Goal: Task Accomplishment & Management: Manage account settings

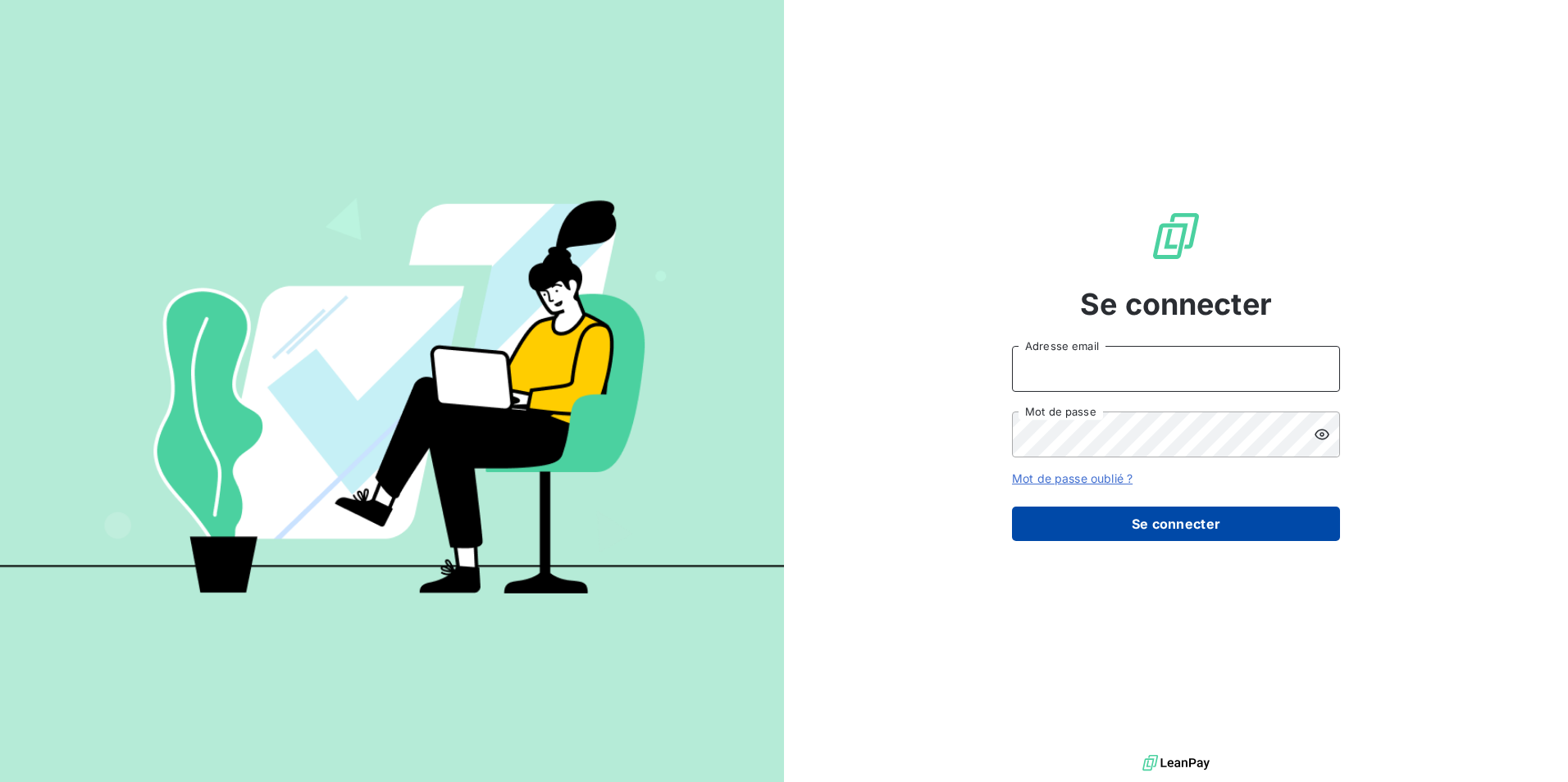
type input "[EMAIL_ADDRESS][DOMAIN_NAME]"
click at [1159, 521] on button "Se connecter" at bounding box center [1175, 524] width 328 height 34
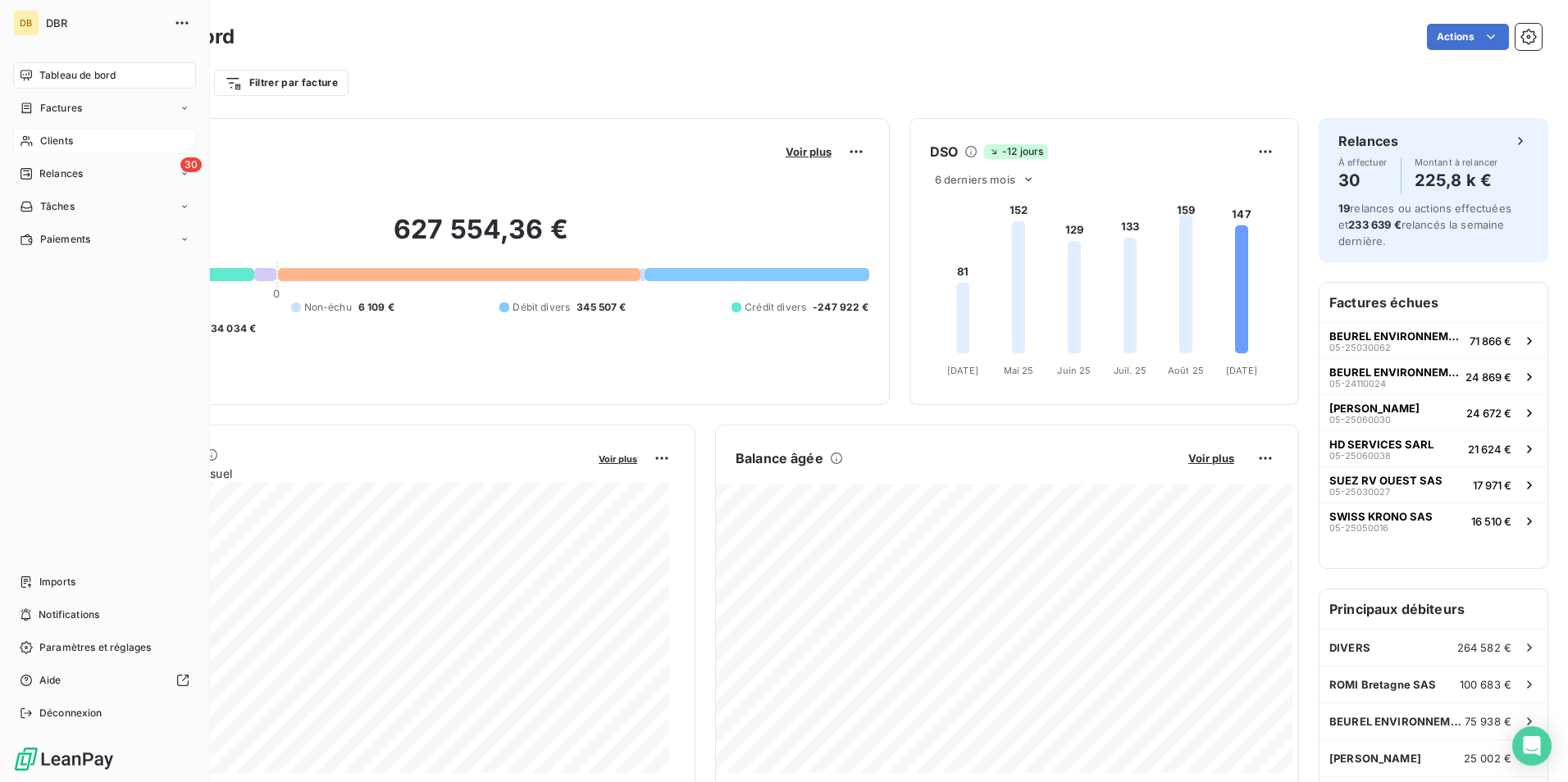
click at [76, 137] on div "Clients" at bounding box center [105, 141] width 183 height 26
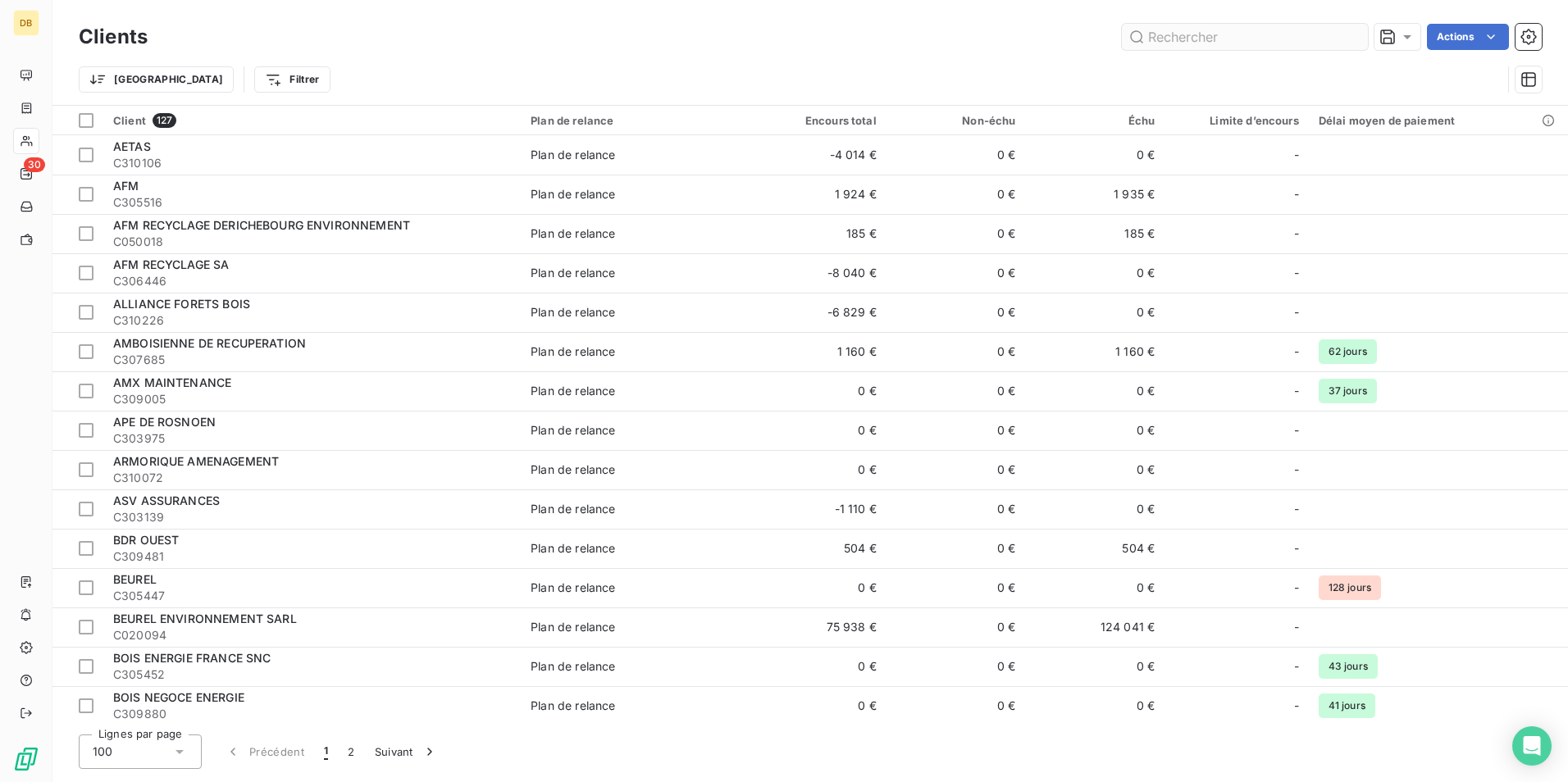
click at [1162, 36] on input "text" at bounding box center [1244, 36] width 246 height 26
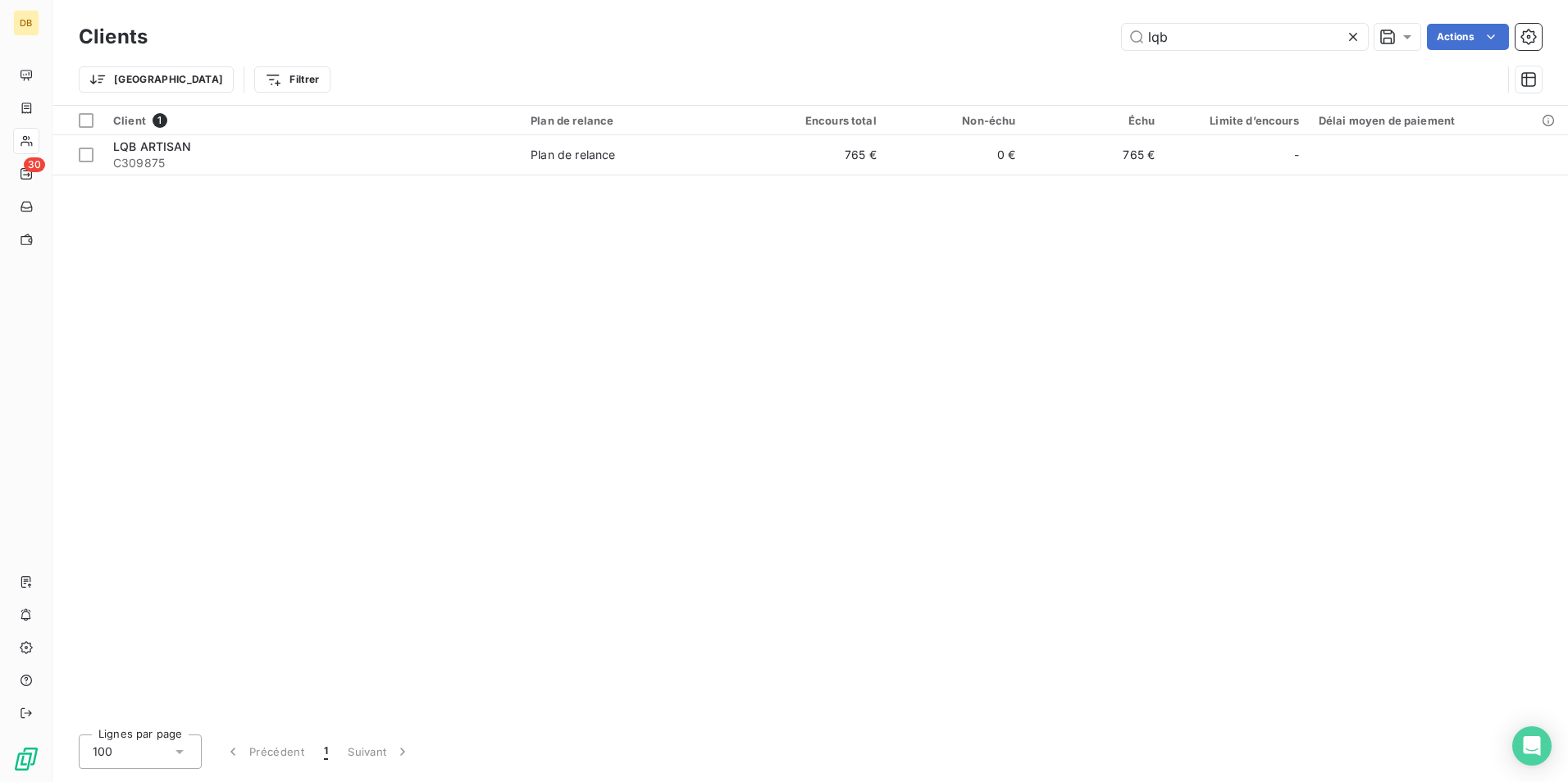
click at [162, 287] on div "Client 1 Plan de relance Encours total Non-échu Échu Limite d’encours Délai moy…" at bounding box center [810, 414] width 1515 height 616
click at [1224, 45] on input "lqb" at bounding box center [1244, 36] width 246 height 26
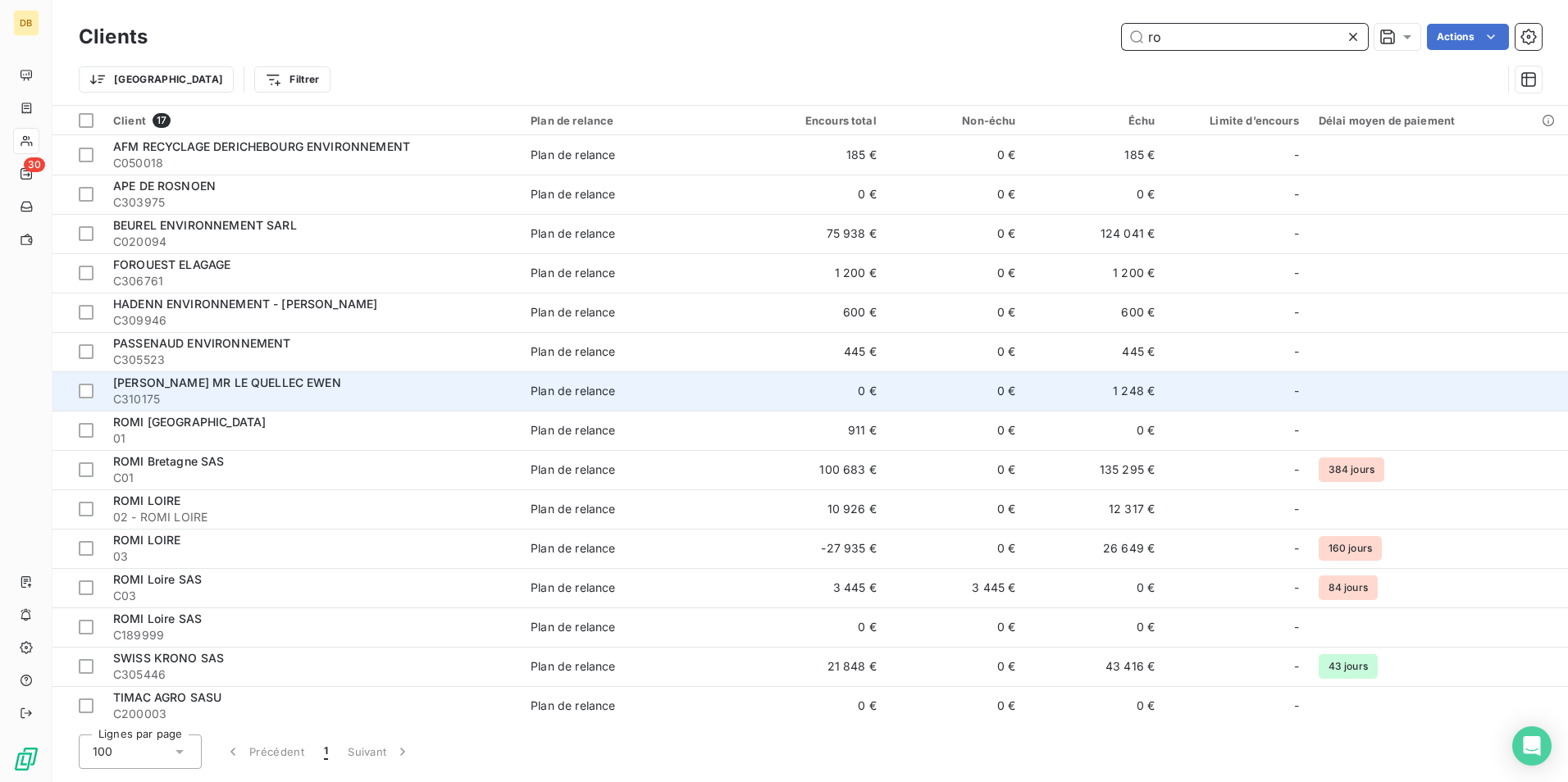
type input "ro"
click at [326, 385] on span "[PERSON_NAME] MR LE QUELLEC EWEN" at bounding box center [227, 382] width 227 height 14
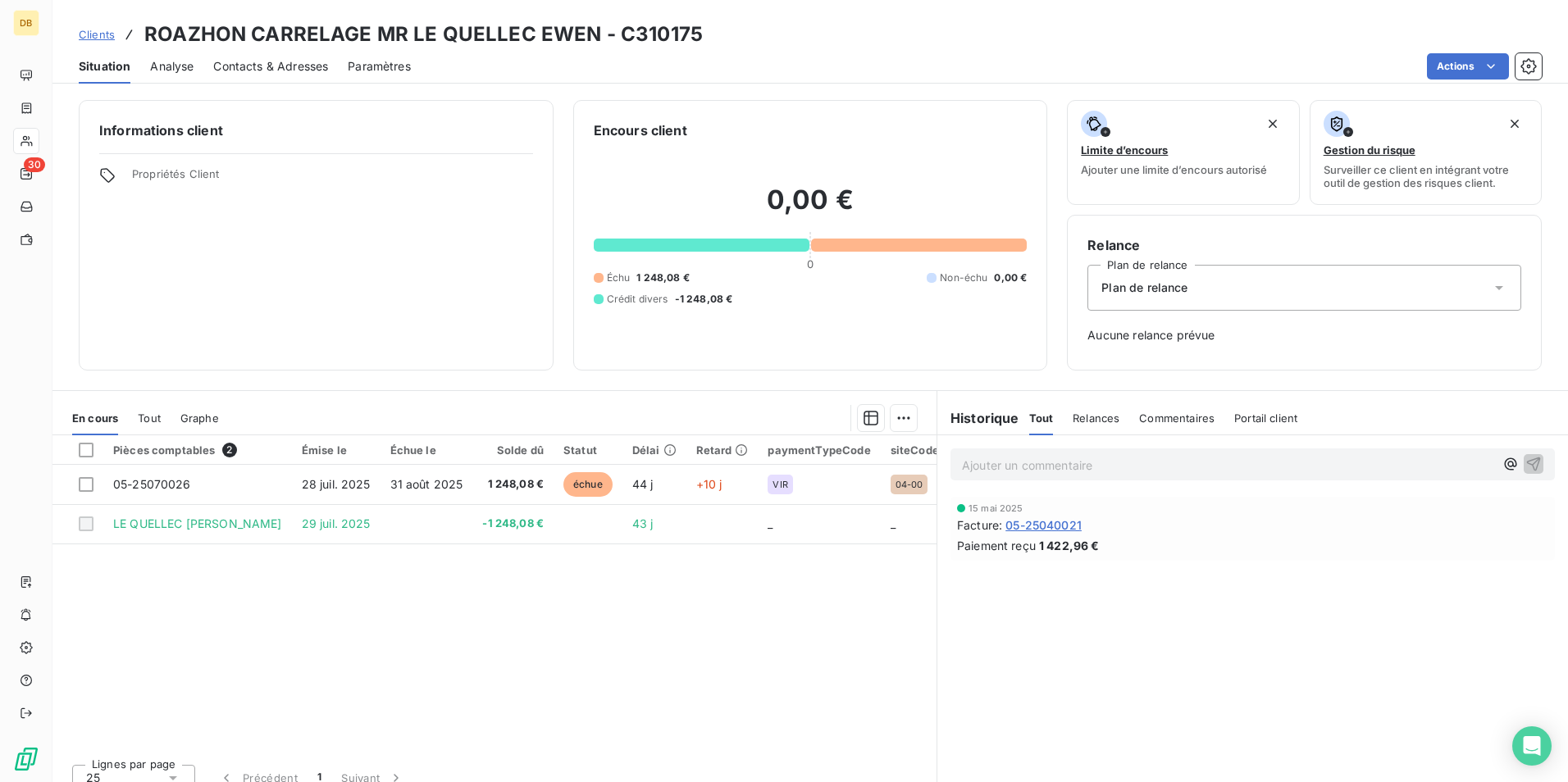
click at [157, 629] on div "Pièces comptables 2 Émise le Échue le Solde dû Statut Délai Retard paymentTypeC…" at bounding box center [494, 593] width 884 height 316
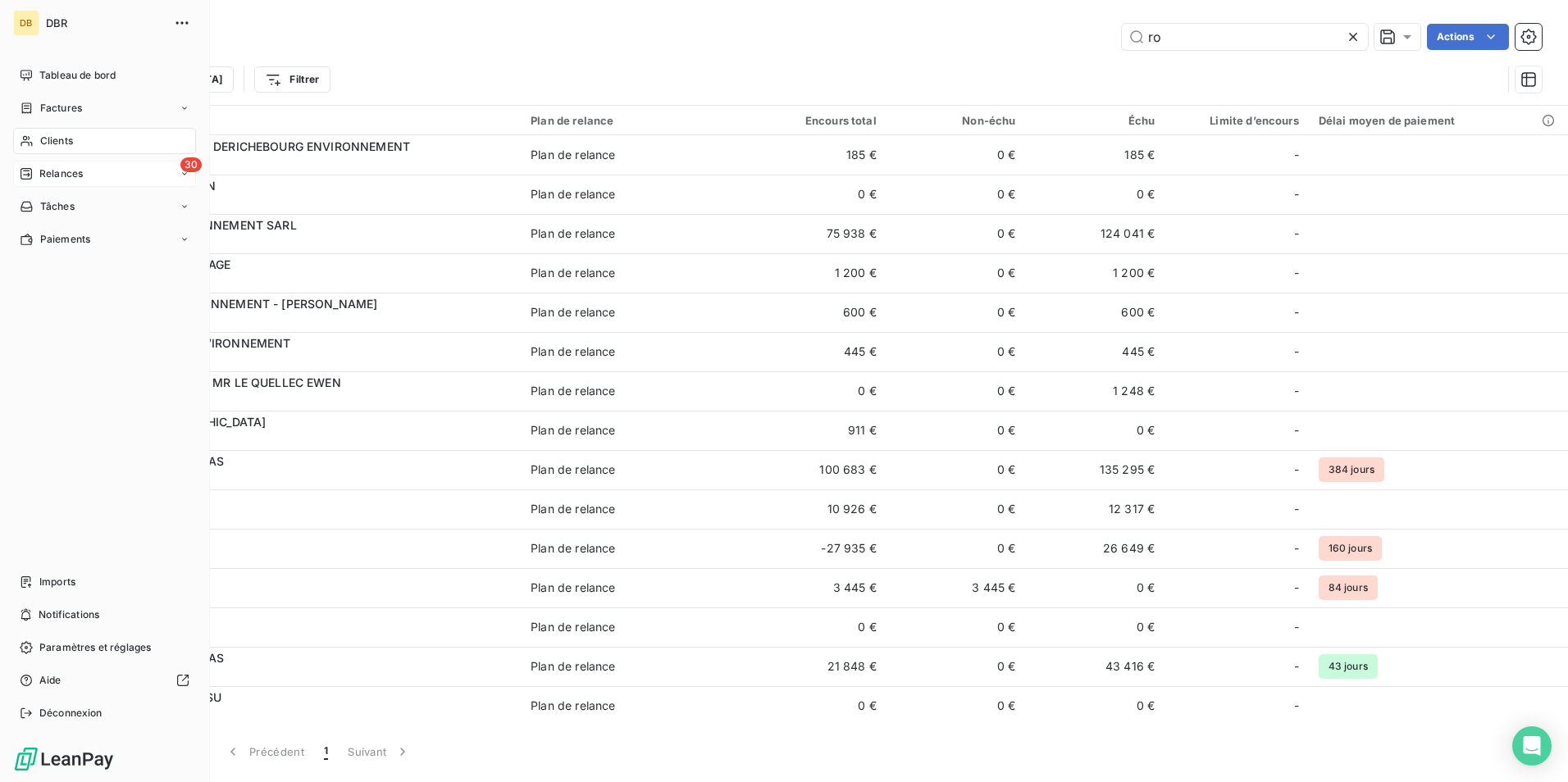
click at [73, 167] on span "Relances" at bounding box center [61, 173] width 43 height 14
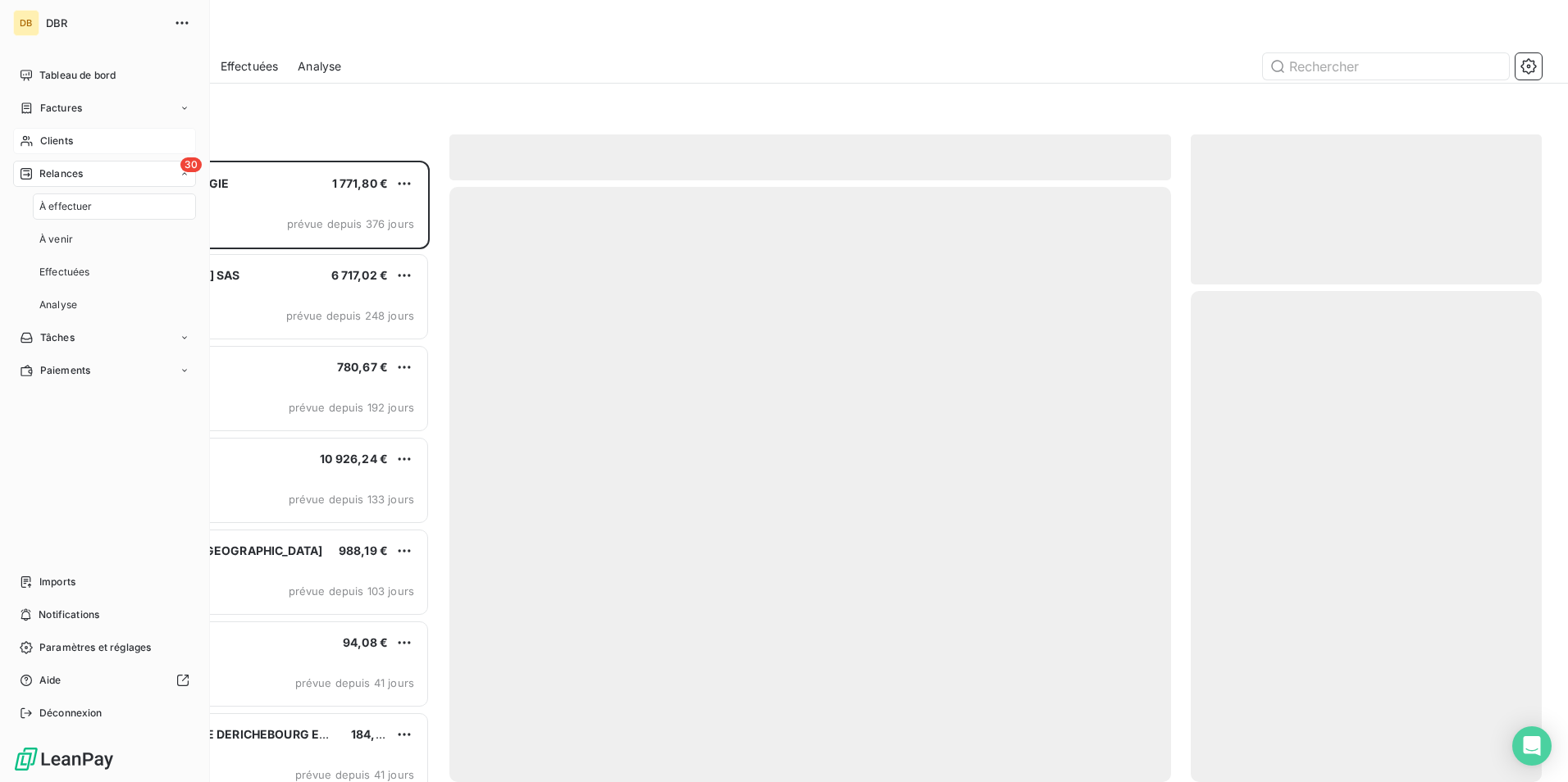
scroll to position [610, 339]
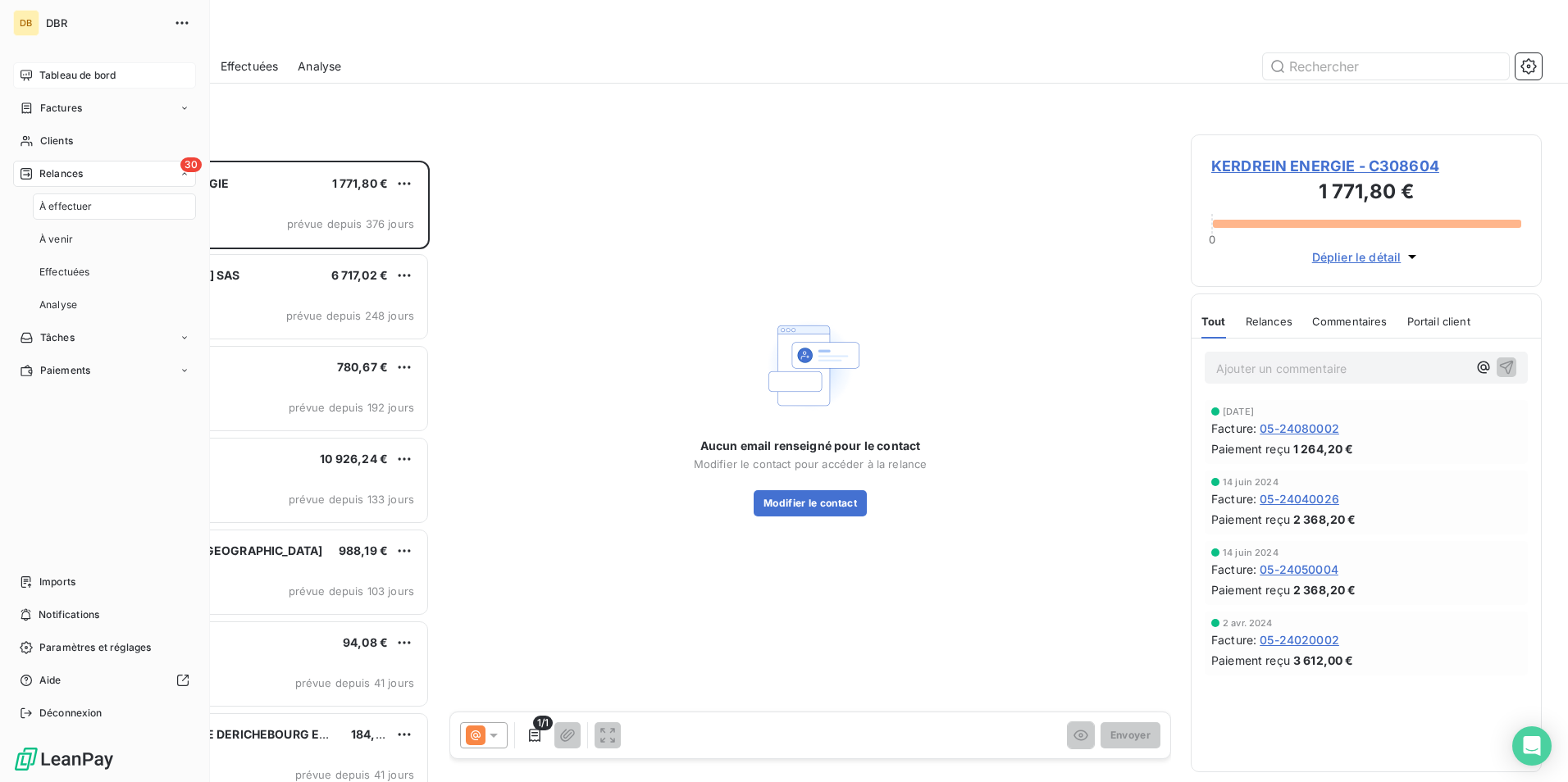
click at [75, 79] on span "Tableau de bord" at bounding box center [78, 75] width 76 height 14
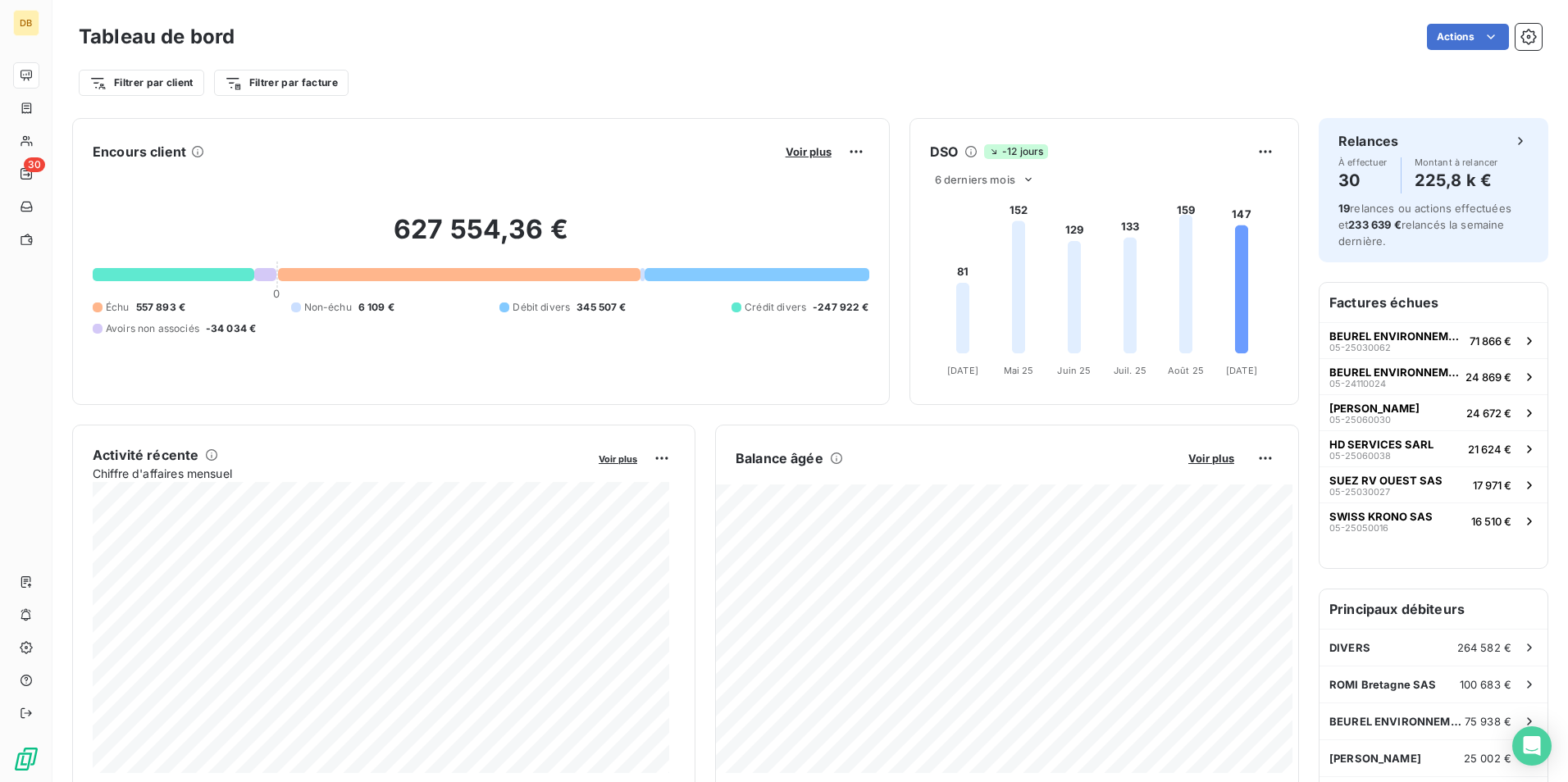
click at [1402, 300] on h6 "Factures échues" at bounding box center [1433, 303] width 227 height 40
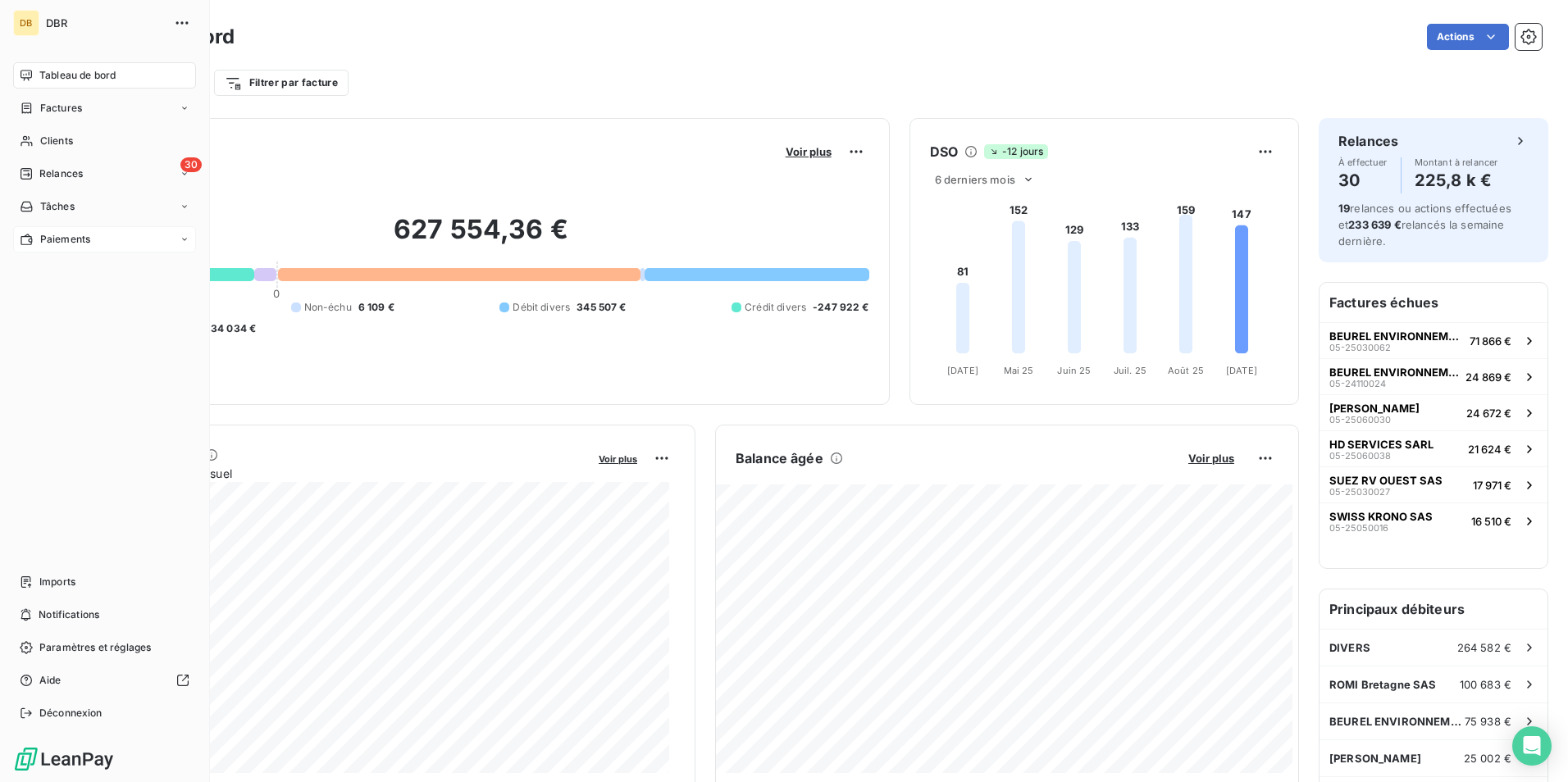
click at [85, 242] on span "Paiements" at bounding box center [65, 239] width 50 height 14
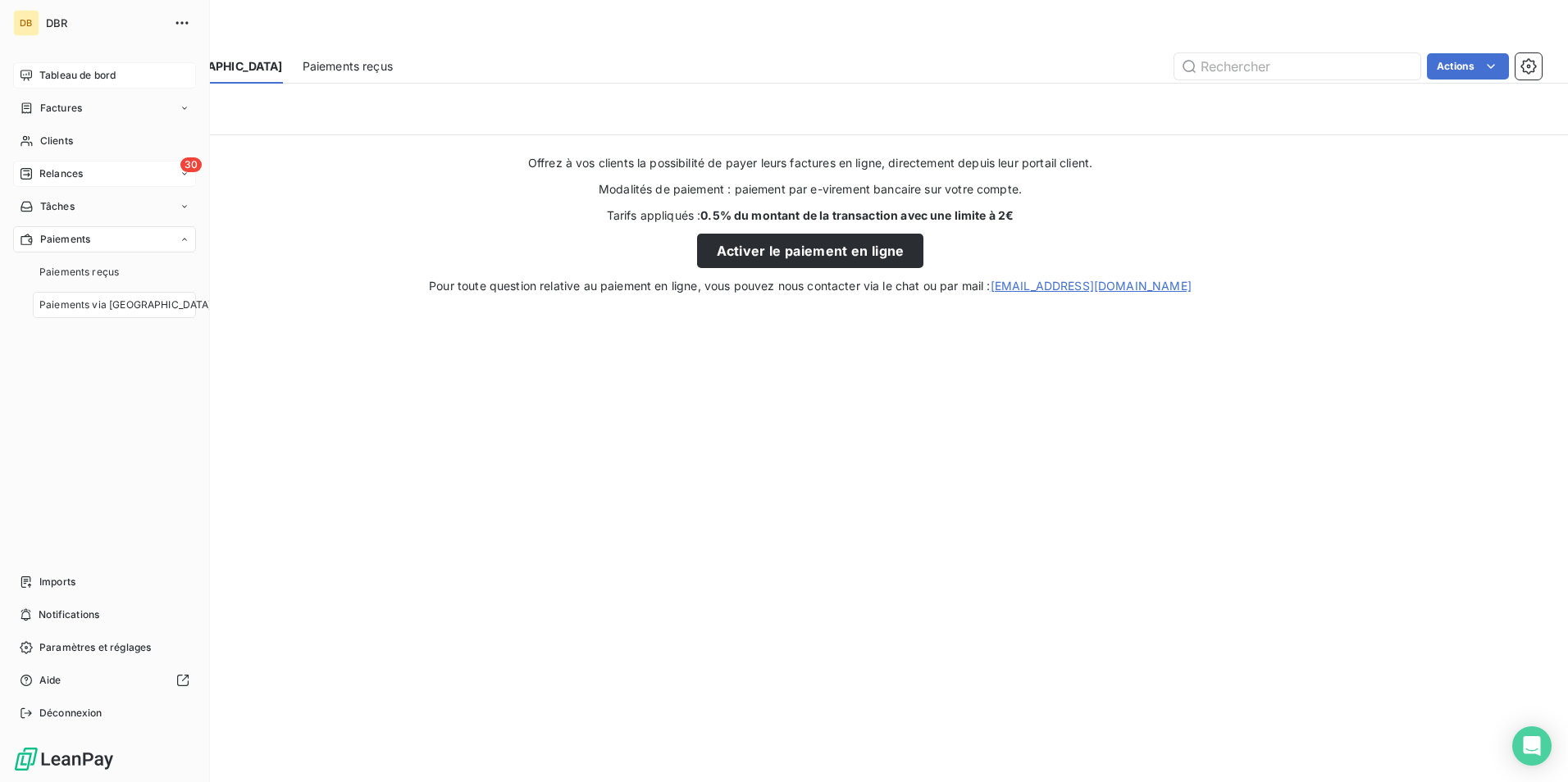
click at [87, 166] on div "30 Relances" at bounding box center [105, 173] width 183 height 26
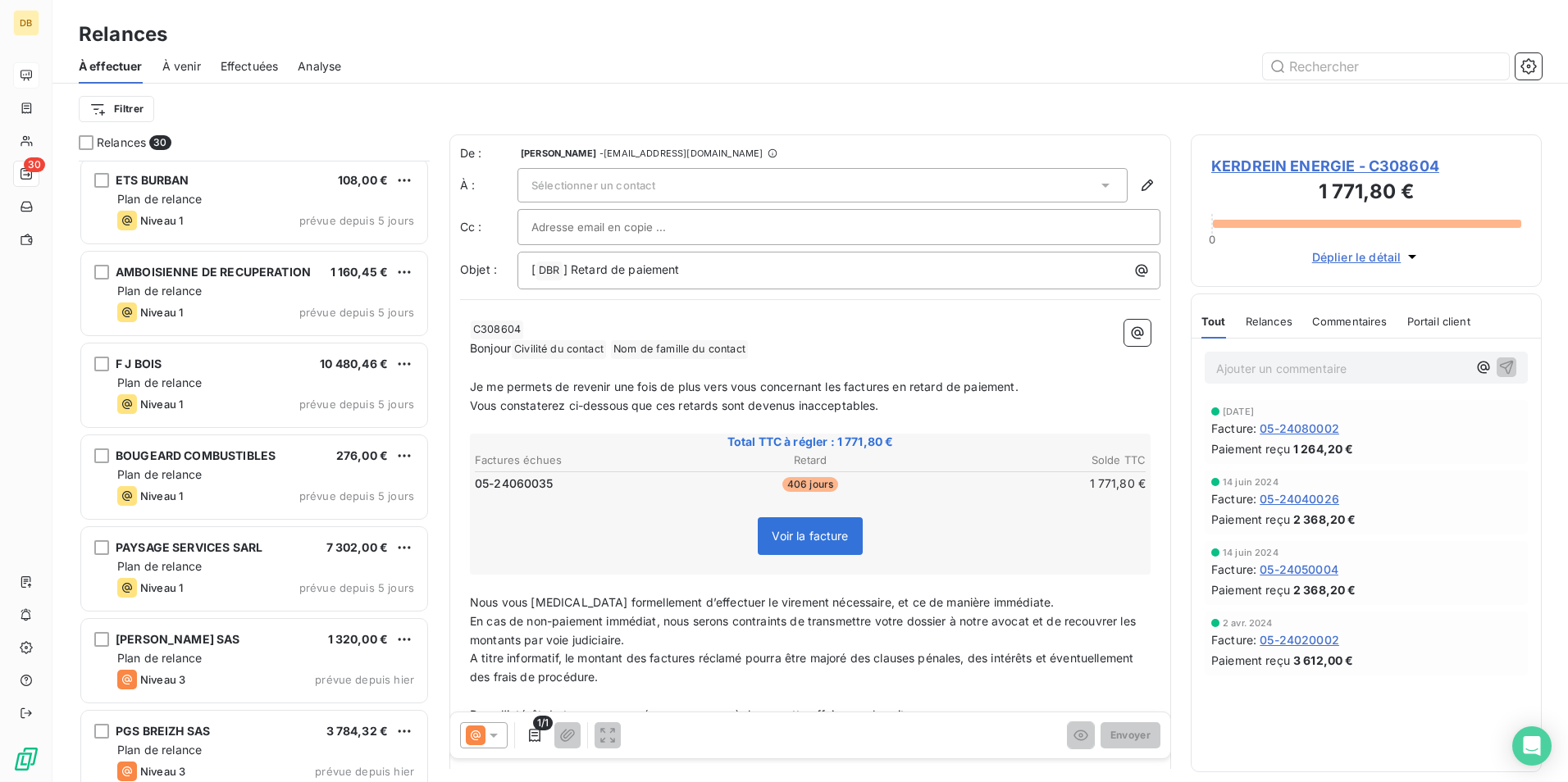
scroll to position [2052, 0]
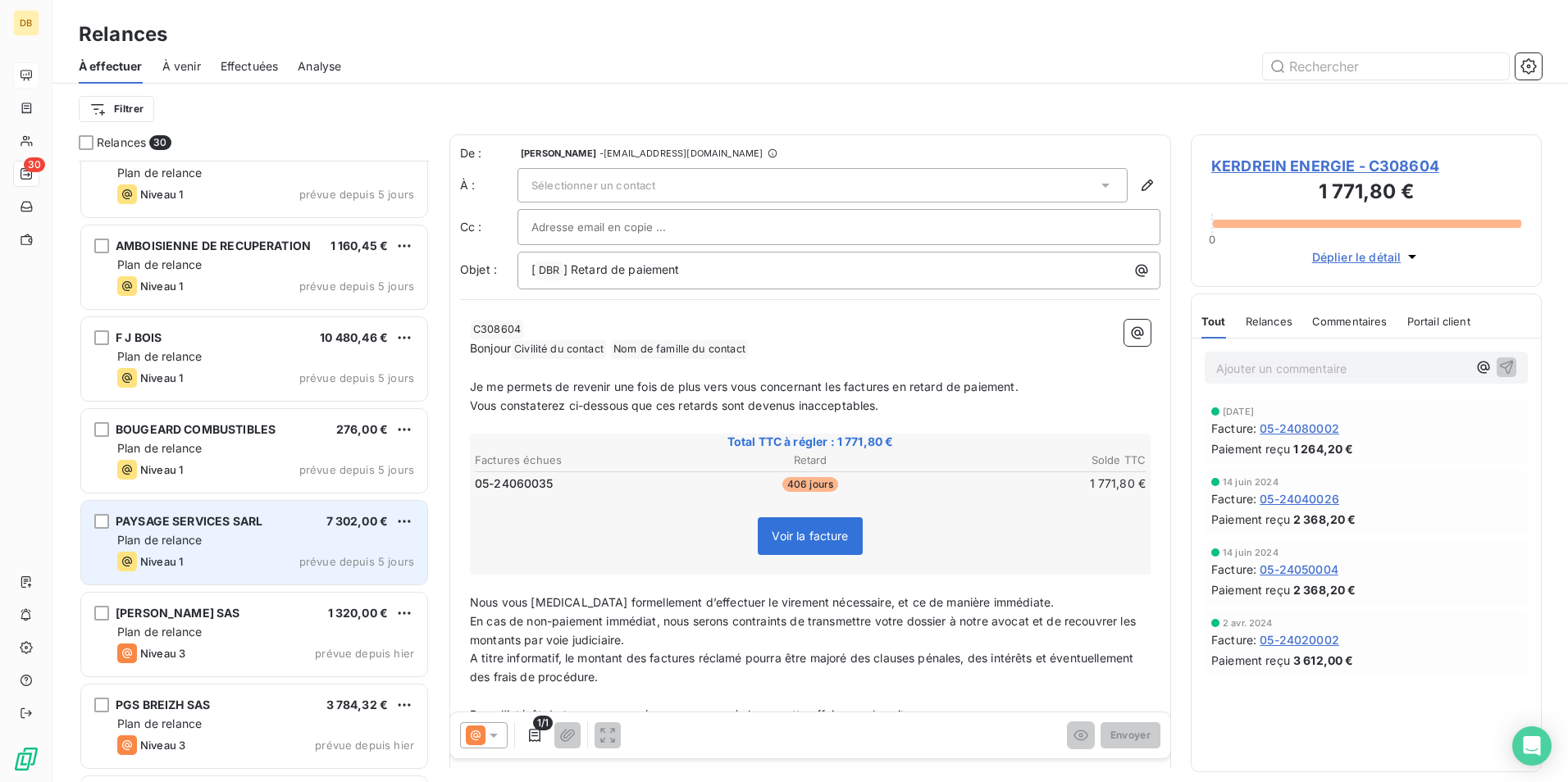
click at [204, 544] on div "Plan de relance" at bounding box center [265, 540] width 297 height 16
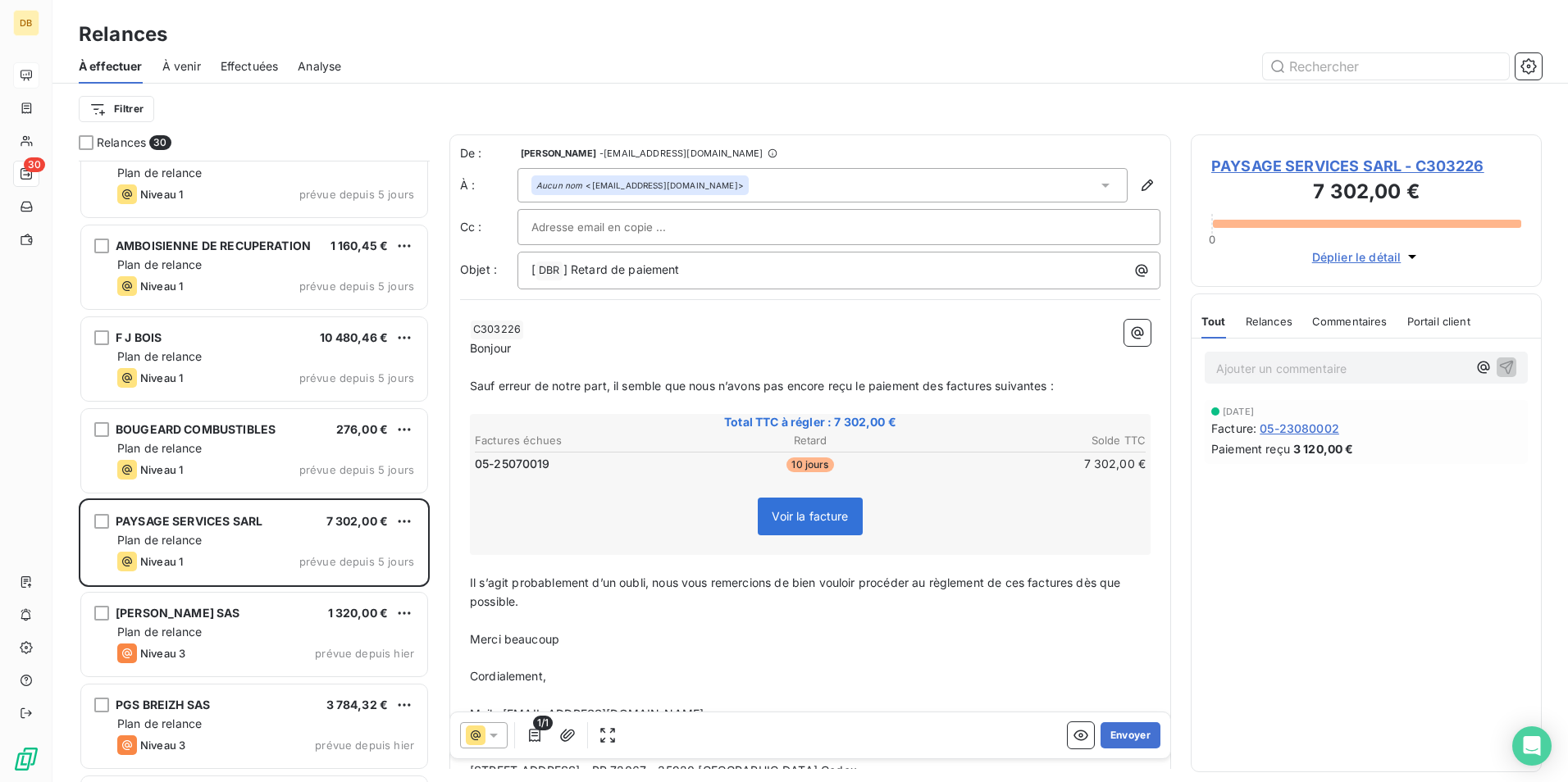
click at [1260, 326] on span "Relances" at bounding box center [1269, 321] width 47 height 14
click at [1214, 325] on span "Tout" at bounding box center [1212, 321] width 23 height 14
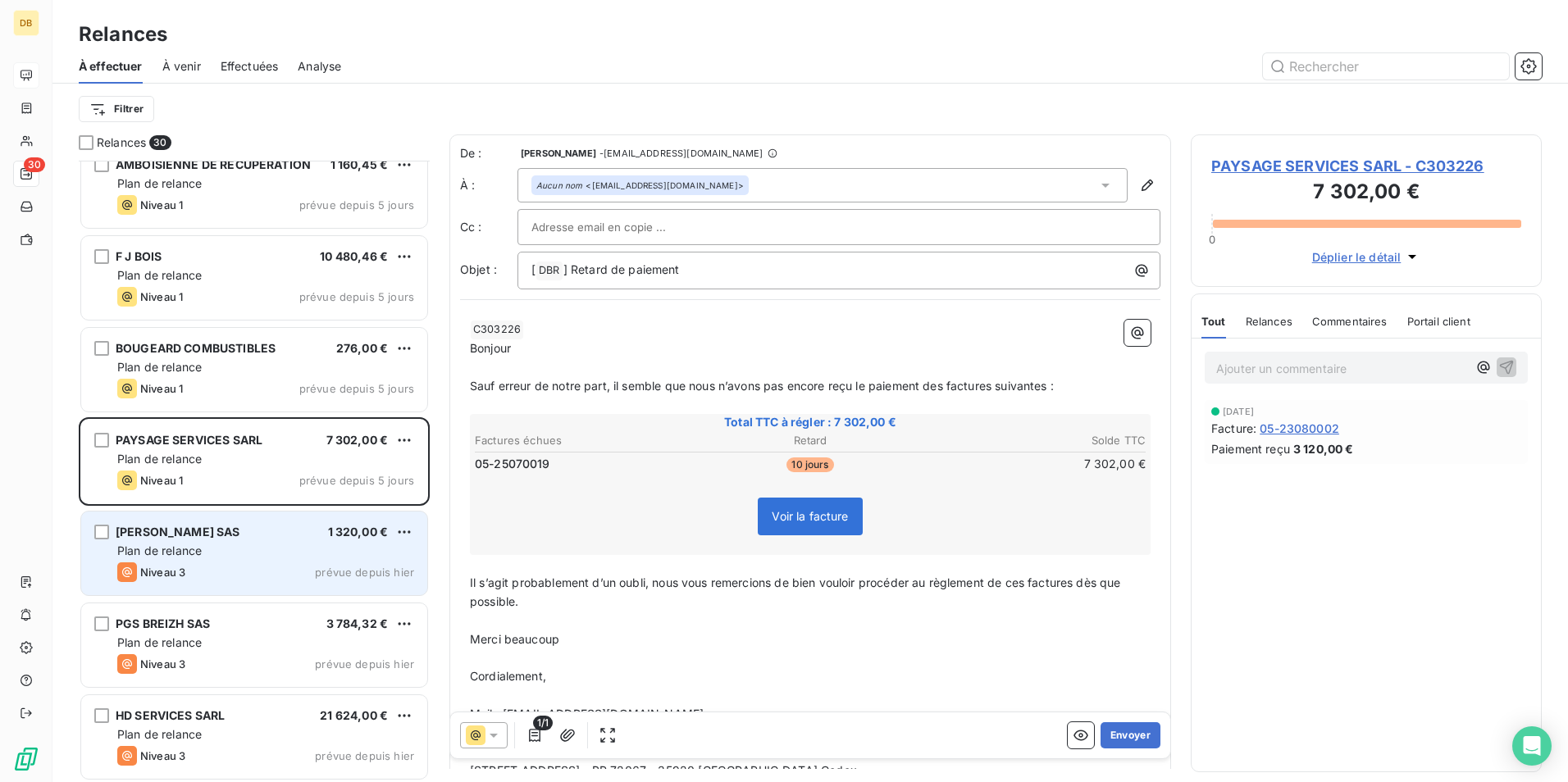
scroll to position [2135, 0]
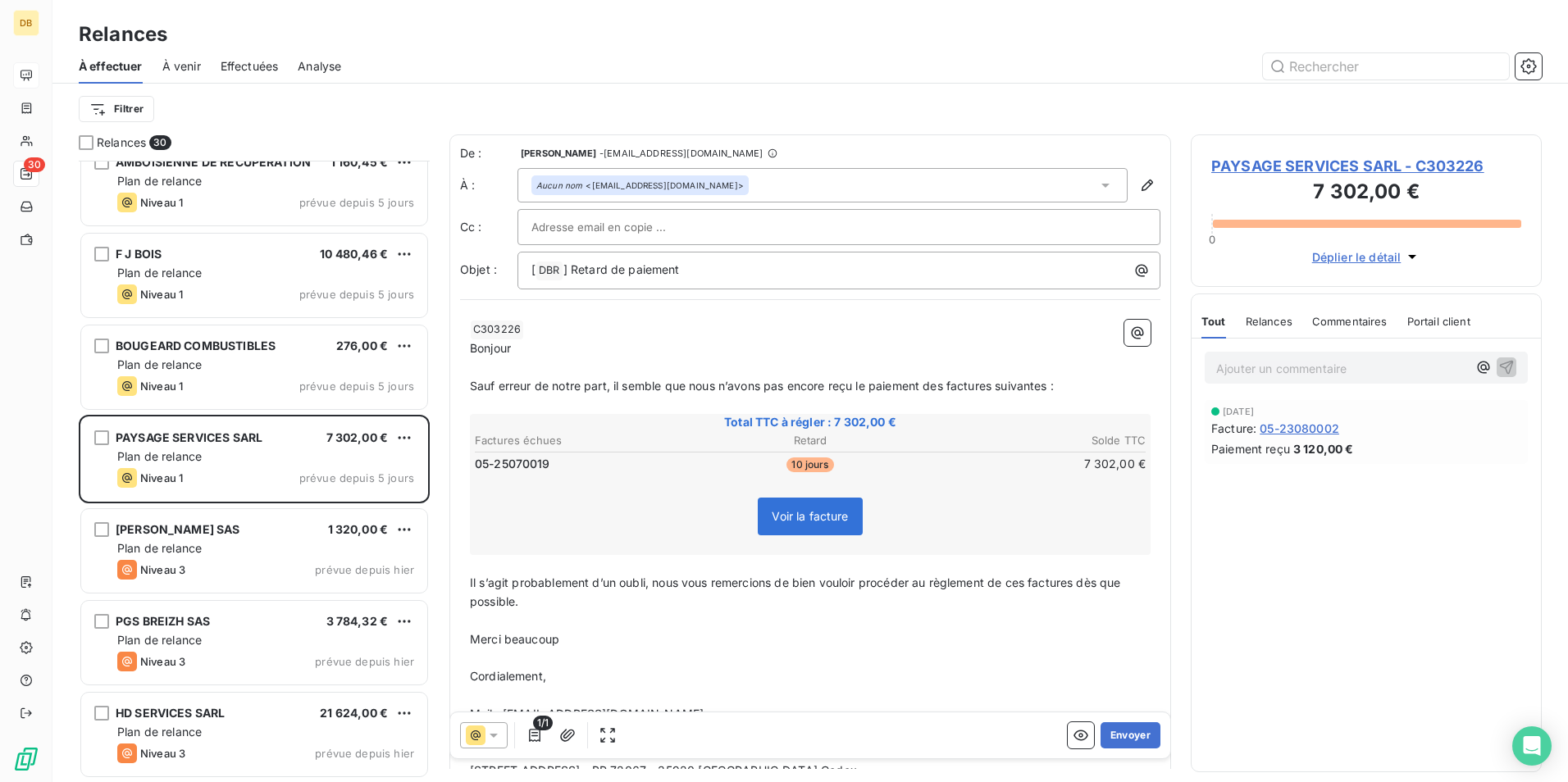
click at [1263, 315] on span "Relances" at bounding box center [1269, 321] width 47 height 14
click at [1204, 318] on span "Tout" at bounding box center [1212, 321] width 23 height 14
click at [753, 183] on div "Aucun nom <[EMAIL_ADDRESS][DOMAIN_NAME]>" at bounding box center [822, 185] width 610 height 34
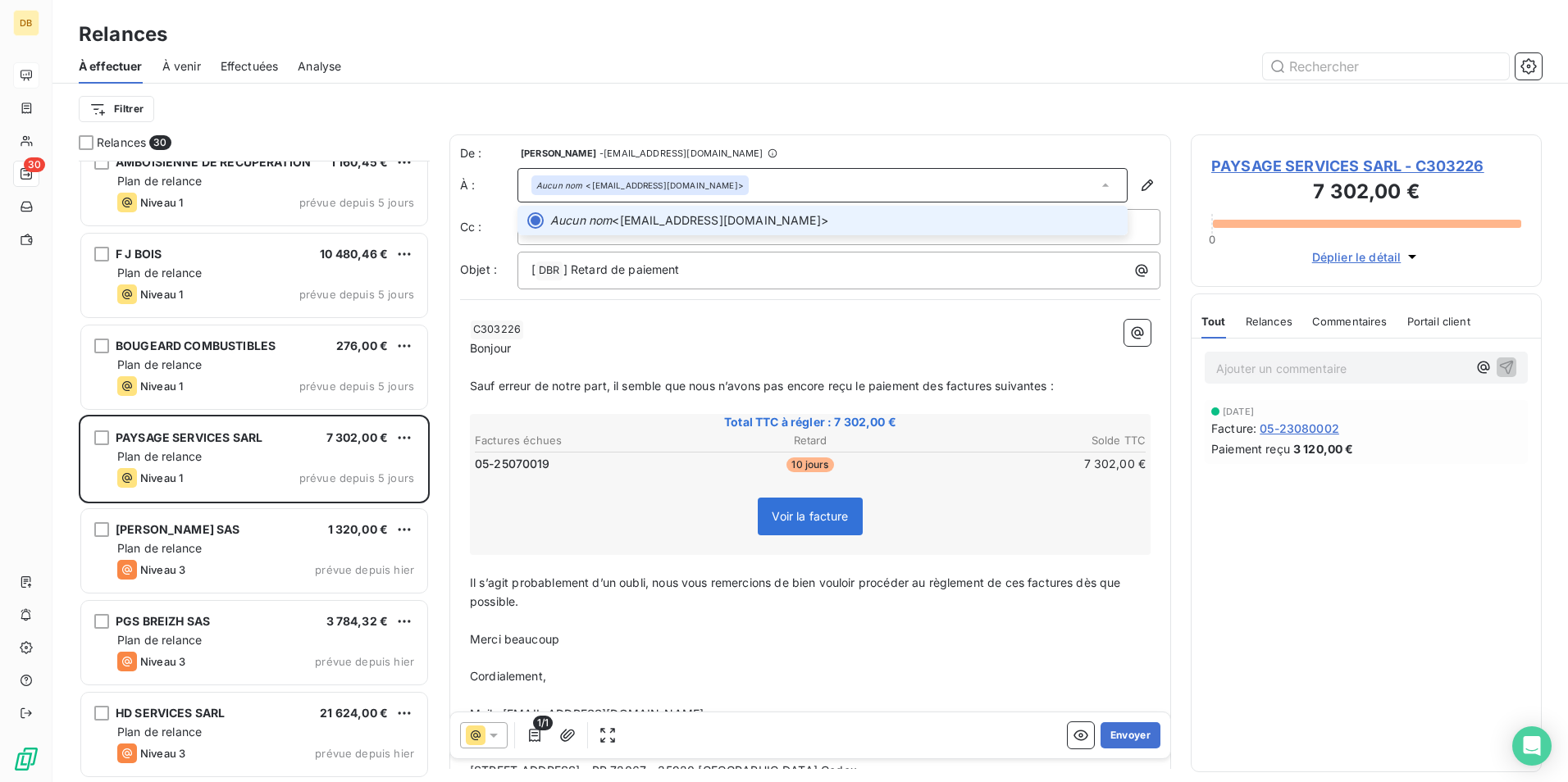
click at [751, 186] on div "Aucun nom <[EMAIL_ADDRESS][DOMAIN_NAME]>" at bounding box center [822, 185] width 610 height 34
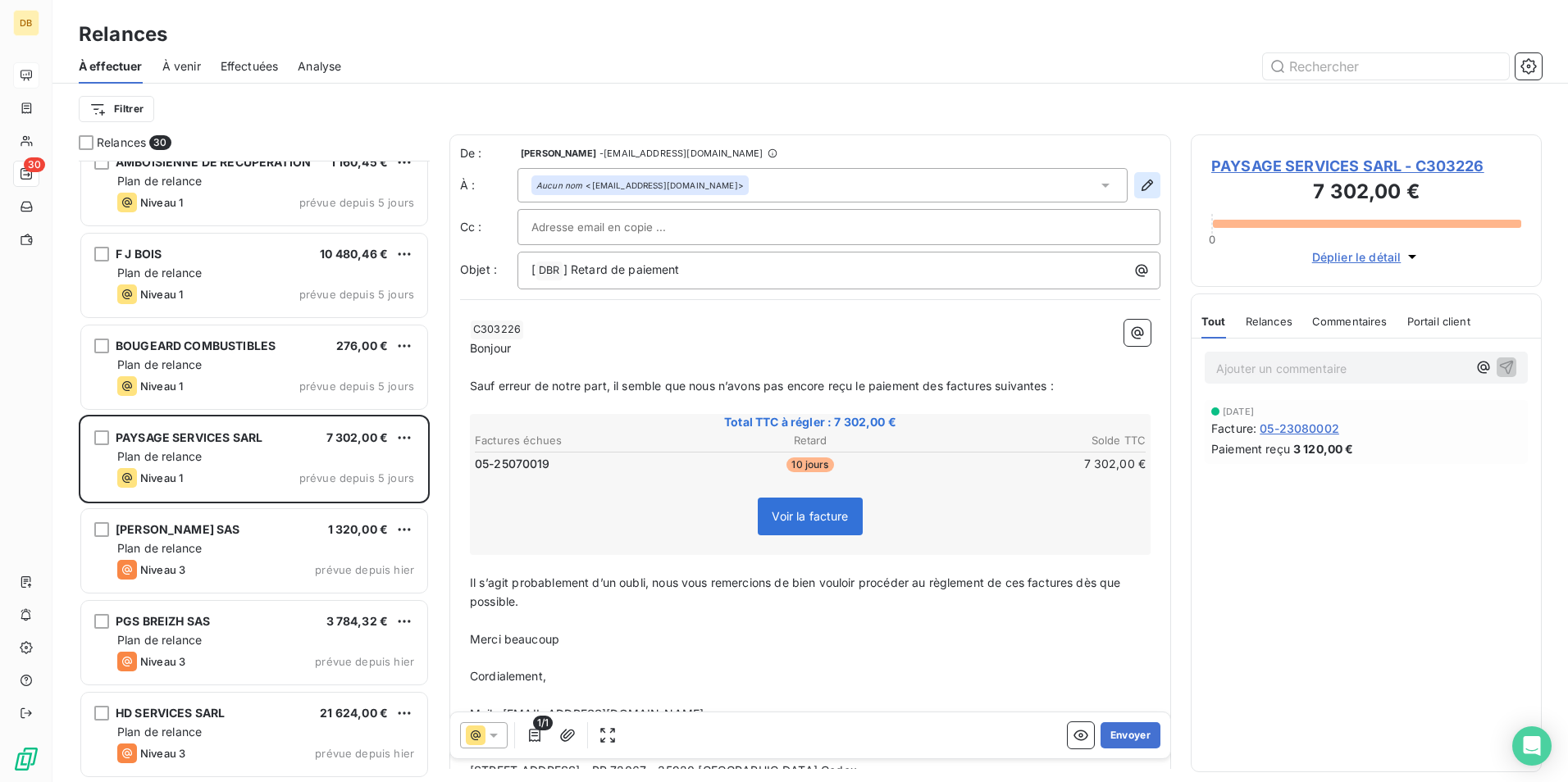
click at [1139, 183] on icon "button" at bounding box center [1147, 185] width 16 height 16
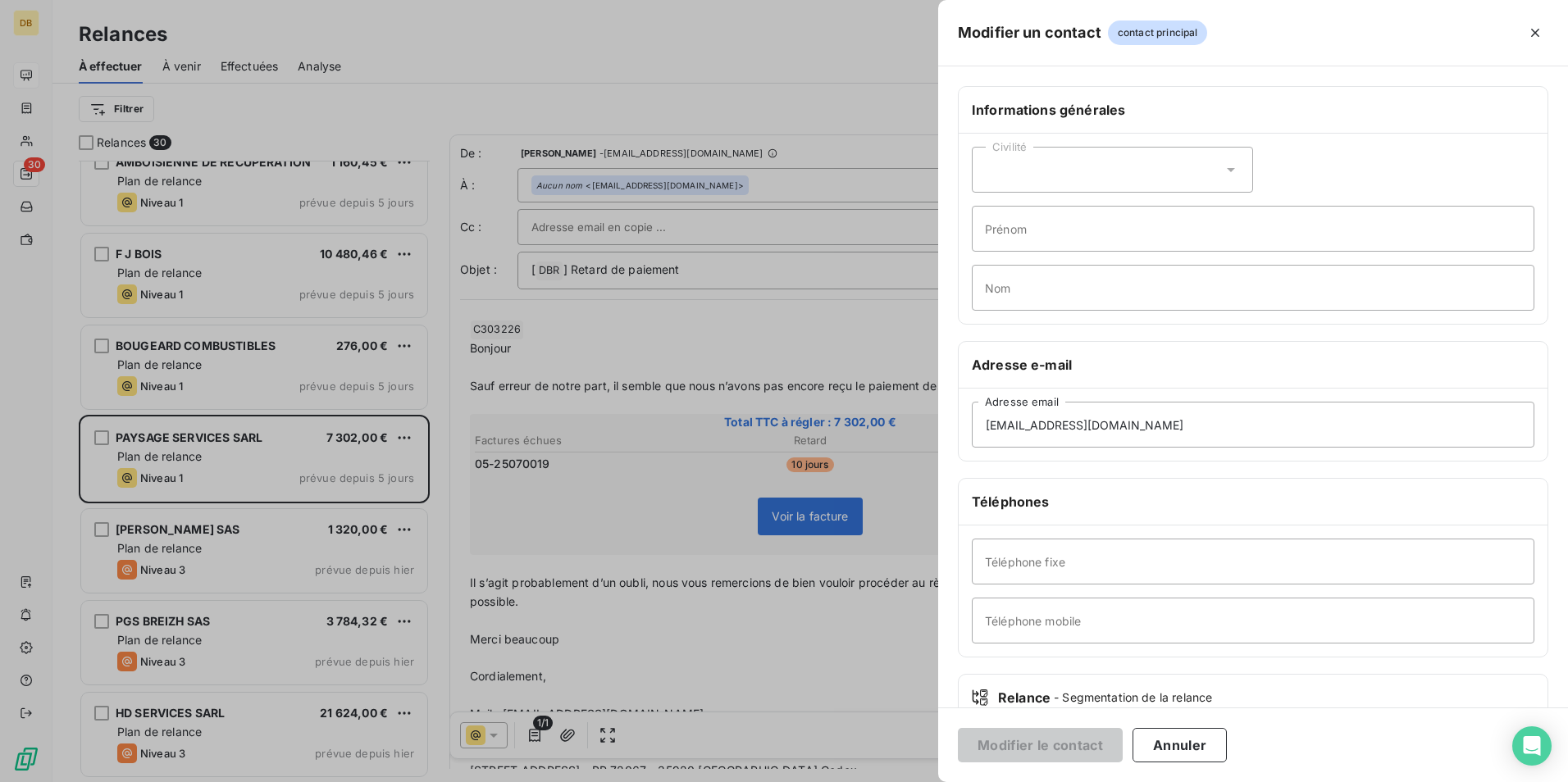
click at [1006, 168] on div "Civilité" at bounding box center [1112, 170] width 282 height 46
click at [1006, 245] on span "Monsieur" at bounding box center [1029, 240] width 49 height 15
click at [1019, 225] on input "Prénom" at bounding box center [1252, 228] width 562 height 46
type input "JARNOUX"
drag, startPoint x: 1059, startPoint y: 228, endPoint x: 894, endPoint y: 219, distance: 165.2
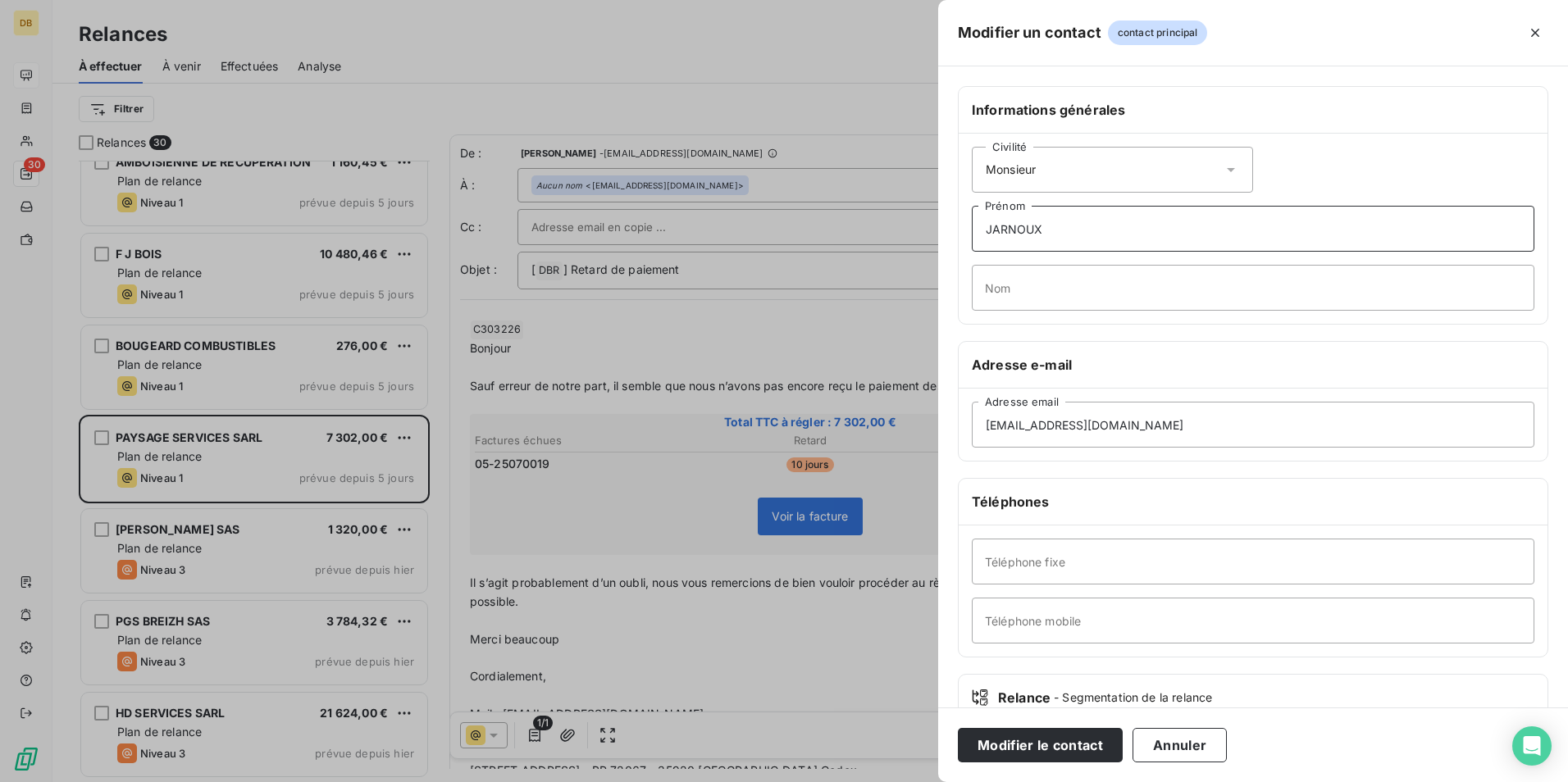
click at [894, 782] on div "Modifier un contact contact principal Informations générales Civilité Monsieur …" at bounding box center [784, 782] width 1568 height 0
click at [1007, 293] on input "Nom" at bounding box center [1252, 287] width 562 height 46
paste input "JARNOUX"
type input "JARNOUX"
click at [1160, 424] on input "[EMAIL_ADDRESS][DOMAIN_NAME]" at bounding box center [1252, 424] width 562 height 46
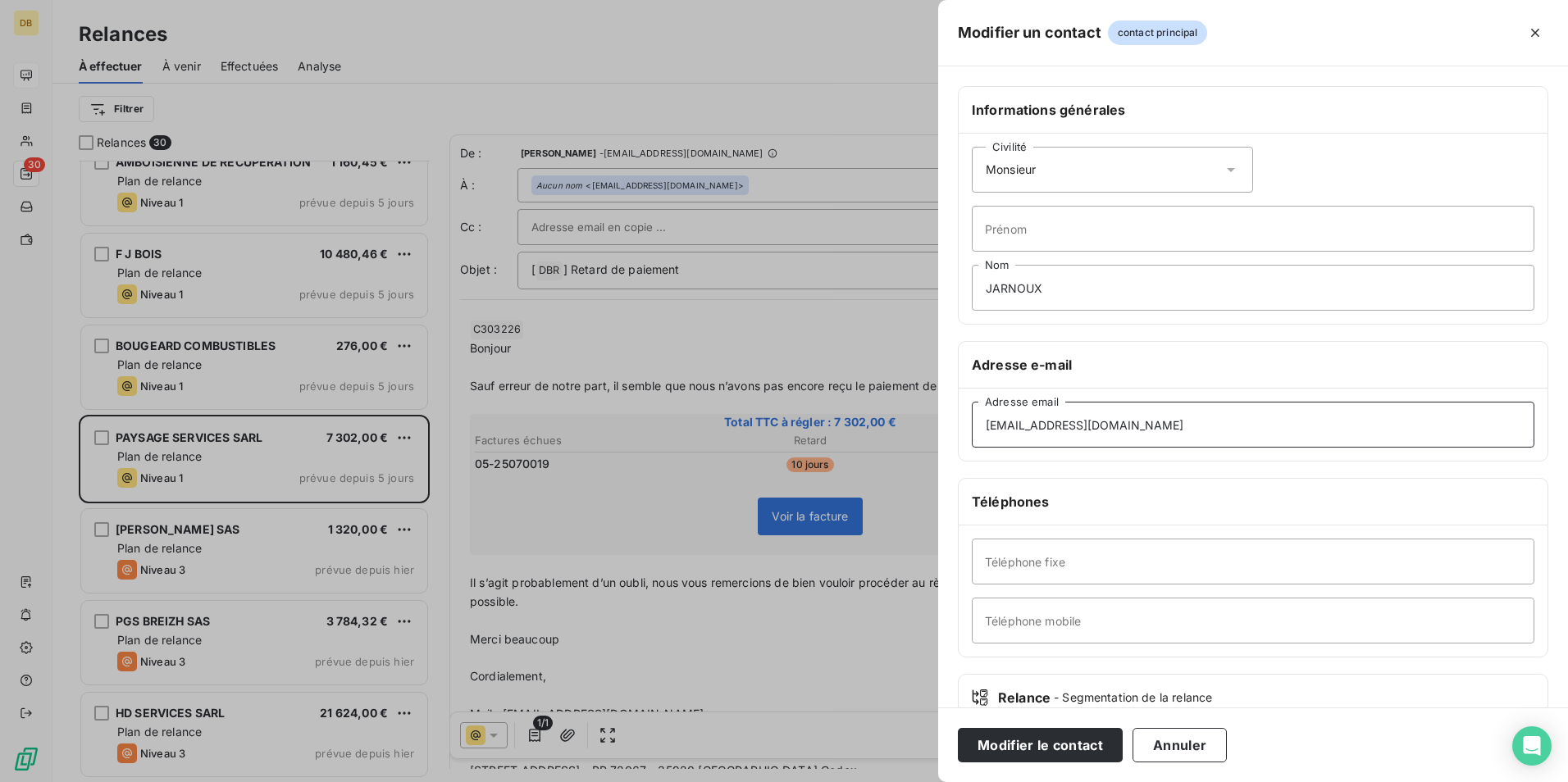
click at [1160, 424] on input "[EMAIL_ADDRESS][DOMAIN_NAME]" at bounding box center [1252, 424] width 562 height 46
paste input "JARNOUX"
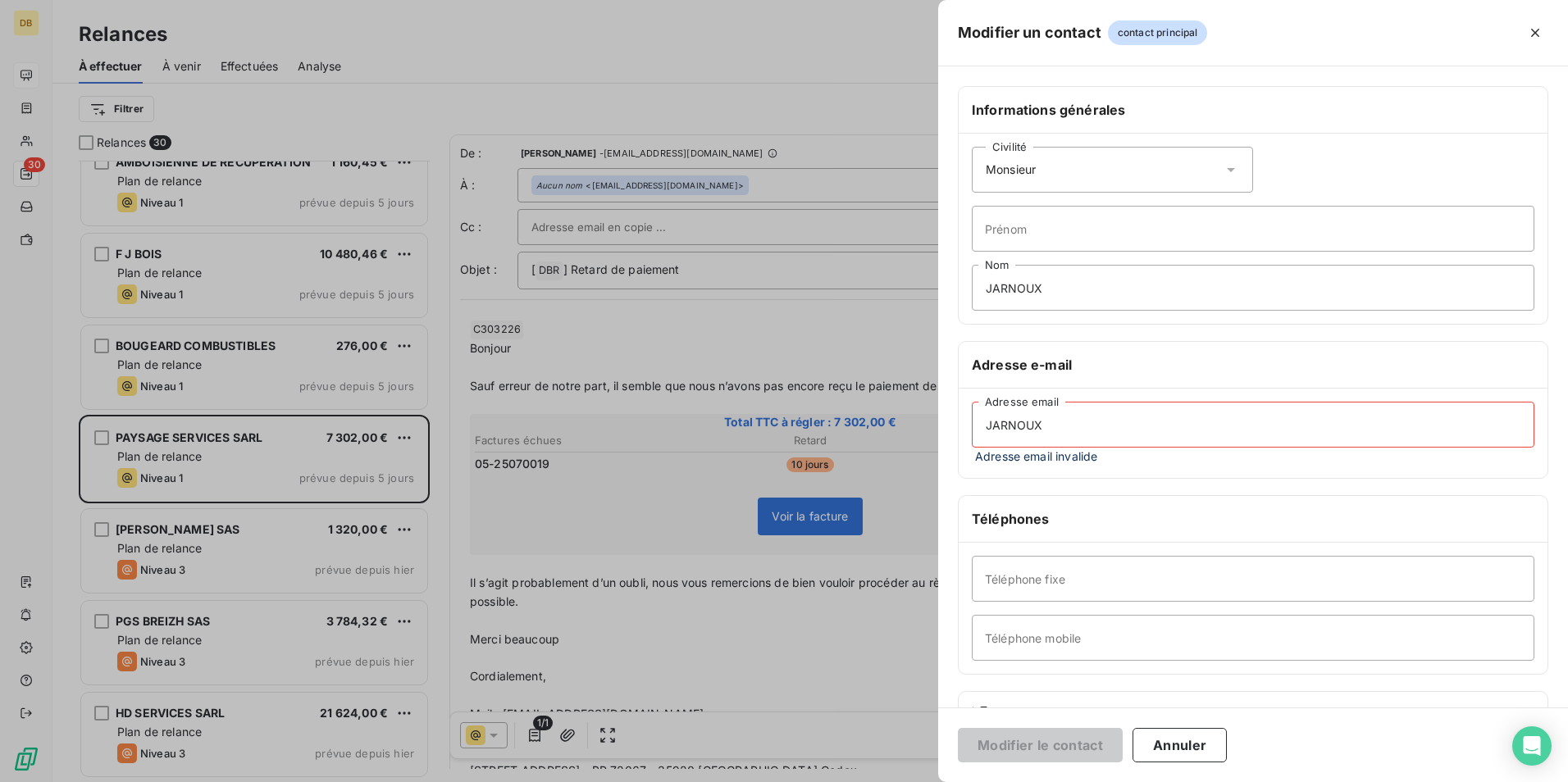
click at [1077, 428] on input "JARNOUX" at bounding box center [1252, 424] width 562 height 46
paste input "[EMAIL_ADDRESS][DOMAIN_NAME]"
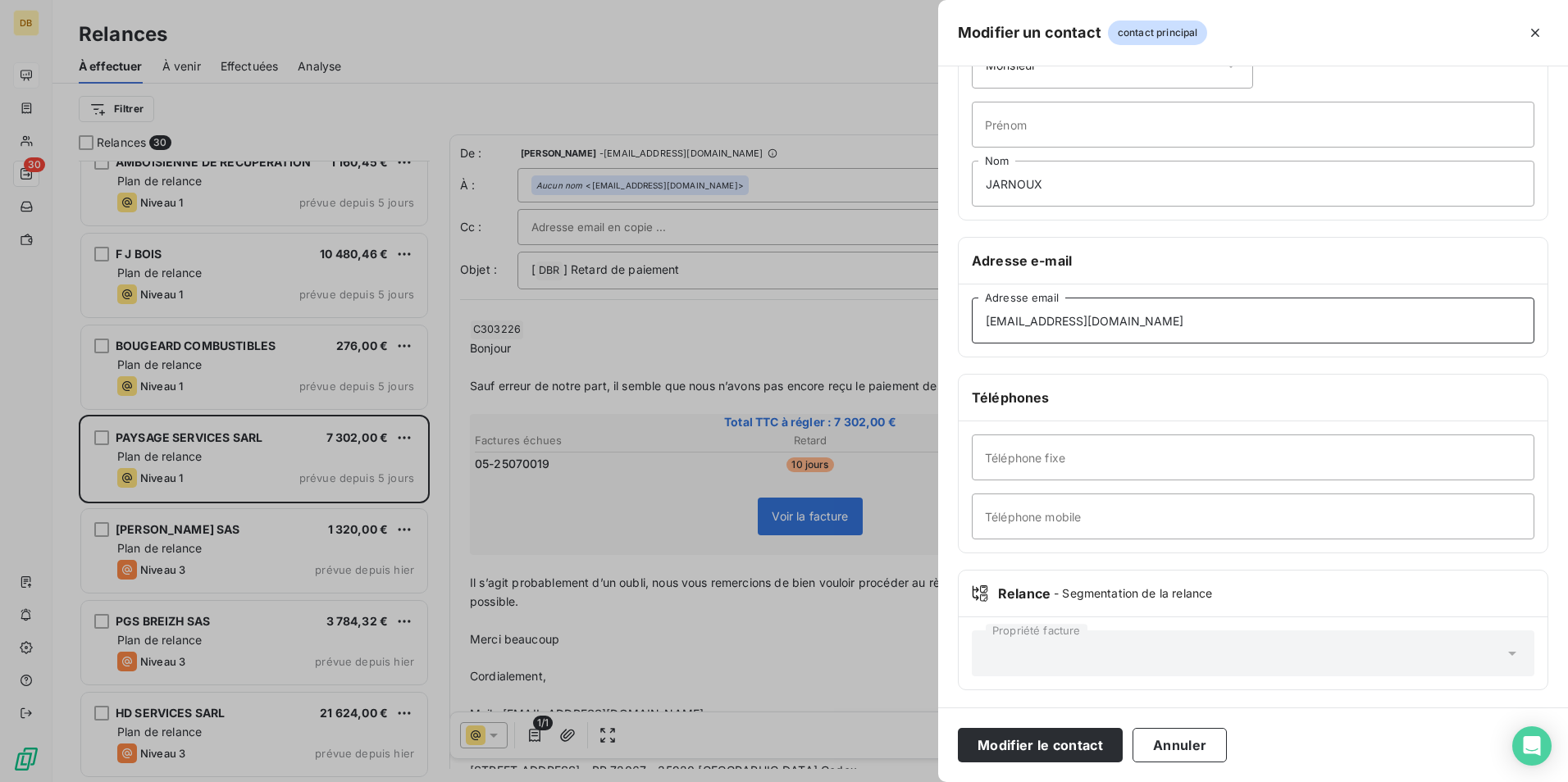
scroll to position [107, 0]
type input "[EMAIL_ADDRESS][DOMAIN_NAME]"
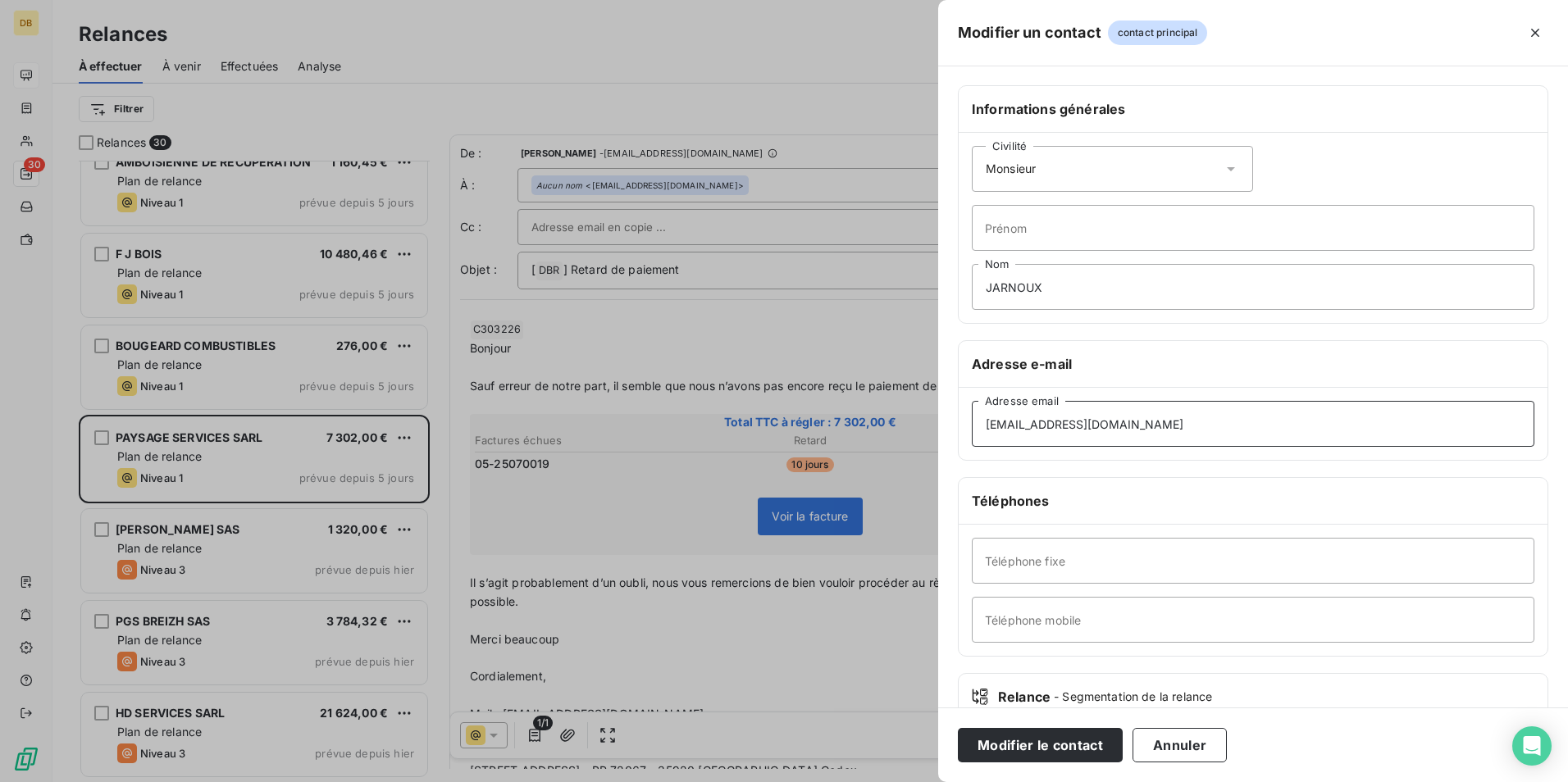
scroll to position [0, 0]
click at [1022, 205] on div "Civilité Monsieur [PERSON_NAME] Nom" at bounding box center [1253, 228] width 589 height 191
click at [1019, 228] on input "Prénom" at bounding box center [1252, 228] width 562 height 46
type input "[PERSON_NAME]"
drag, startPoint x: 983, startPoint y: 741, endPoint x: 997, endPoint y: 740, distance: 14.0
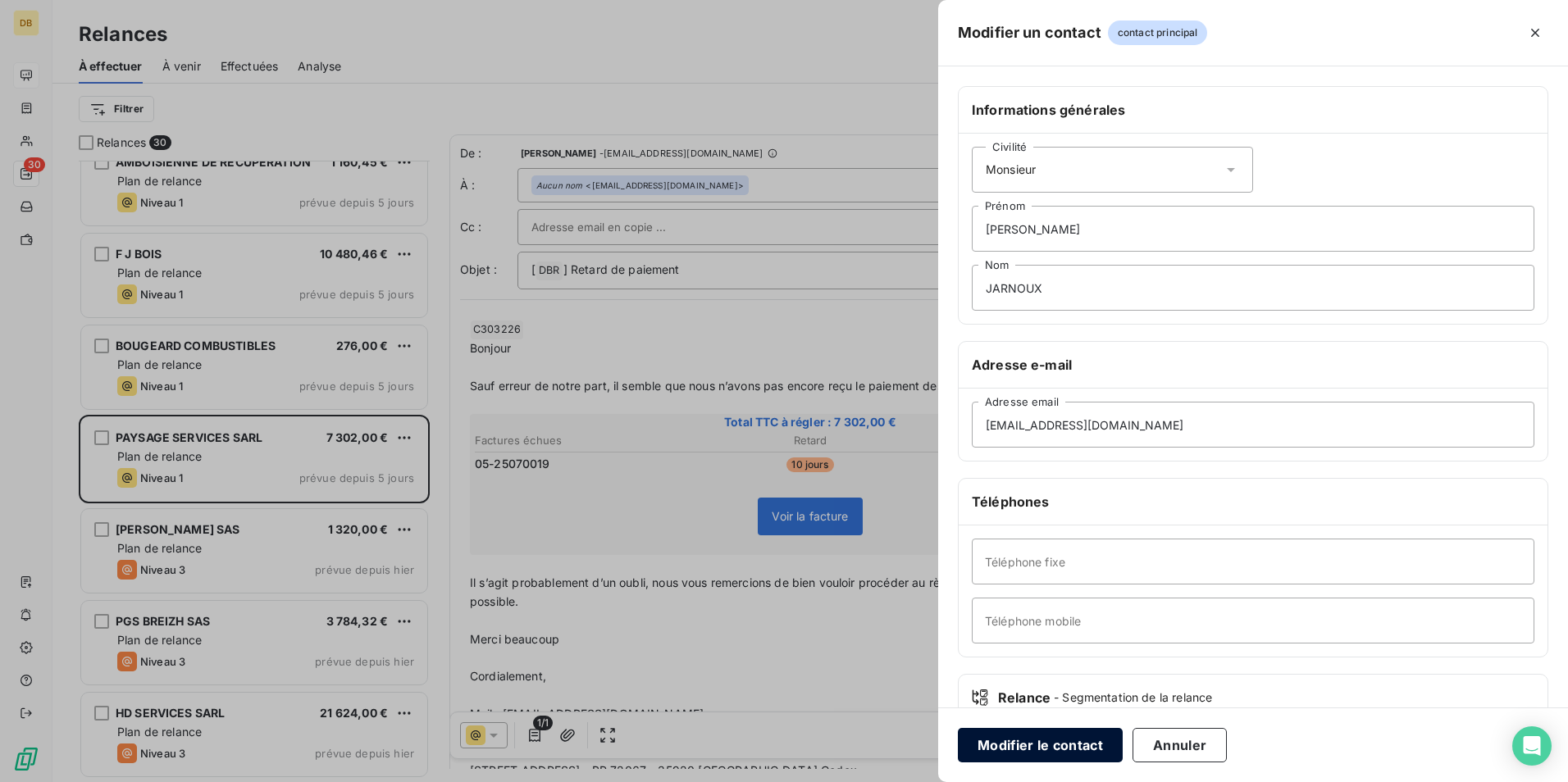
click at [983, 742] on button "Modifier le contact" at bounding box center [1040, 746] width 165 height 34
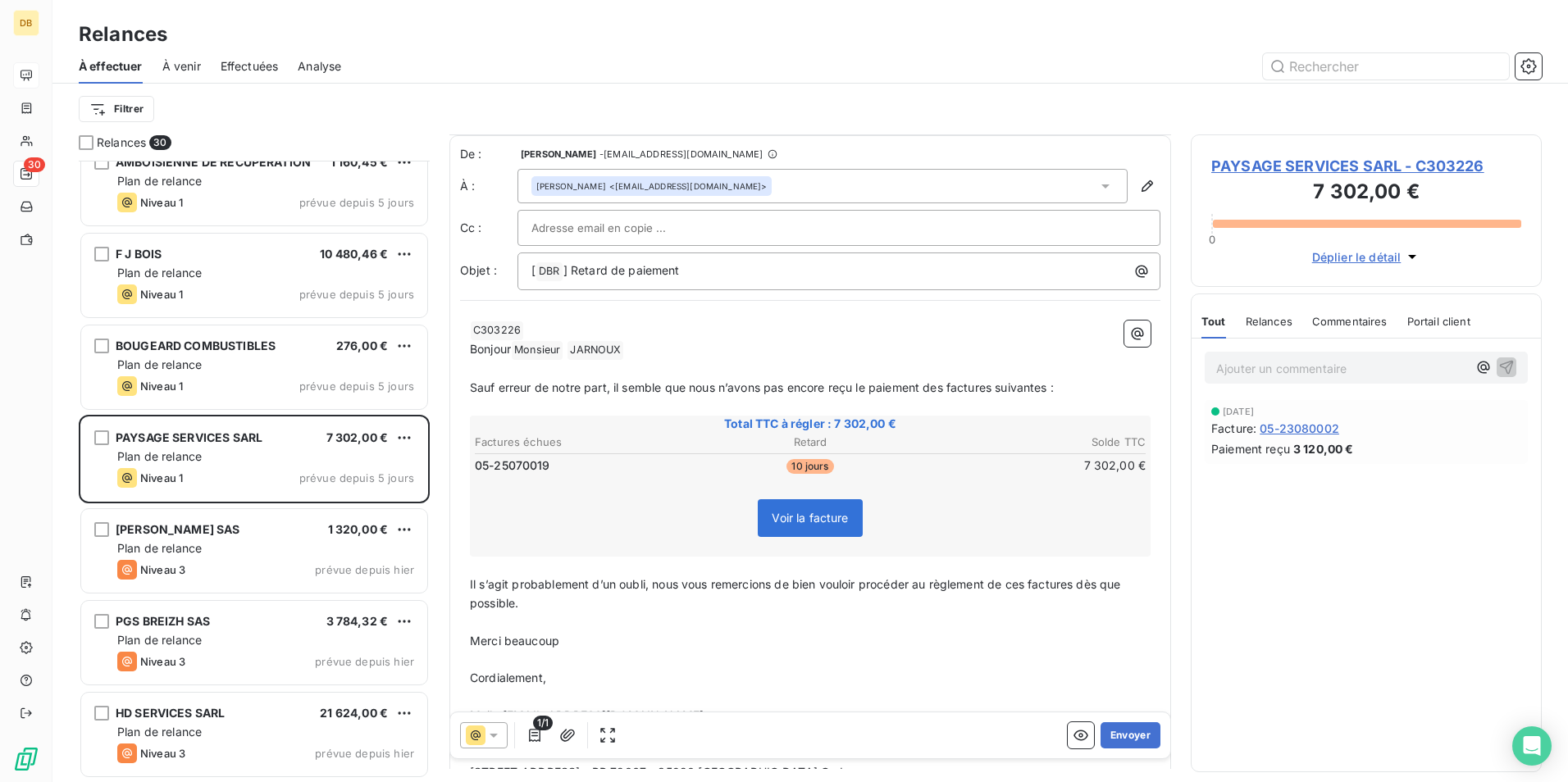
scroll to position [194, 0]
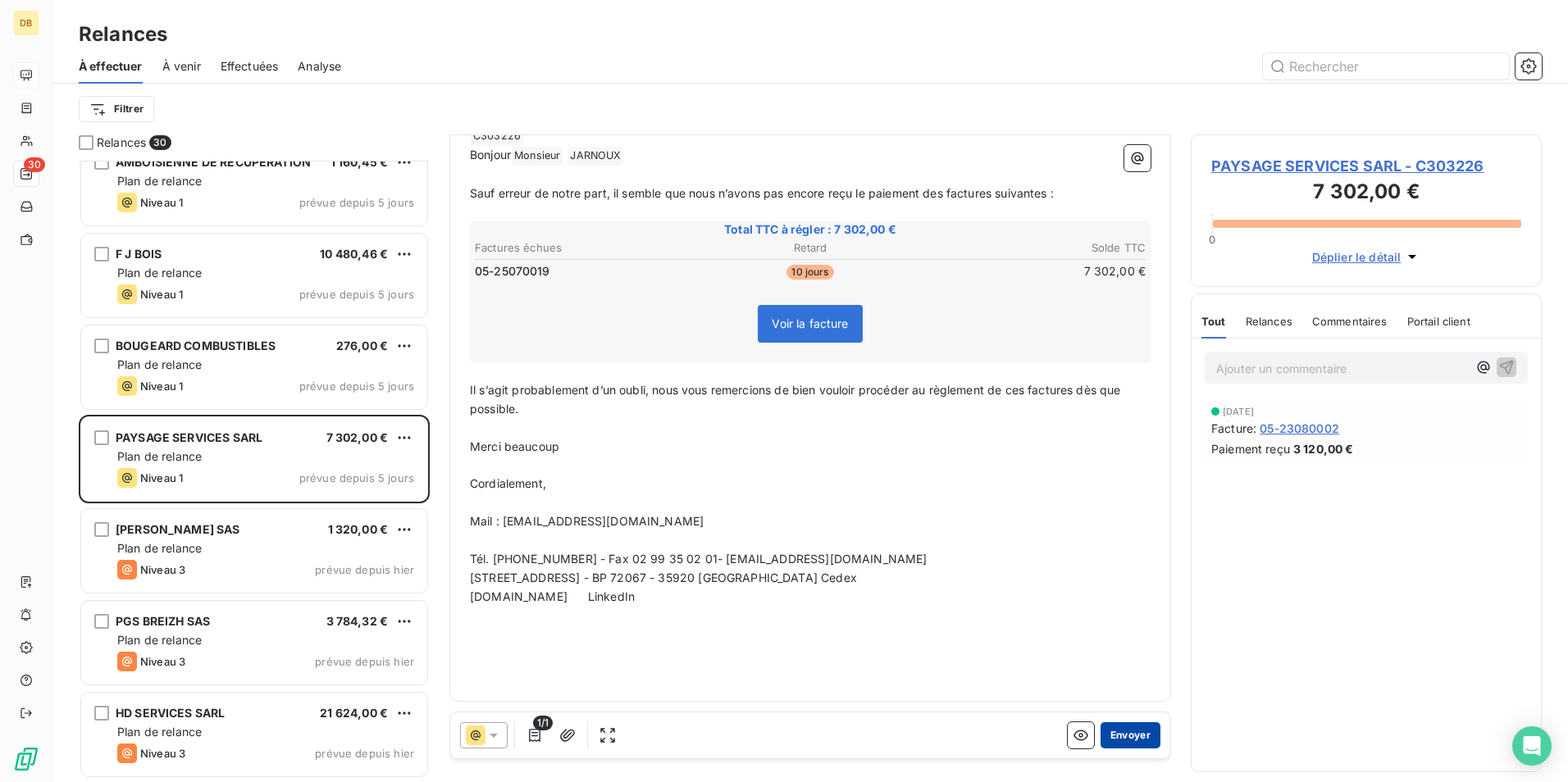
click at [1123, 737] on button "Envoyer" at bounding box center [1130, 735] width 60 height 26
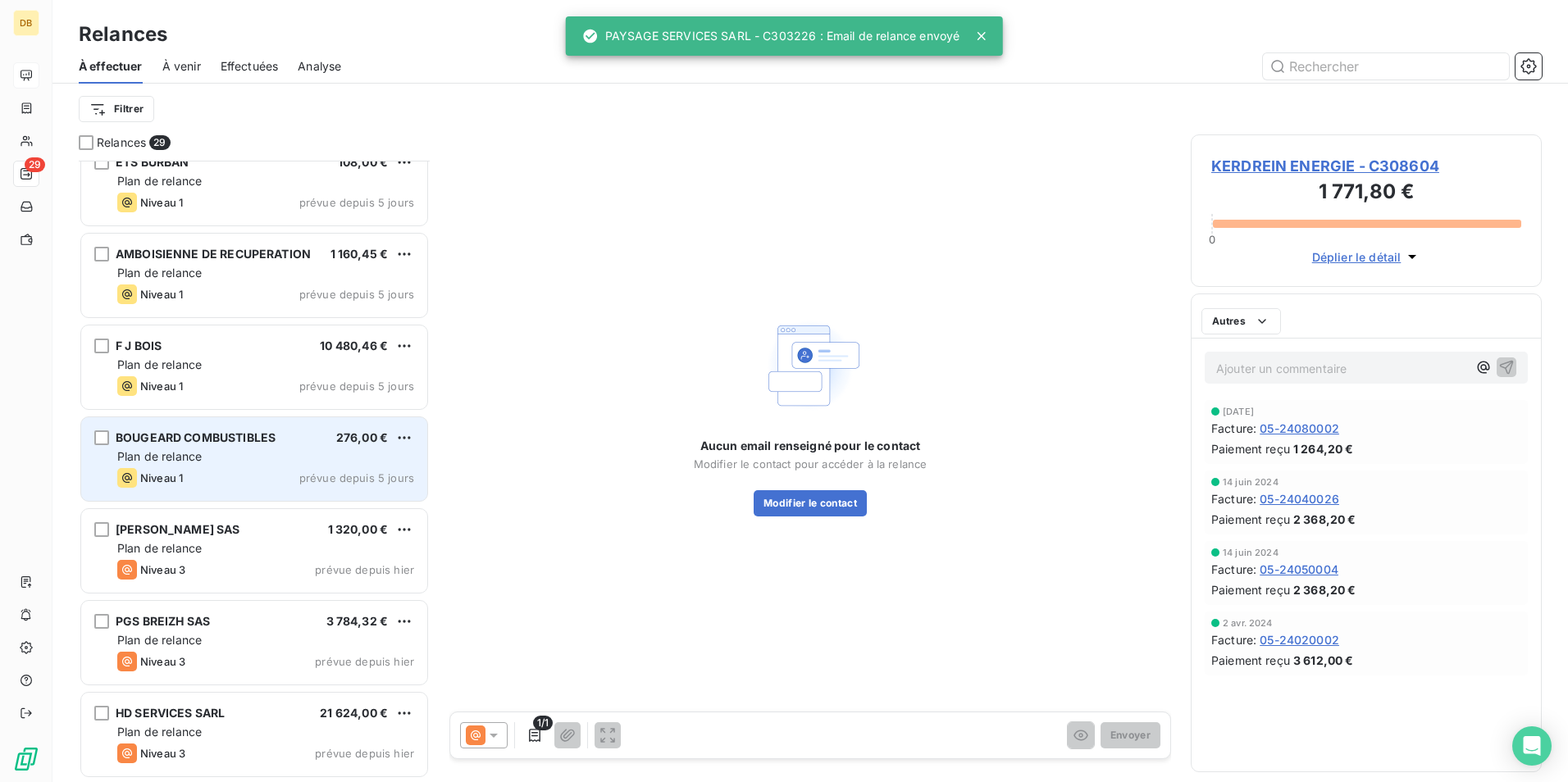
scroll to position [2043, 0]
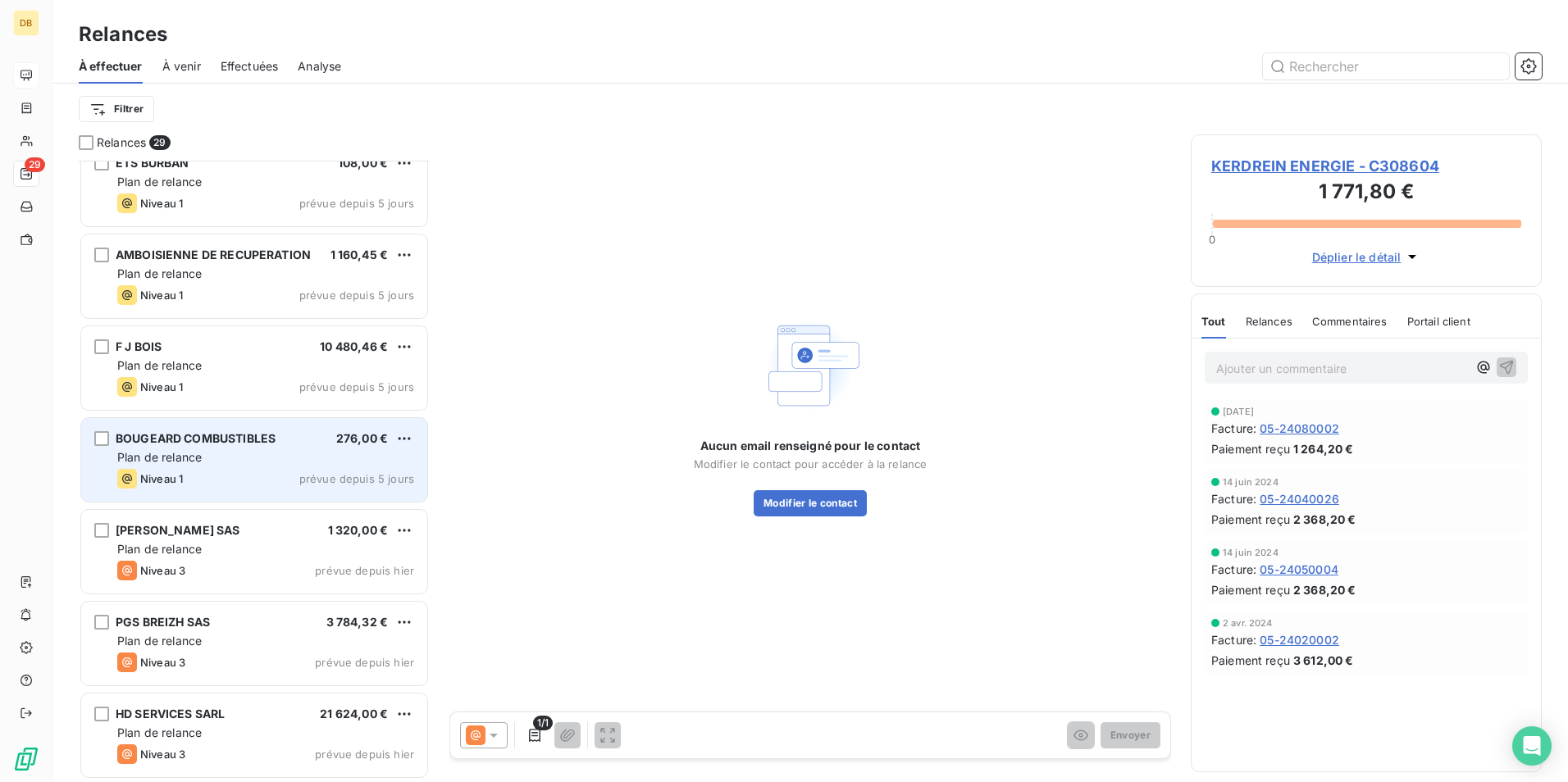
click at [215, 468] on div "BOUGEARD COMBUSTIBLES 276,00 € Plan de relance Niveau 1 prévue depuis 5 jours" at bounding box center [254, 460] width 346 height 84
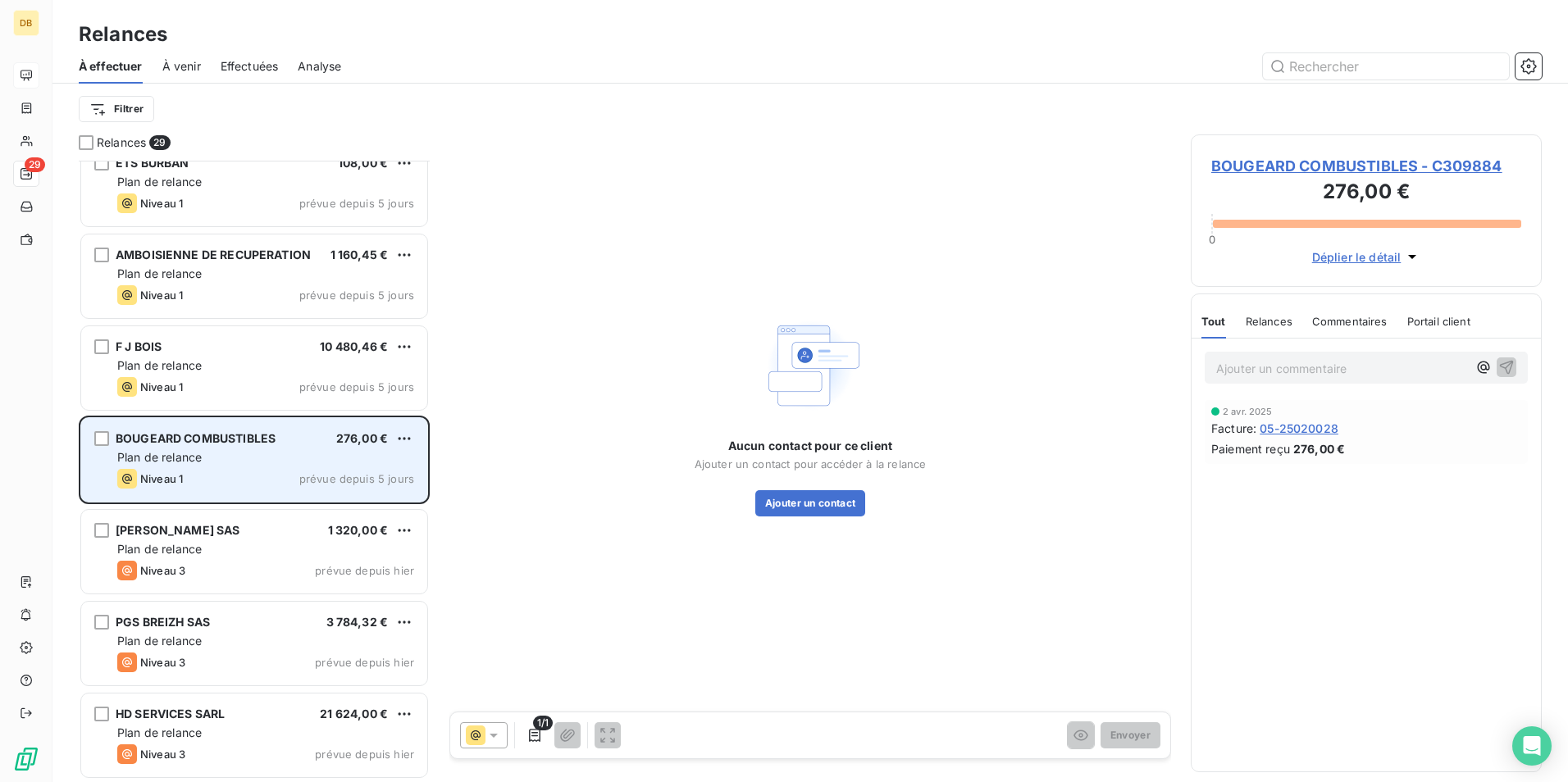
scroll to position [2043, 0]
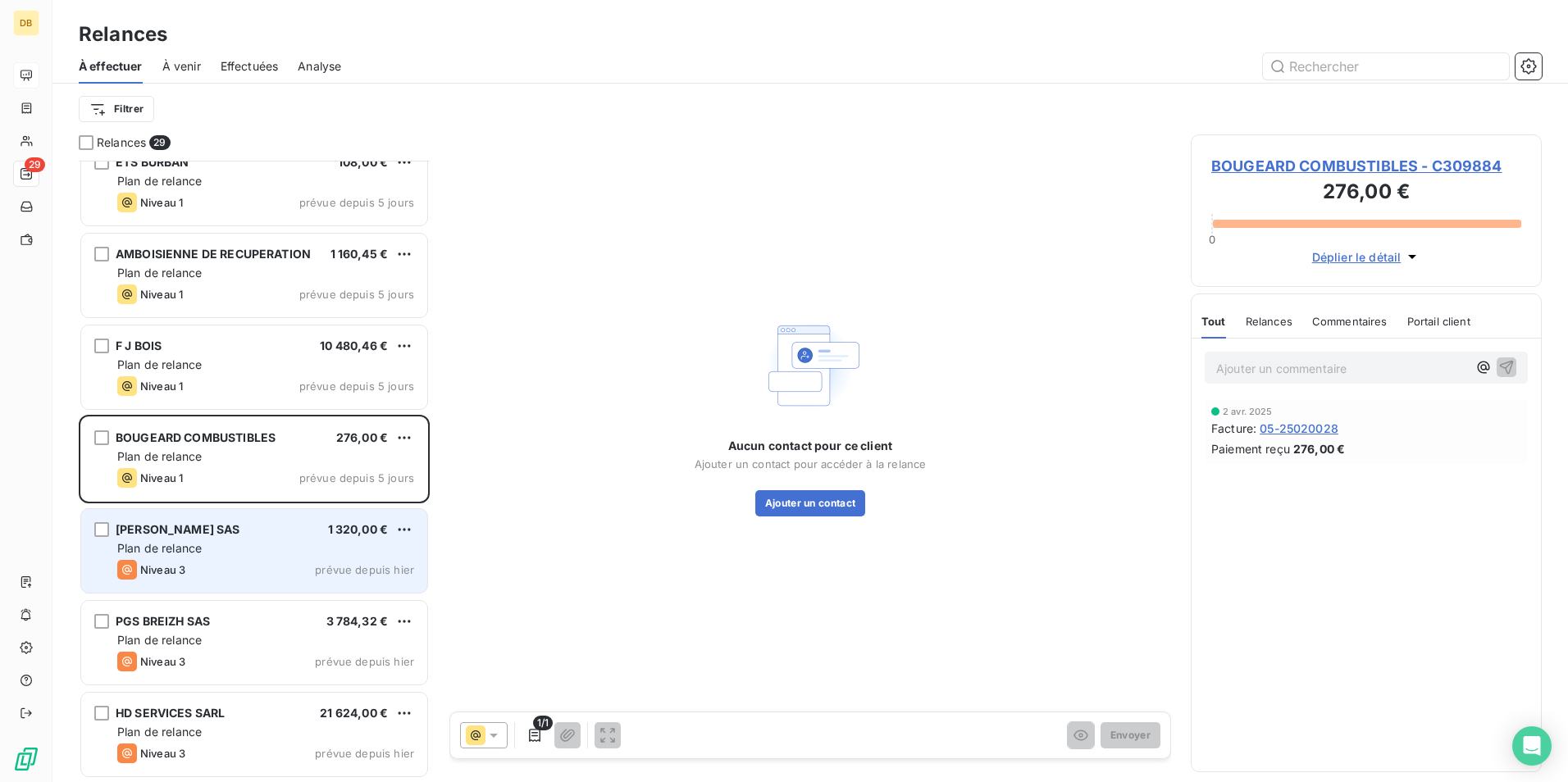
click at [240, 545] on div "Plan de relance" at bounding box center [265, 549] width 297 height 16
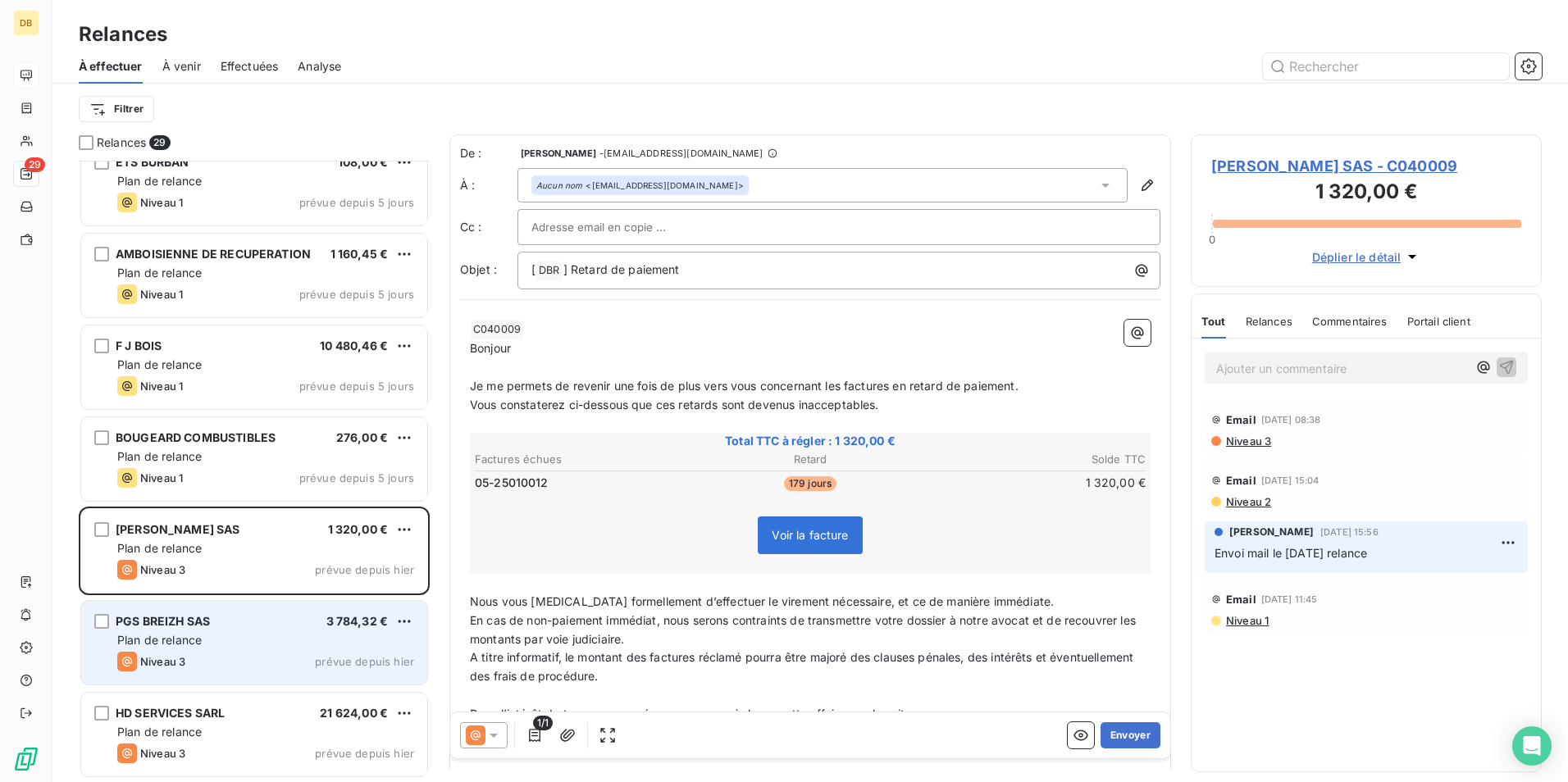
click at [226, 624] on div "PGS BREIZH SAS 3 784,32 €" at bounding box center [265, 621] width 297 height 14
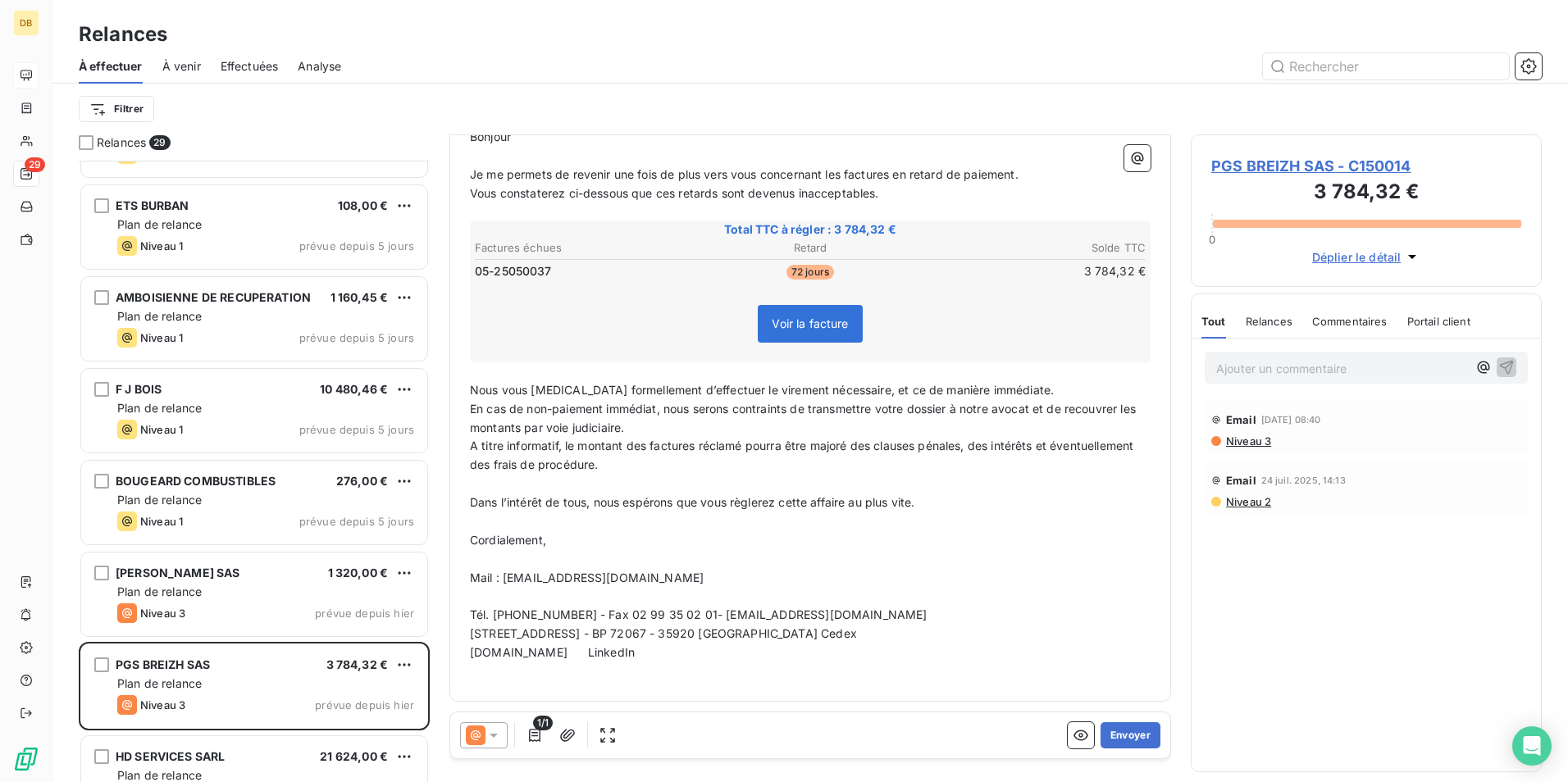
scroll to position [1961, 0]
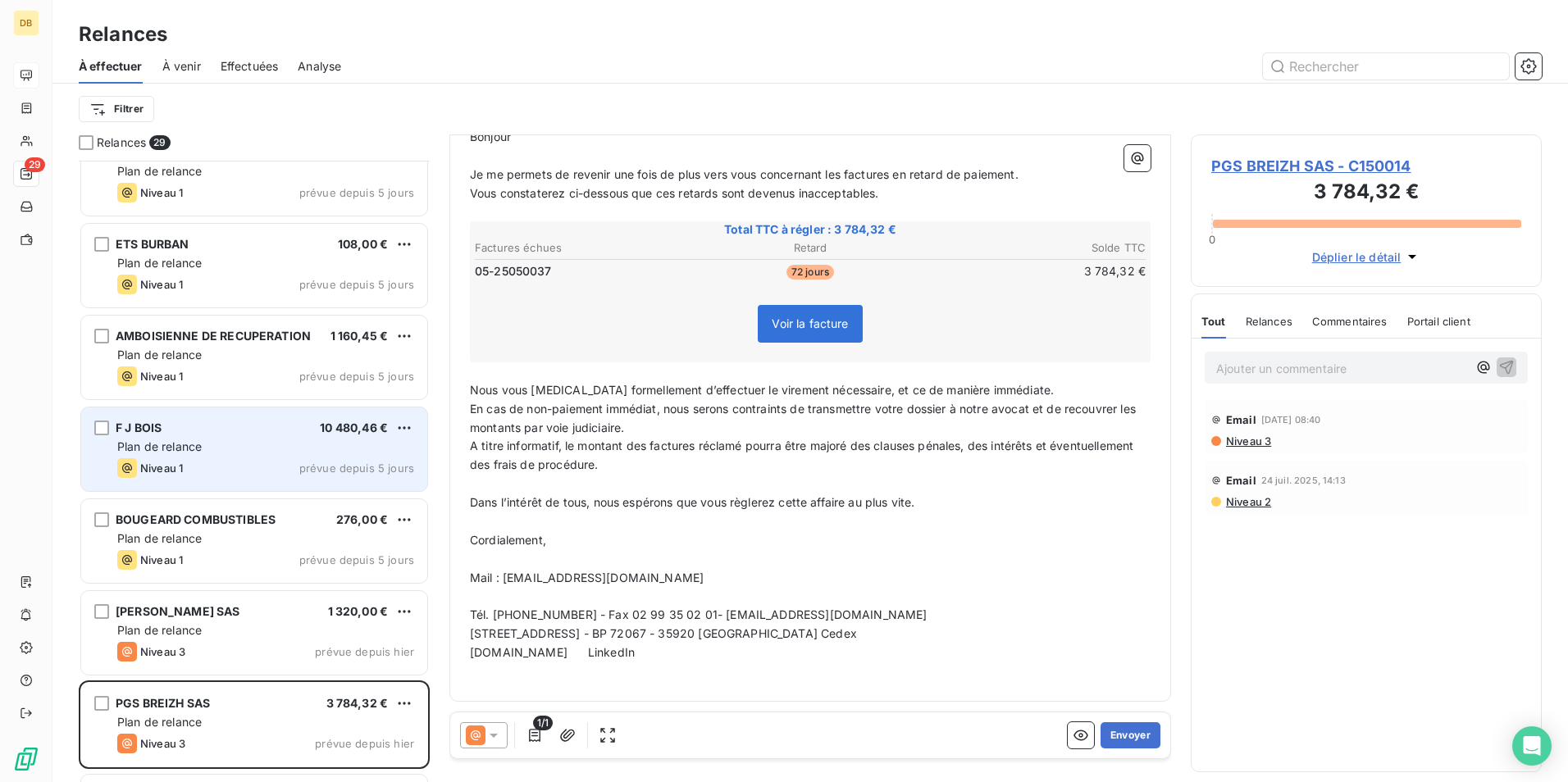
click at [198, 448] on span "Plan de relance" at bounding box center [160, 446] width 85 height 14
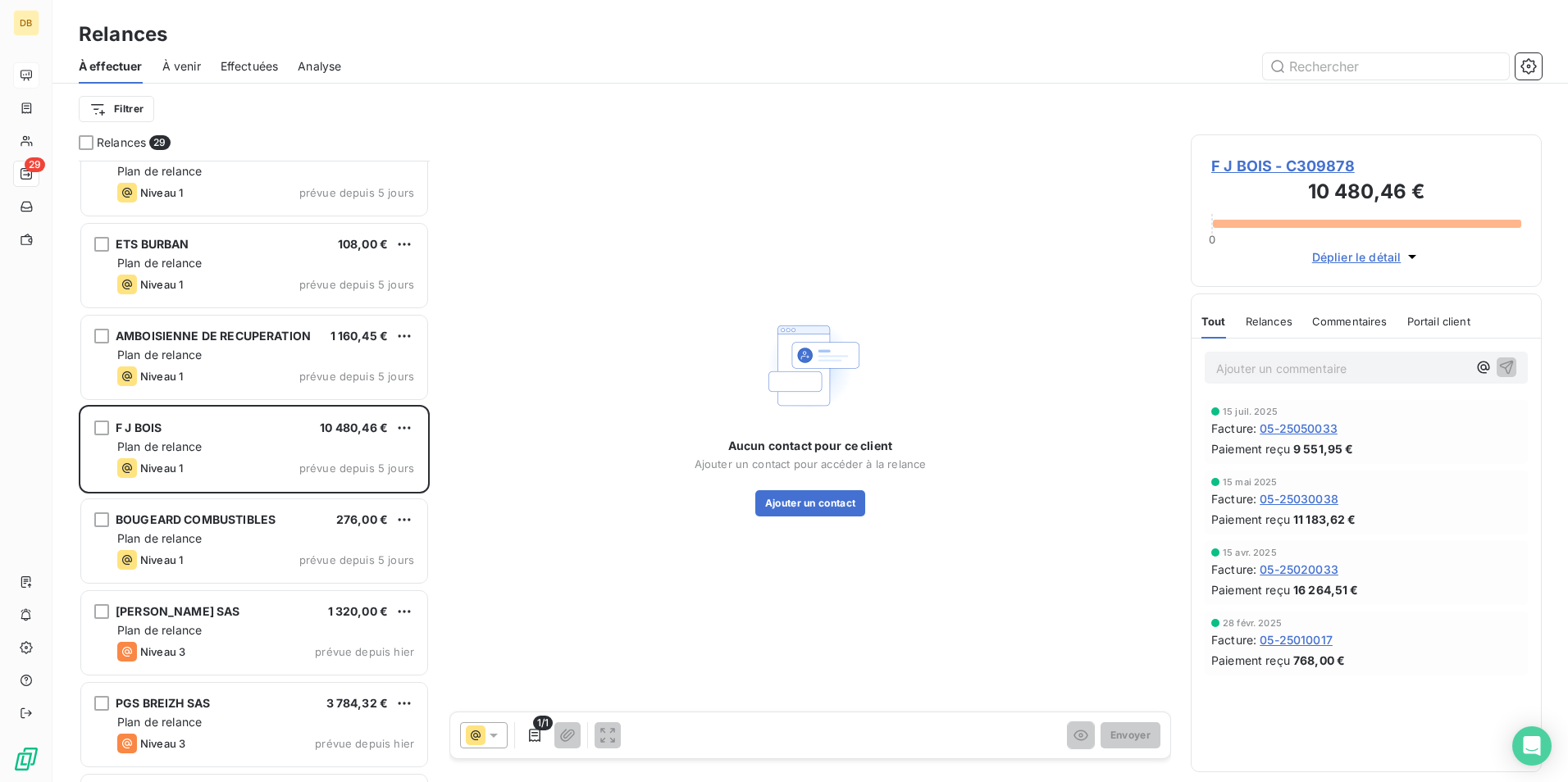
click at [1274, 317] on span "Relances" at bounding box center [1269, 321] width 47 height 14
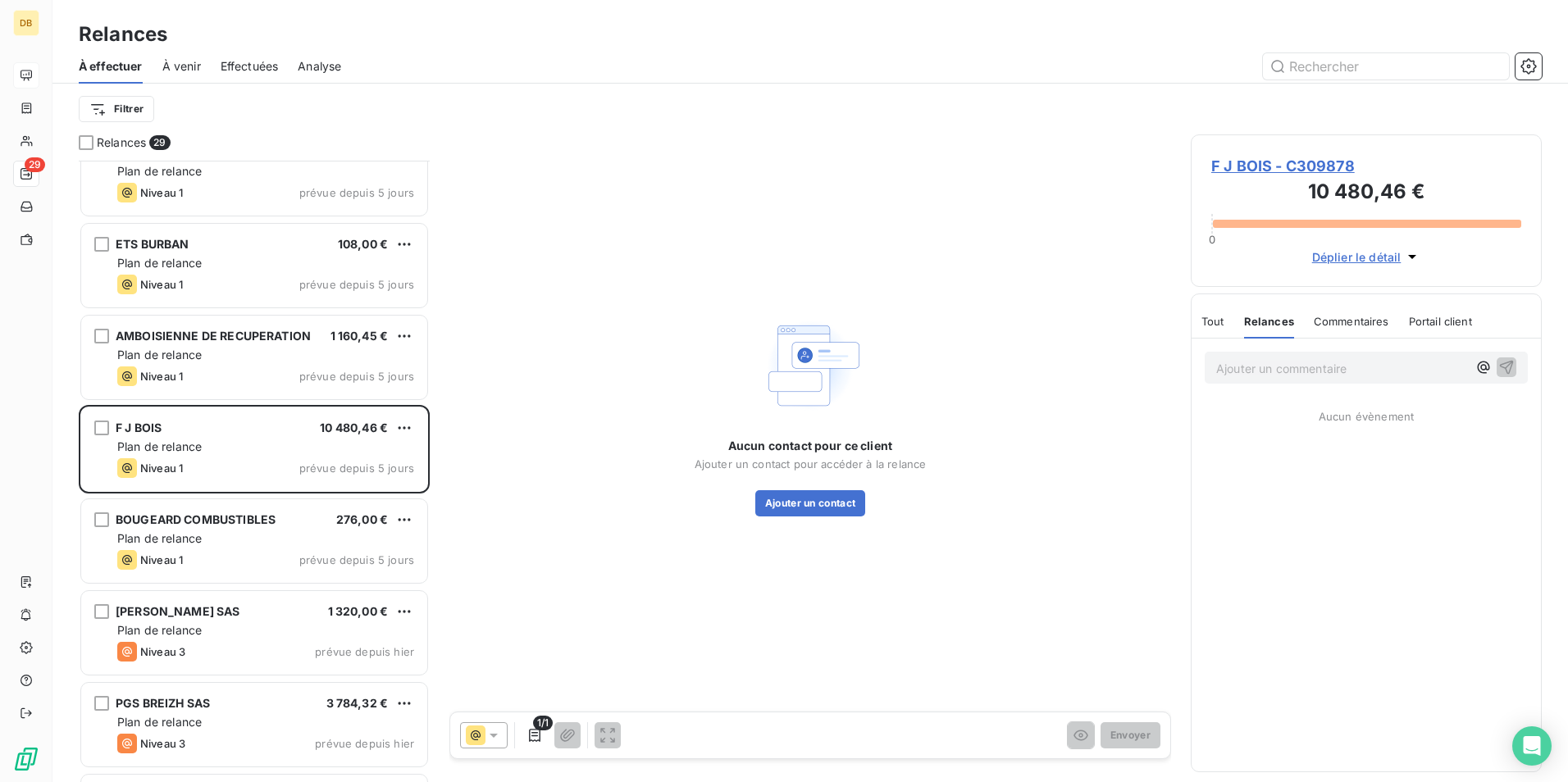
click at [1211, 321] on span "Tout" at bounding box center [1212, 321] width 23 height 14
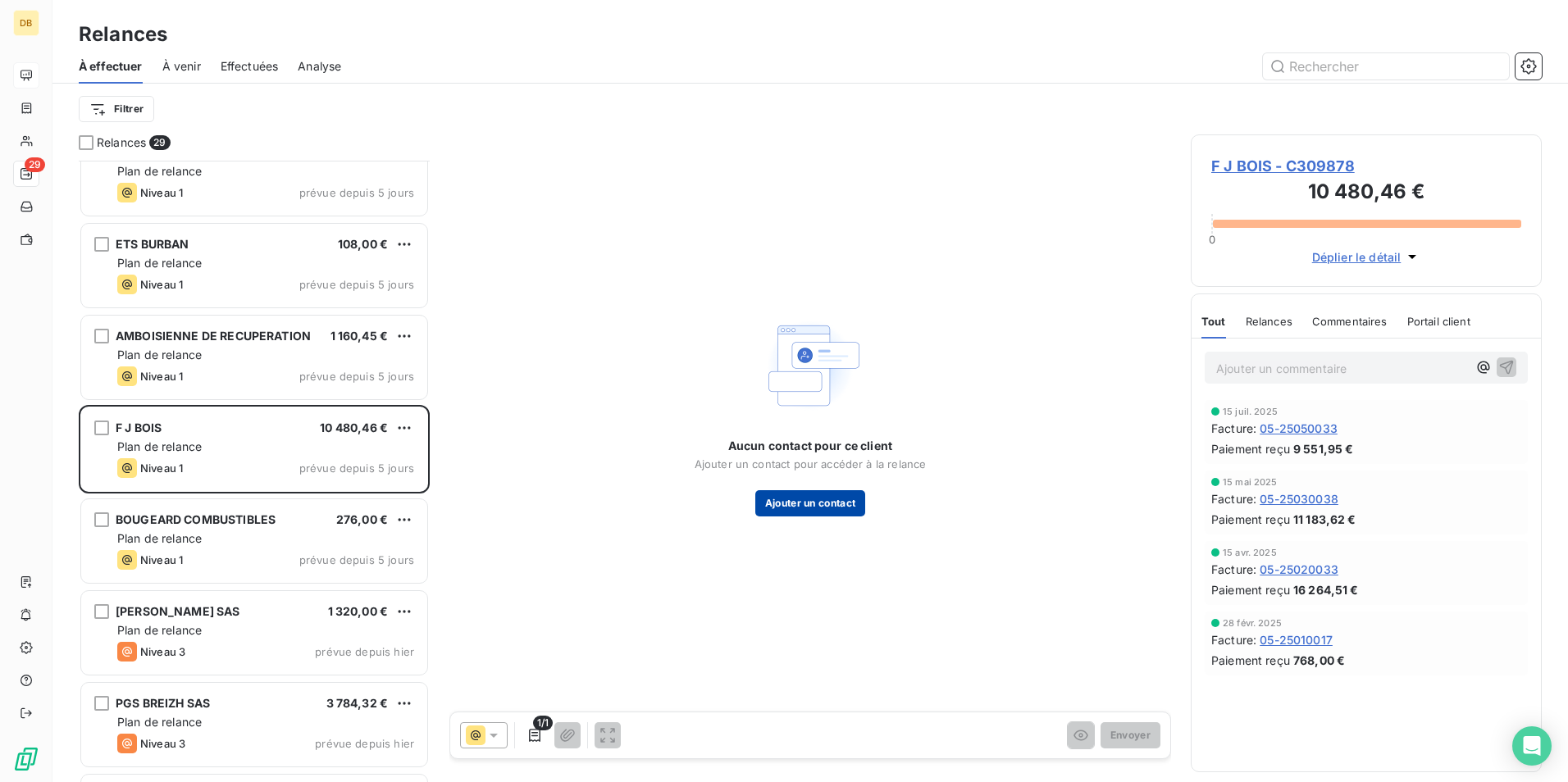
click at [782, 505] on button "Ajouter un contact" at bounding box center [810, 503] width 111 height 26
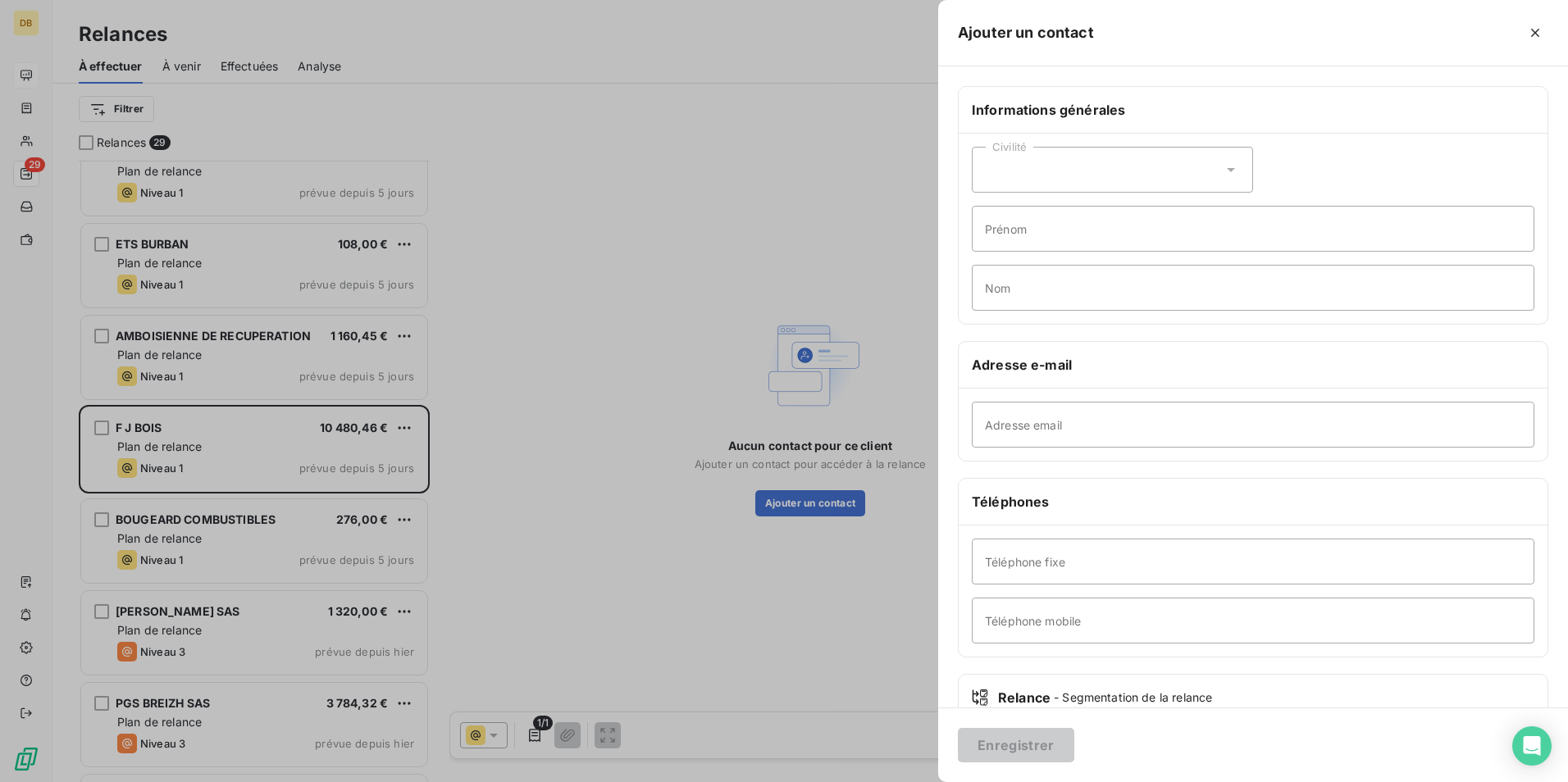
click at [1044, 171] on div "Civilité" at bounding box center [1112, 170] width 282 height 46
click at [1049, 207] on span "Madame" at bounding box center [1026, 210] width 44 height 15
click at [1007, 228] on input "Prénom" at bounding box center [1252, 228] width 562 height 46
type input "[PERSON_NAME]"
click at [1025, 424] on input "Adresse email" at bounding box center [1252, 424] width 562 height 46
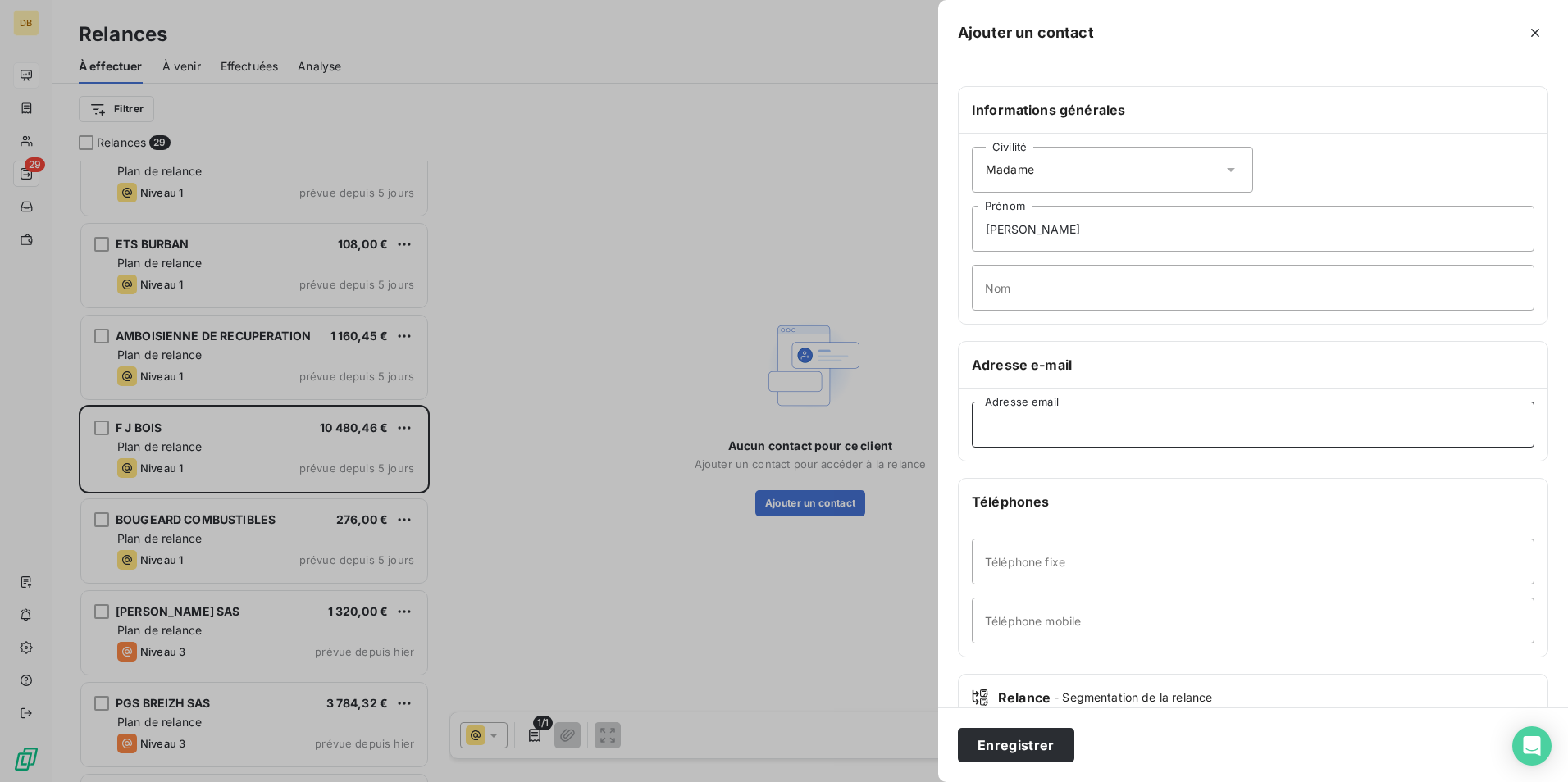
paste input "scierie [PERSON_NAME] <[EMAIL_ADDRESS][DOMAIN_NAME]>"
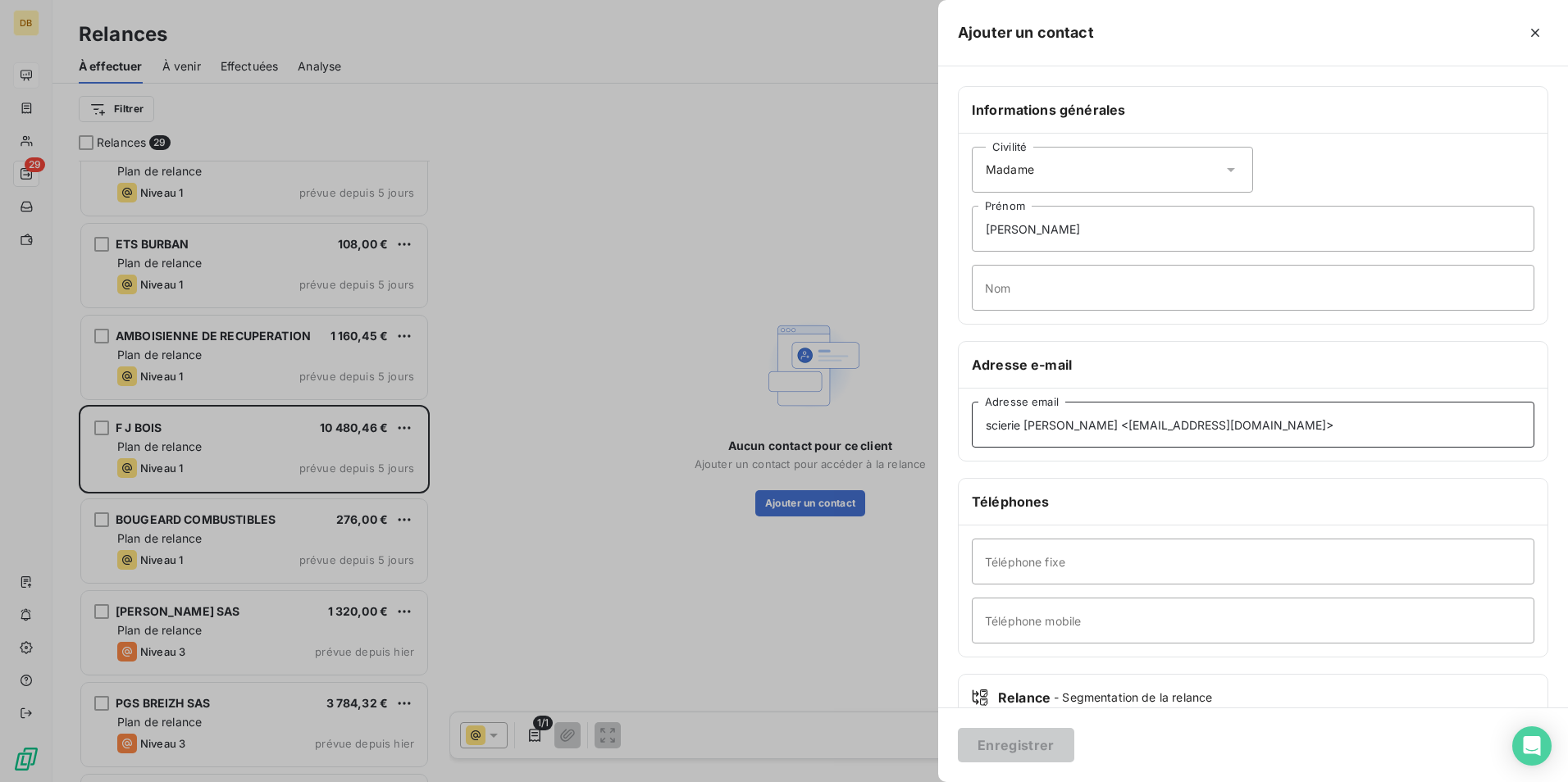
click at [1110, 417] on input "scierie [PERSON_NAME] <[EMAIL_ADDRESS][DOMAIN_NAME]>" at bounding box center [1252, 424] width 562 height 46
drag, startPoint x: 1110, startPoint y: 417, endPoint x: 936, endPoint y: 418, distance: 174.0
click at [936, 782] on div "Ajouter un contact Informations générales Civilité Madame [PERSON_NAME] Nom Adr…" at bounding box center [784, 782] width 1568 height 0
click at [1193, 428] on input "[EMAIL_ADDRESS][DOMAIN_NAME]>" at bounding box center [1252, 424] width 562 height 46
type input "[EMAIL_ADDRESS][DOMAIN_NAME]"
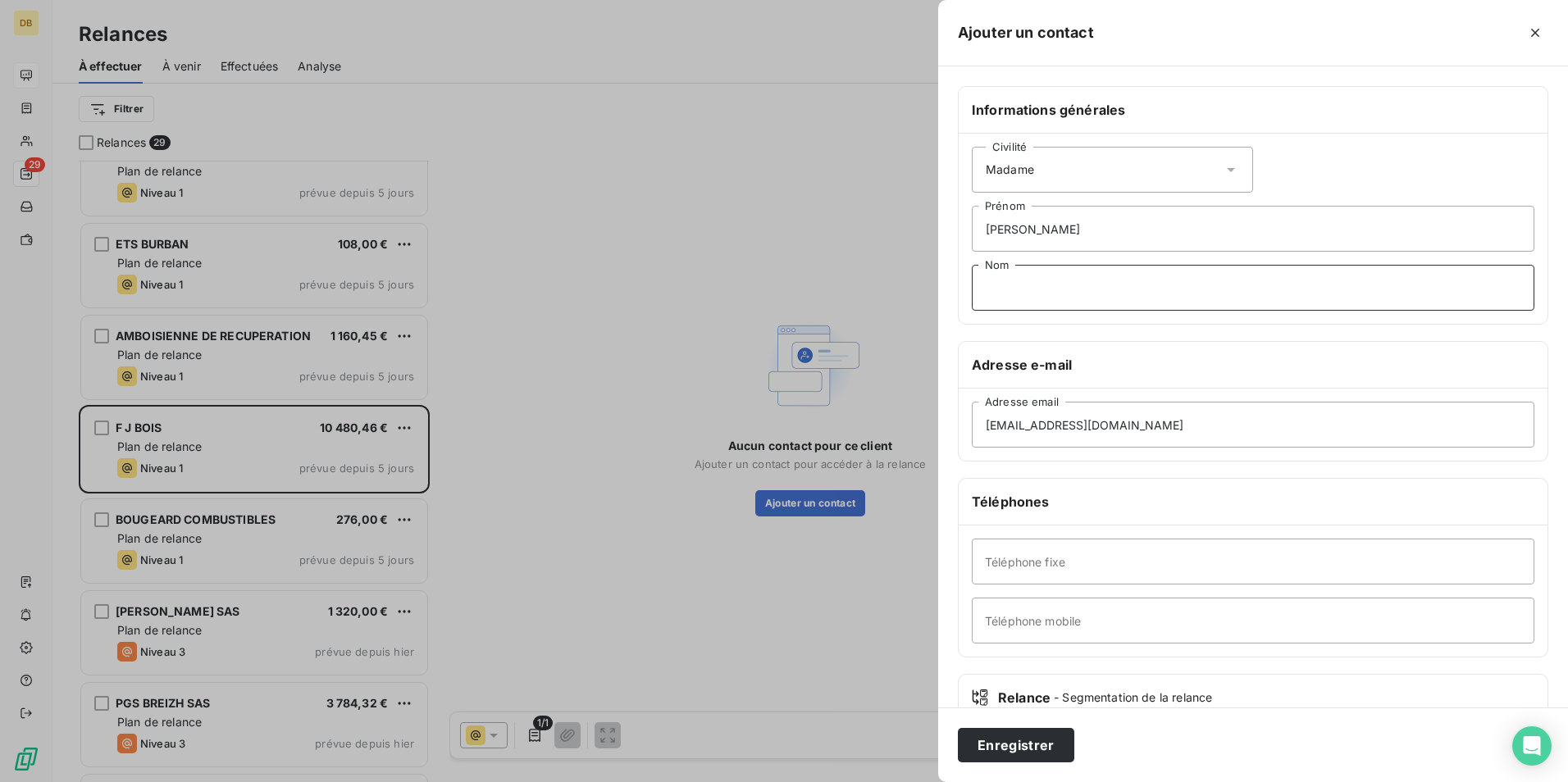
click at [1044, 291] on input "Nom" at bounding box center [1252, 287] width 562 height 46
click at [1037, 226] on input "[PERSON_NAME]" at bounding box center [1252, 228] width 562 height 46
click at [1037, 170] on div "Civilité Madame" at bounding box center [1112, 170] width 282 height 46
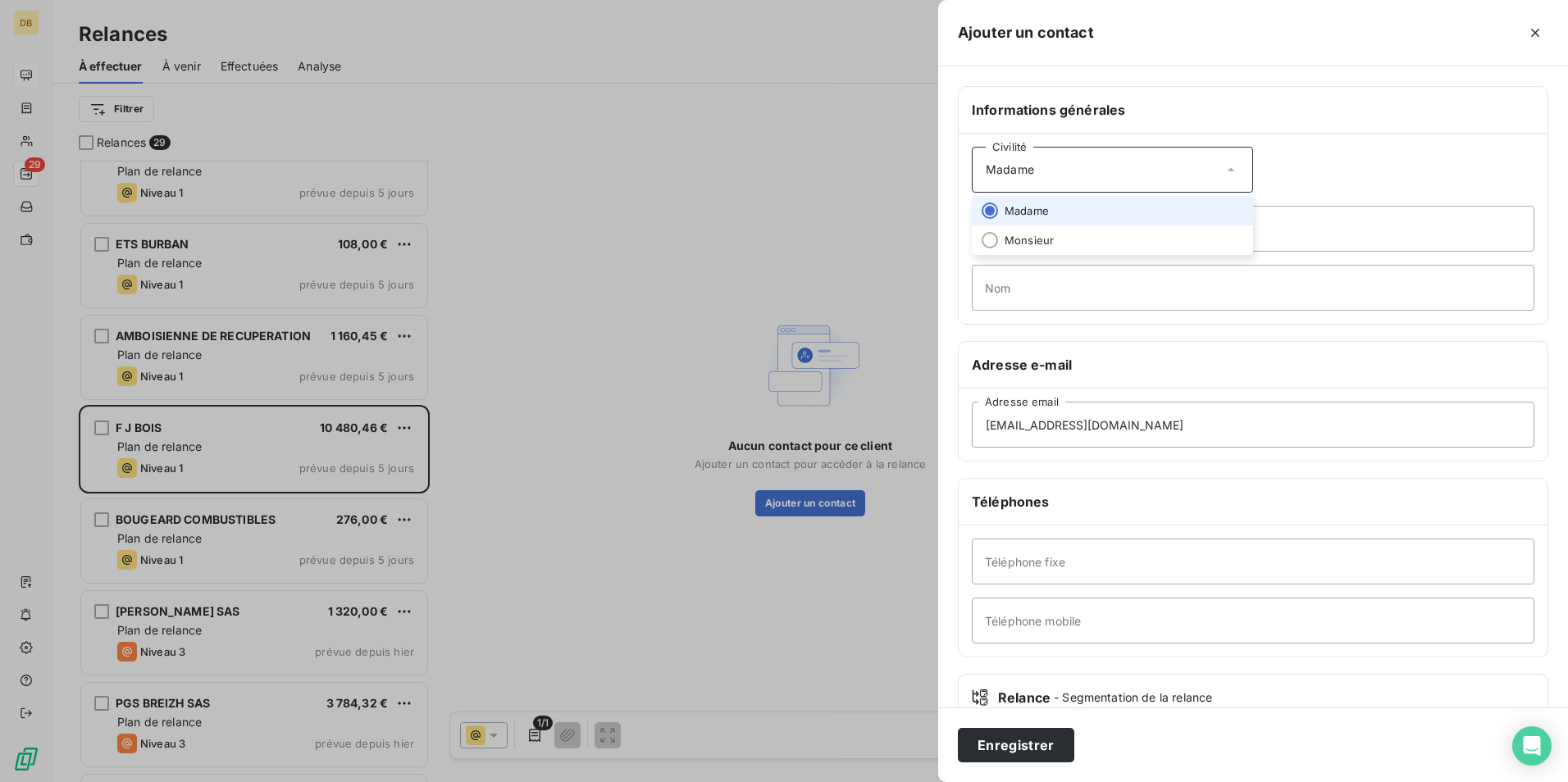
click at [1037, 170] on div "Civilité Madame" at bounding box center [1112, 170] width 282 height 46
click at [1039, 175] on div "Civilité Madame" at bounding box center [1112, 170] width 282 height 46
click at [1037, 237] on span "Monsieur" at bounding box center [1029, 240] width 49 height 15
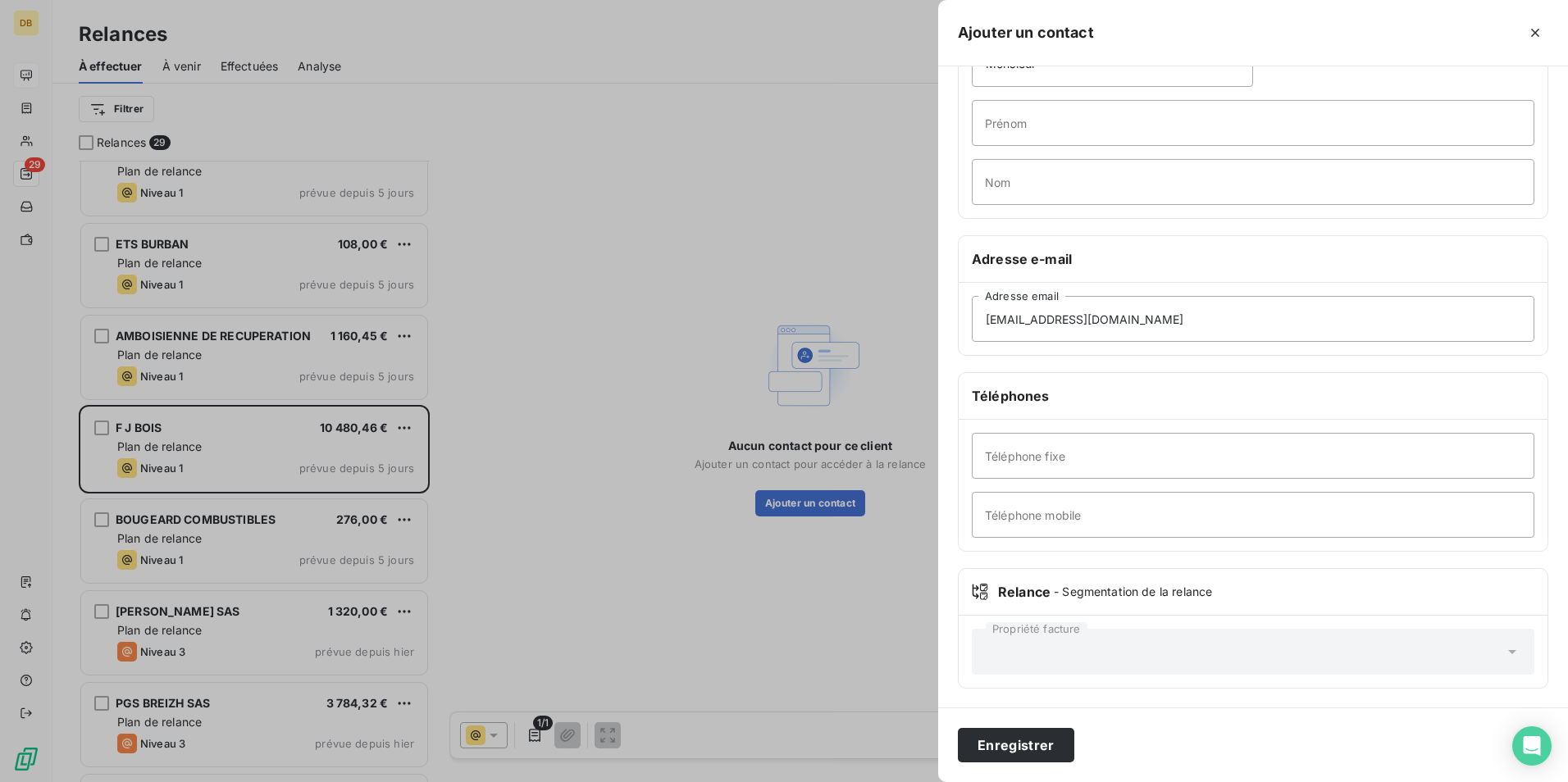
scroll to position [107, 0]
click at [1034, 741] on button "Enregistrer" at bounding box center [1016, 746] width 116 height 34
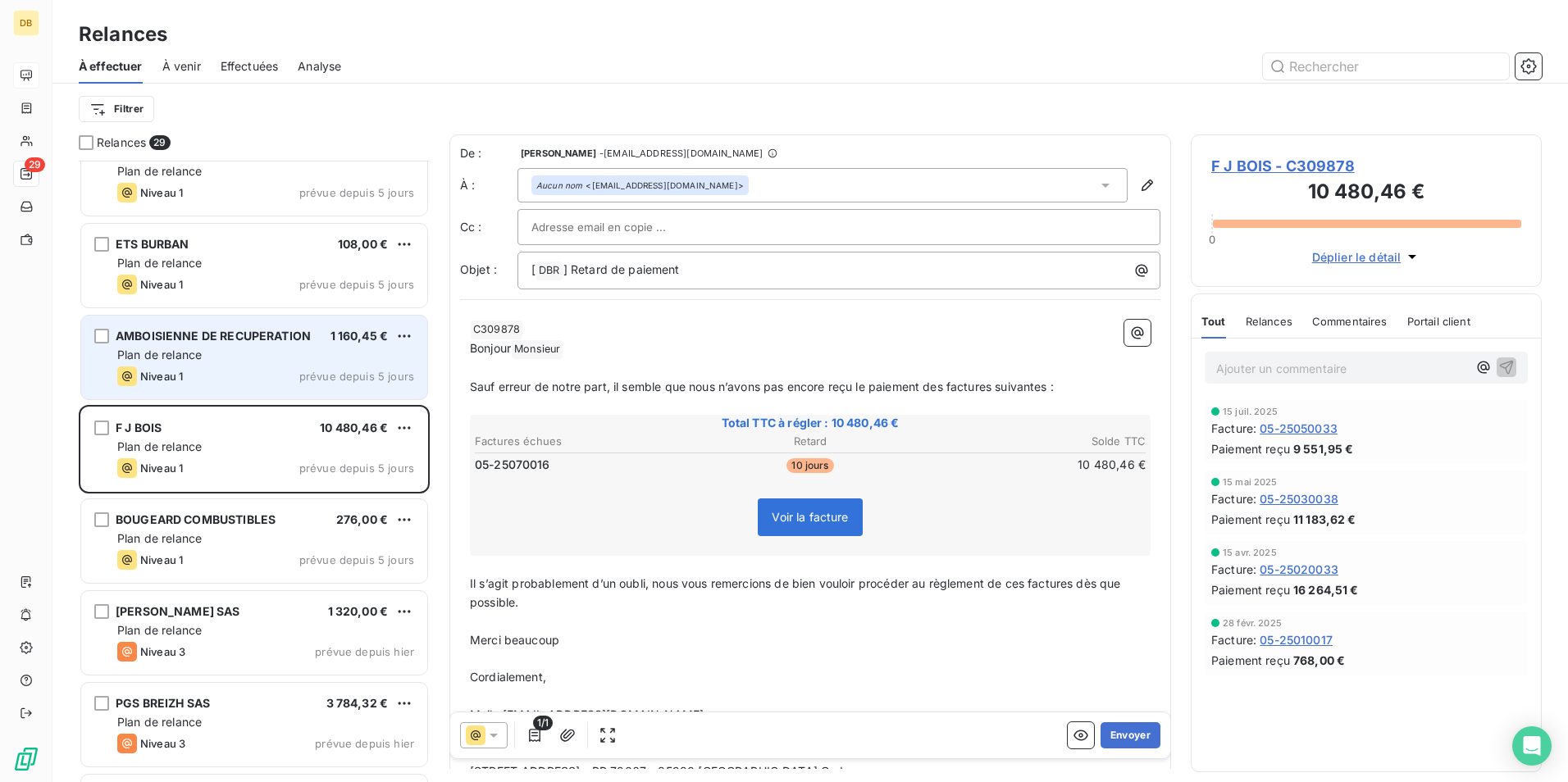
click at [180, 352] on span "Plan de relance" at bounding box center [160, 354] width 85 height 14
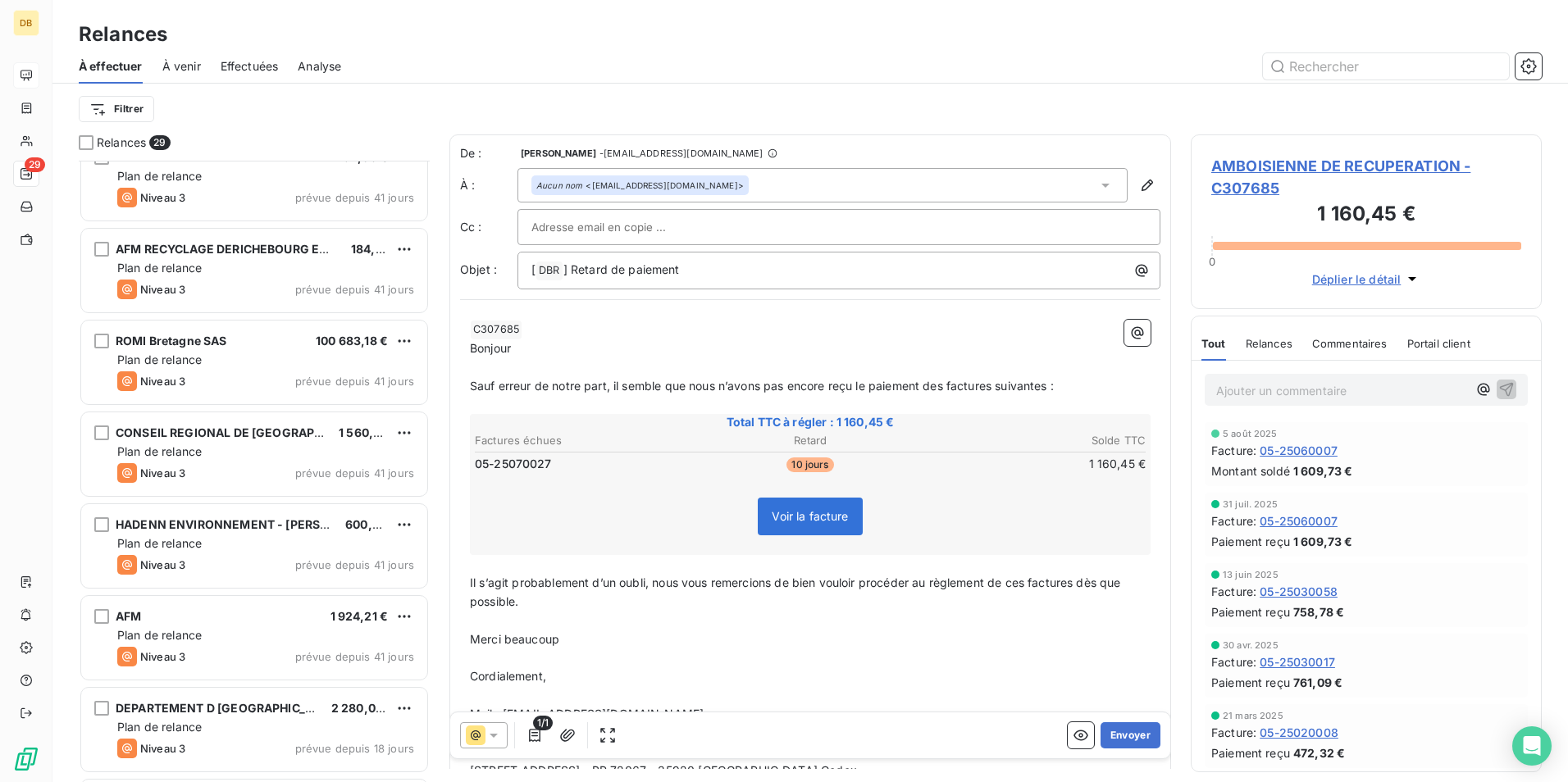
scroll to position [493, 0]
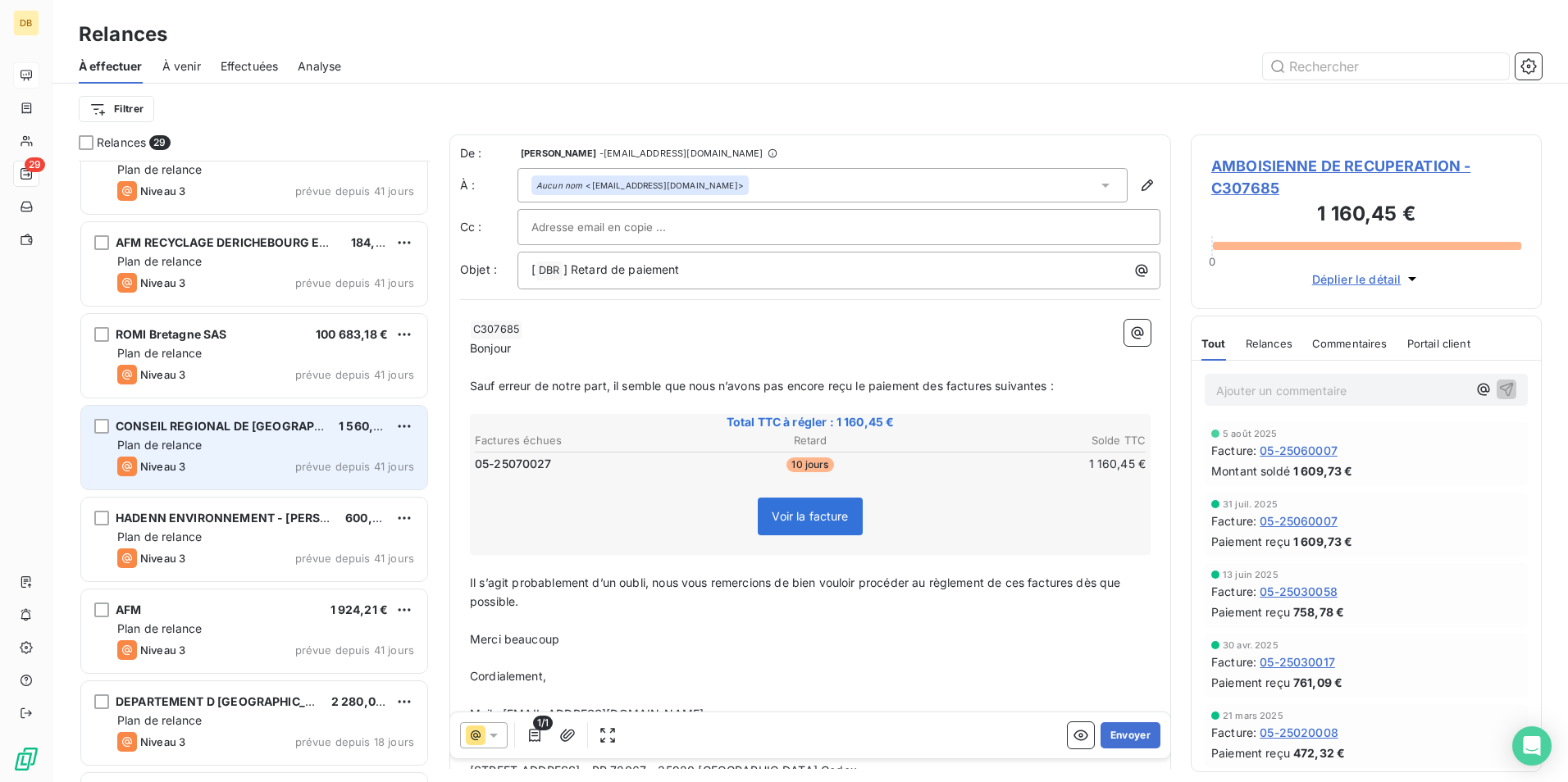
click at [192, 431] on span "CONSEIL REGIONAL DE [GEOGRAPHIC_DATA]" at bounding box center [245, 425] width 258 height 14
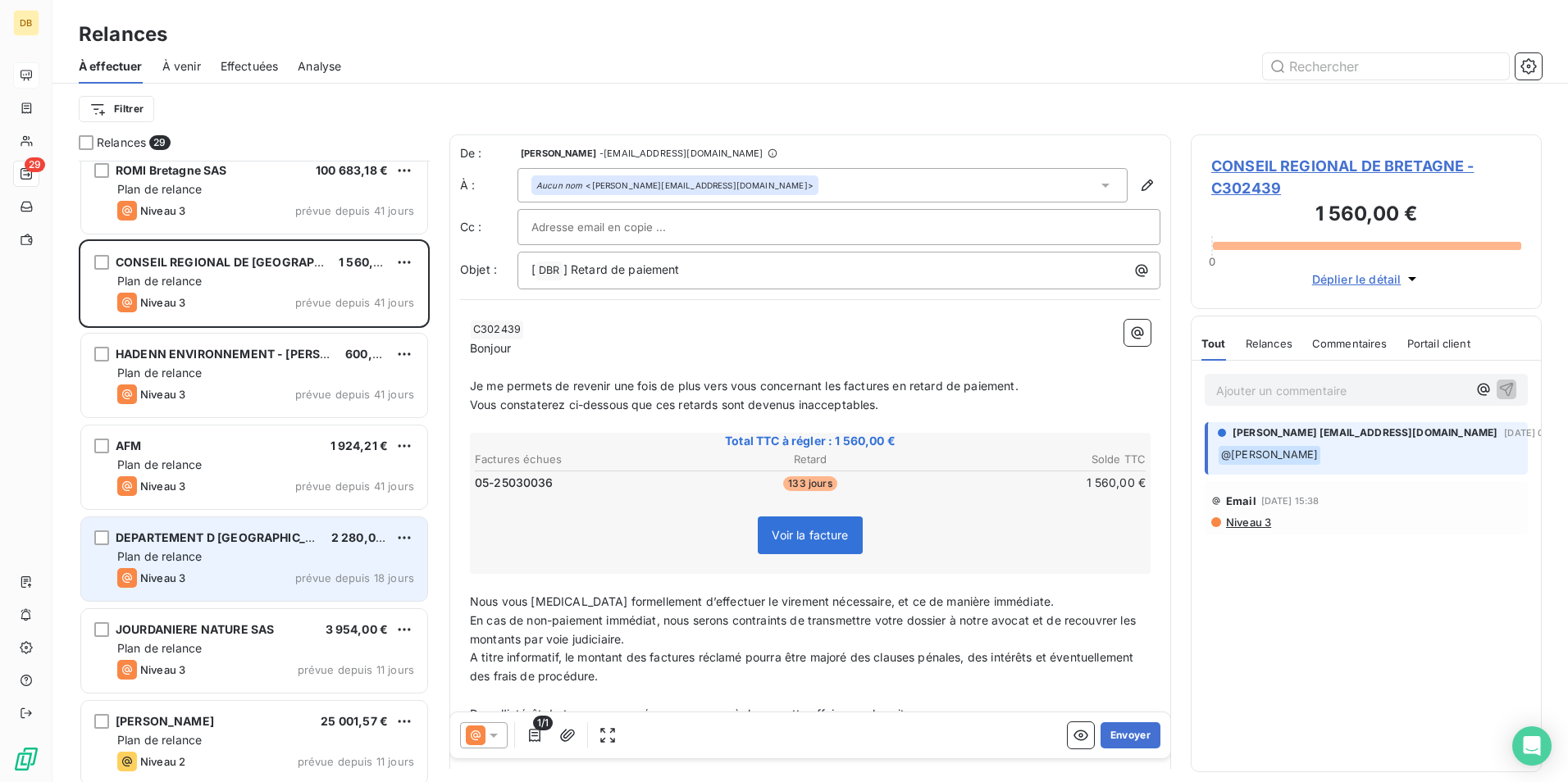
scroll to position [739, 0]
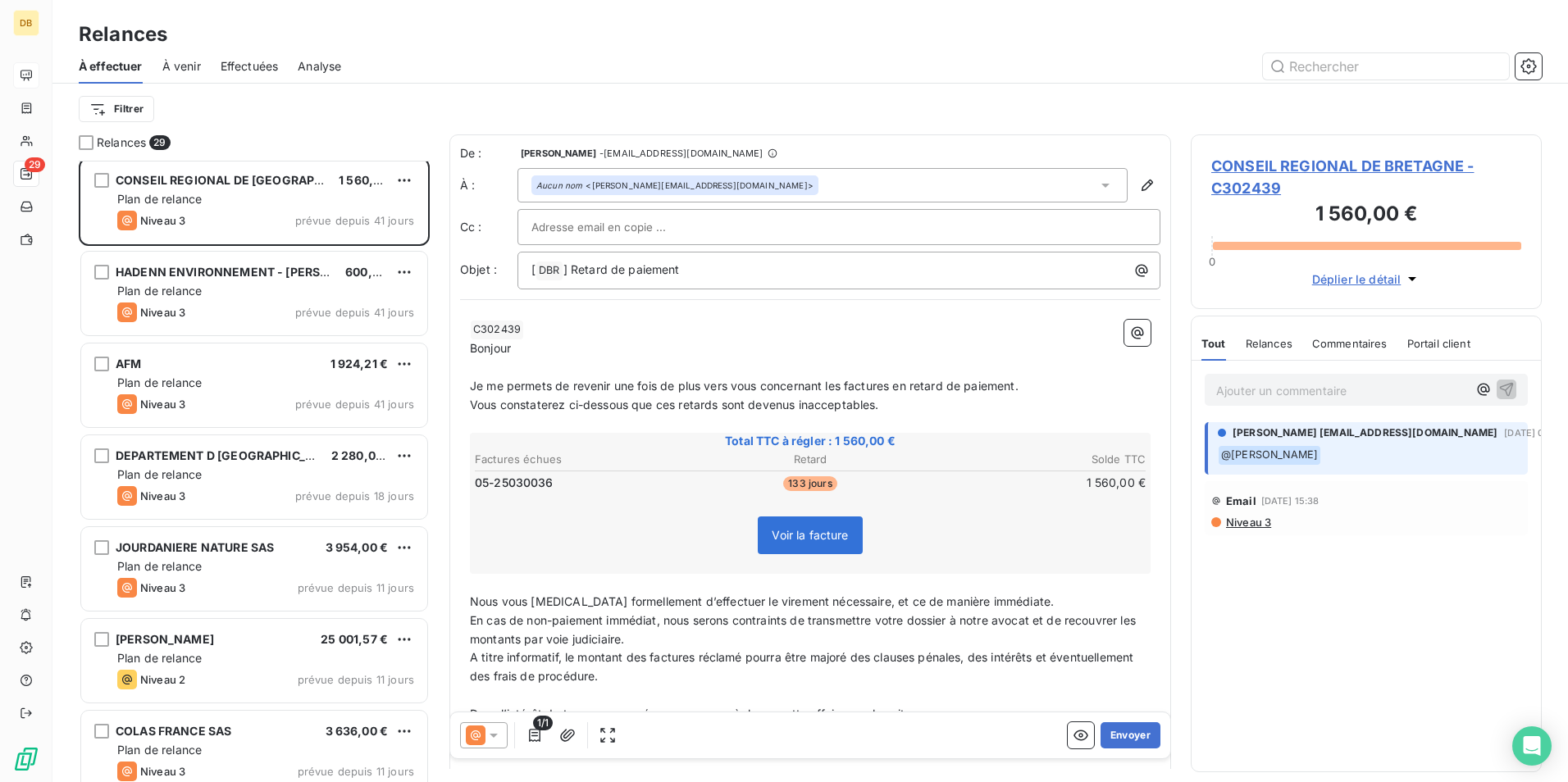
click at [181, 545] on span "JOURDANIERE NATURE SAS" at bounding box center [194, 547] width 158 height 14
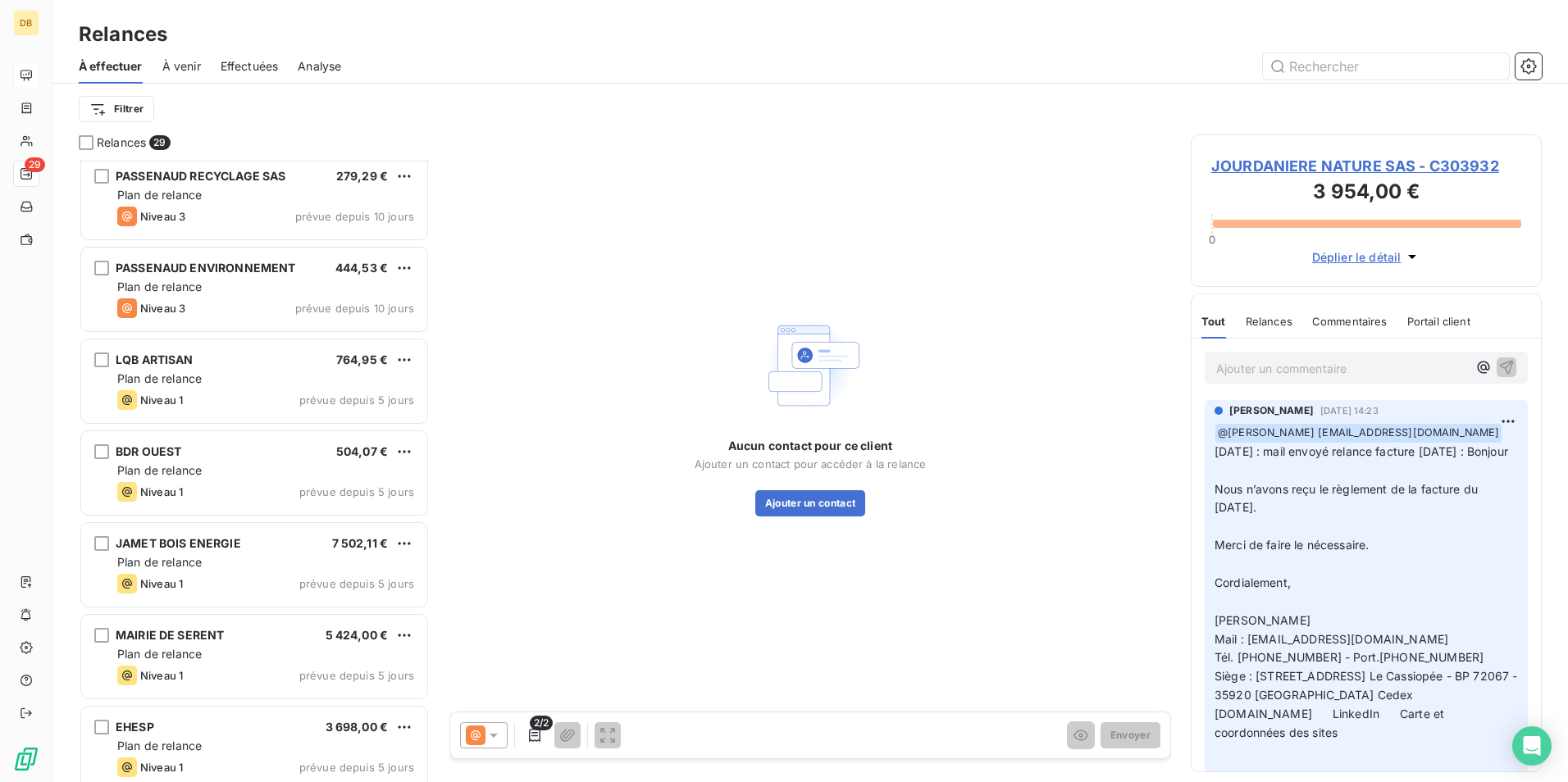
scroll to position [1395, 0]
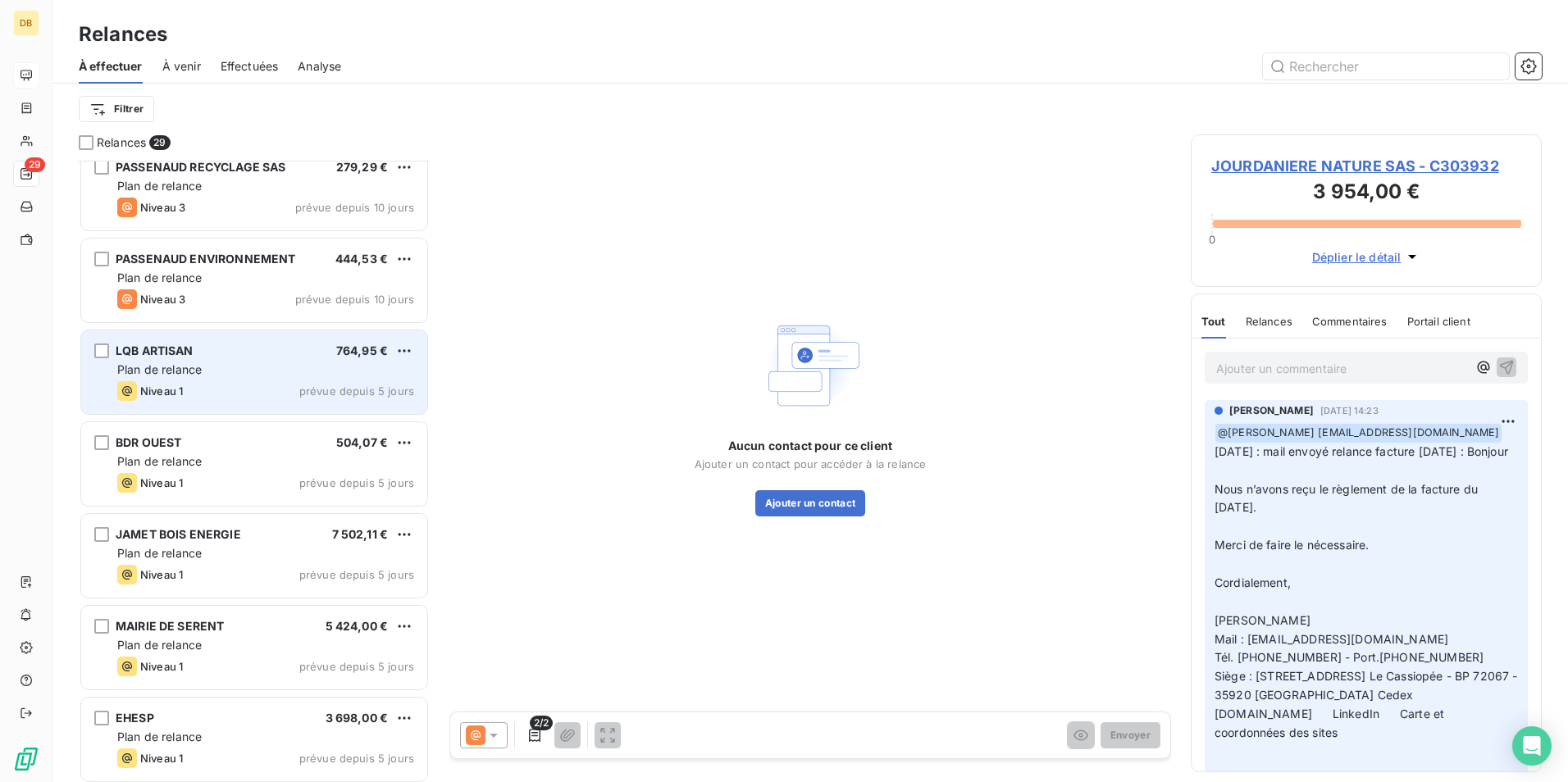
click at [201, 365] on span "Plan de relance" at bounding box center [160, 368] width 85 height 14
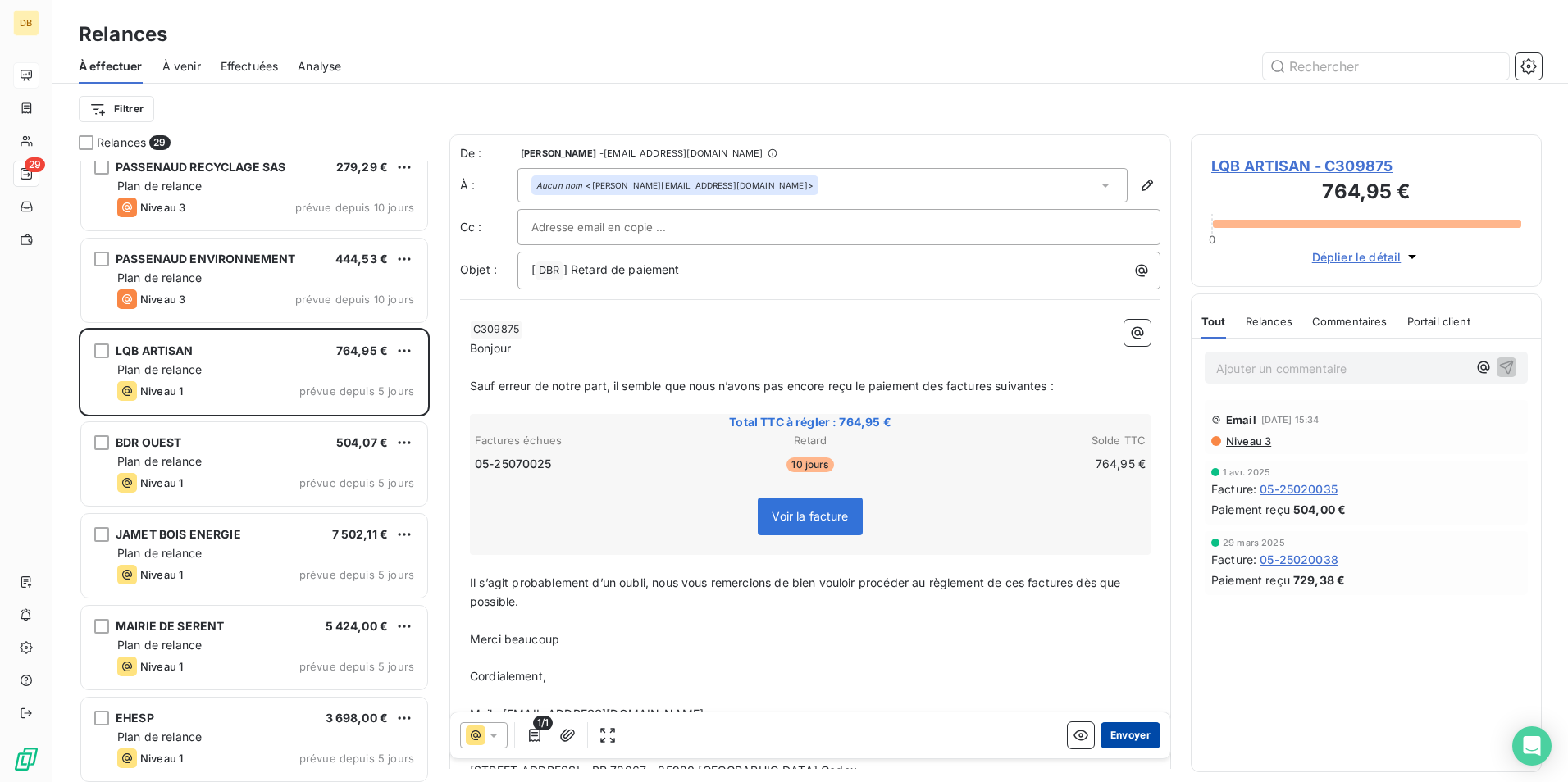
click at [1107, 729] on button "Envoyer" at bounding box center [1130, 735] width 60 height 26
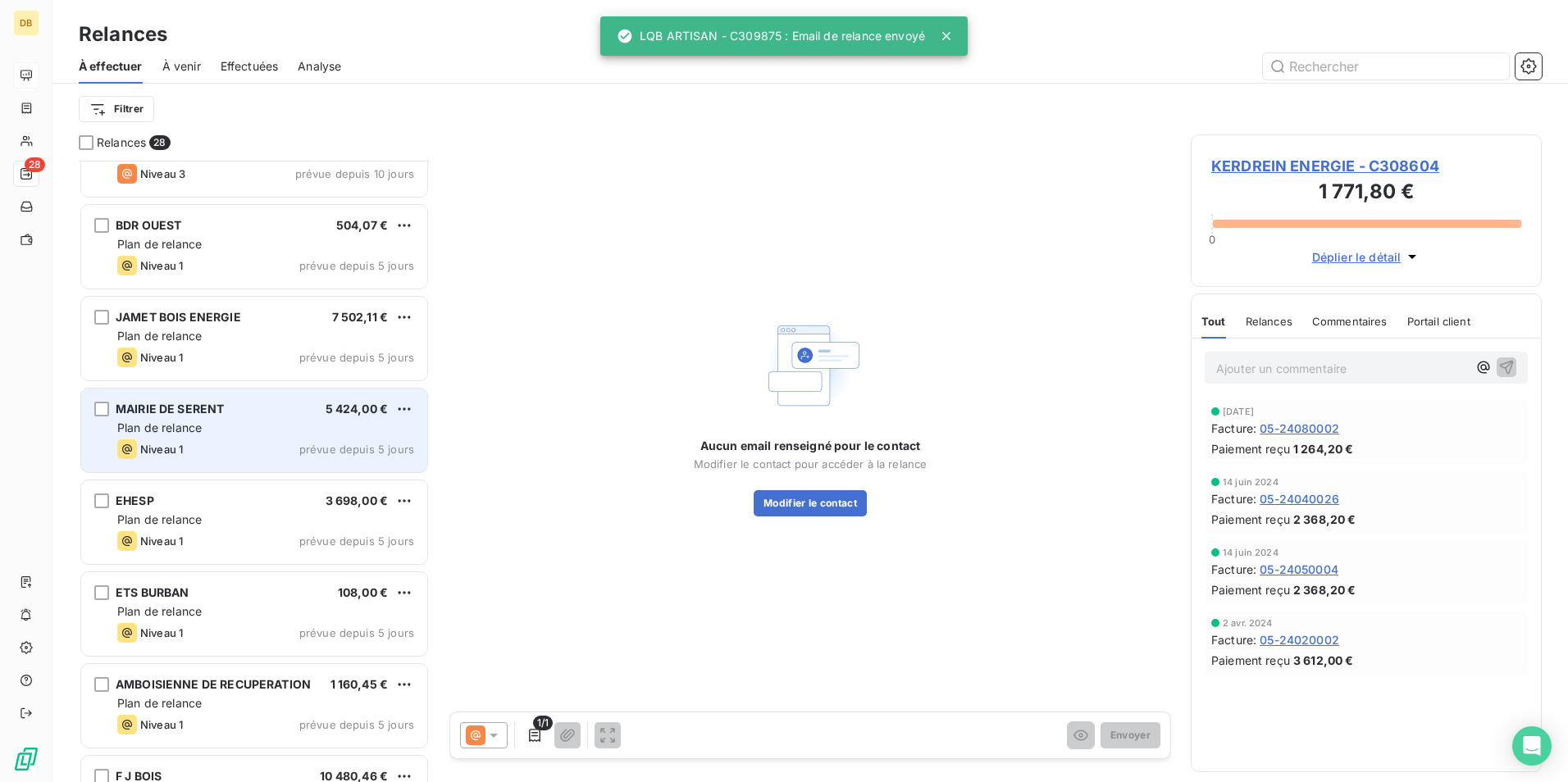
scroll to position [1559, 0]
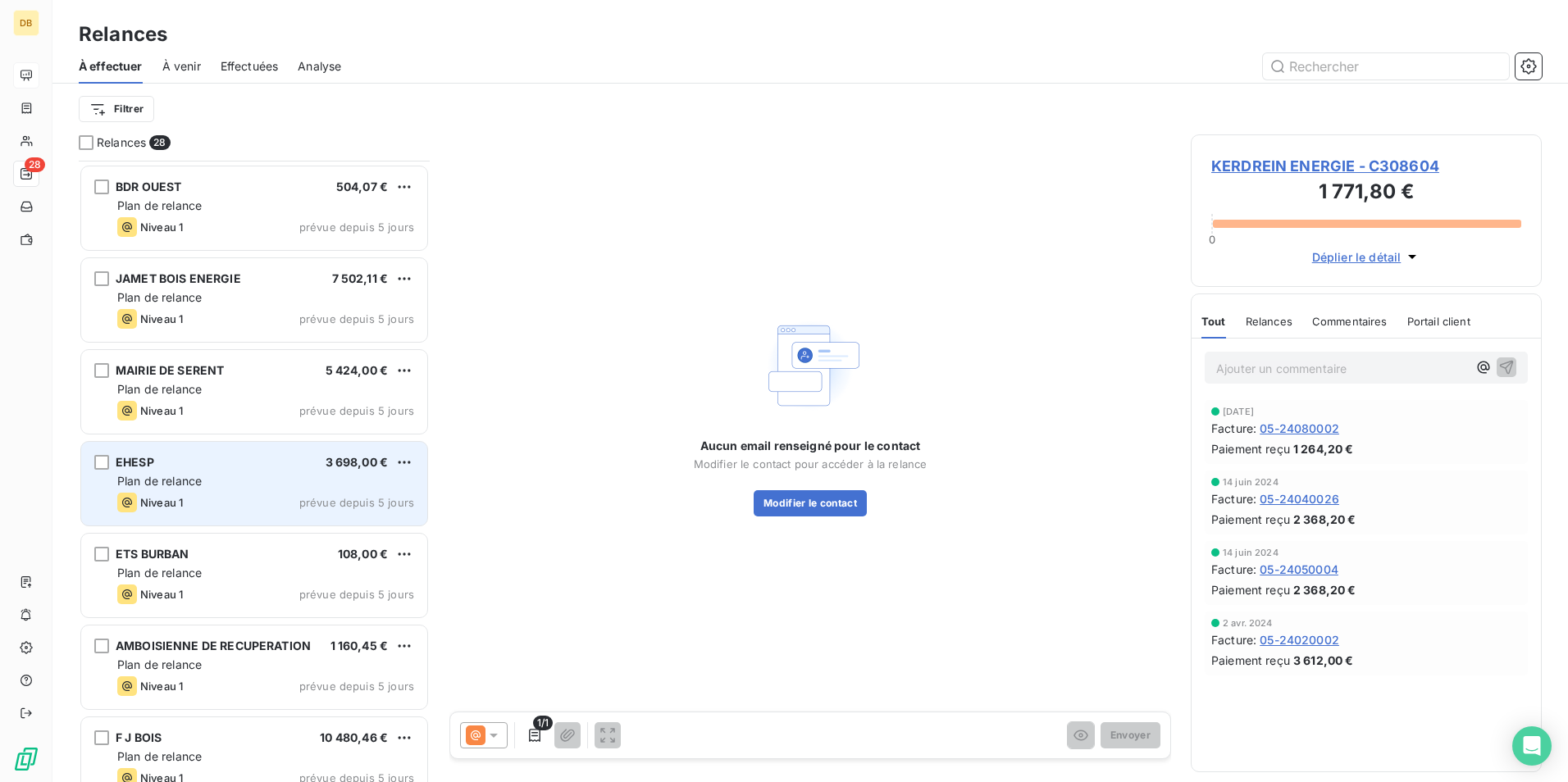
click at [183, 469] on div "EHESP 3 698,00 €" at bounding box center [265, 462] width 297 height 14
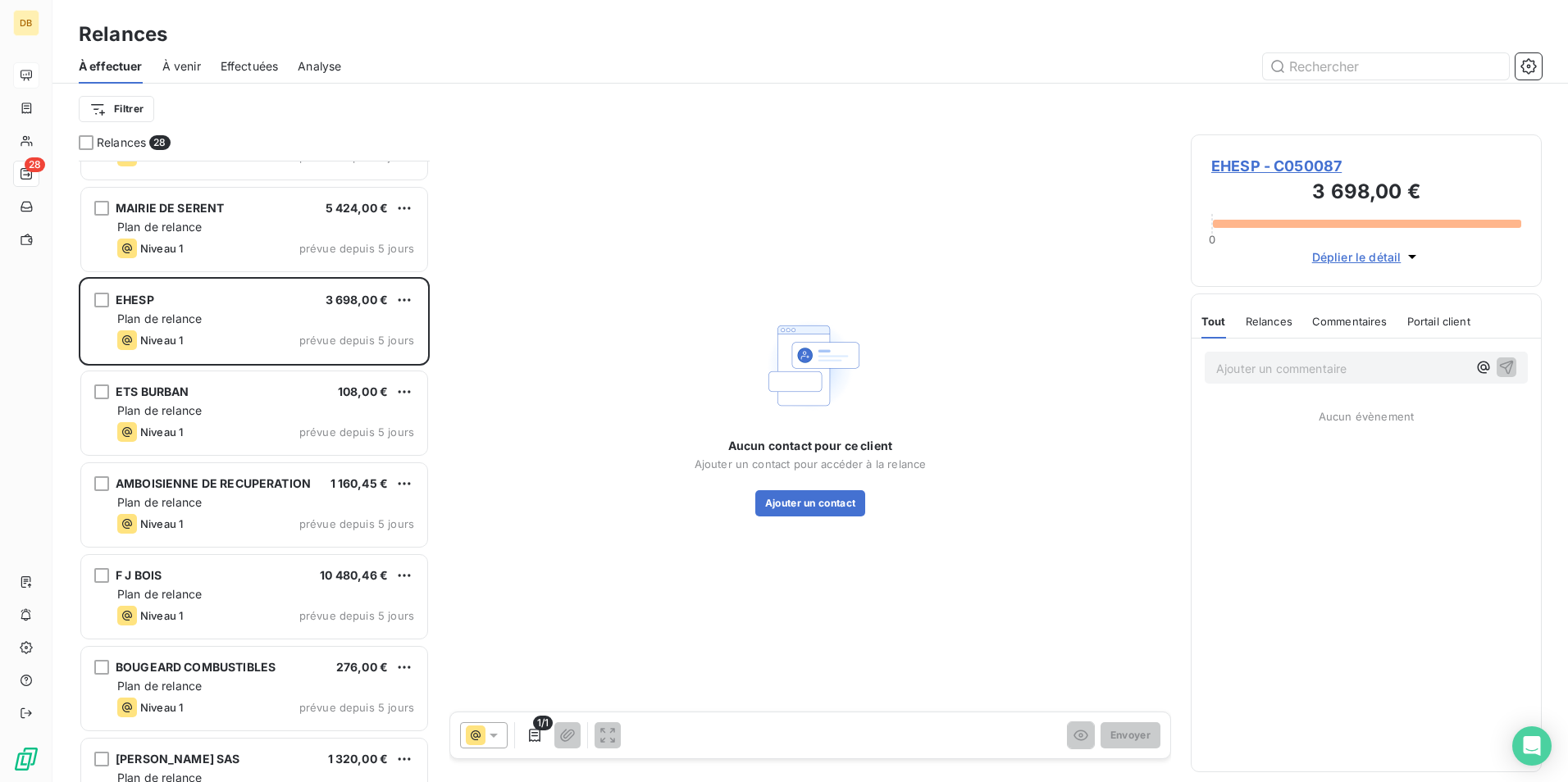
scroll to position [1723, 0]
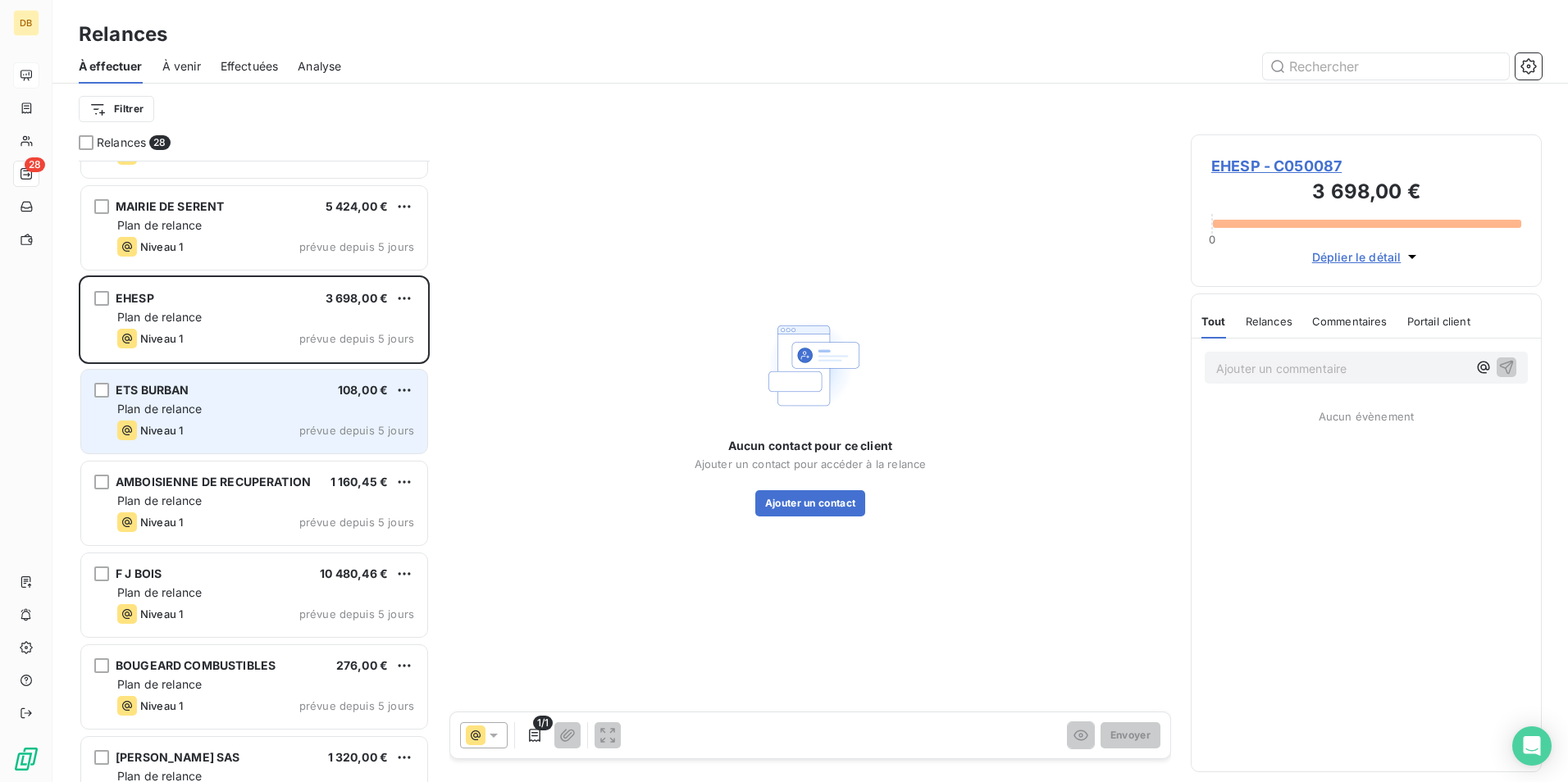
click at [209, 419] on div "ETS BURBAN 108,00 € Plan de relance Niveau 1 prévue depuis 5 jours" at bounding box center [254, 412] width 346 height 84
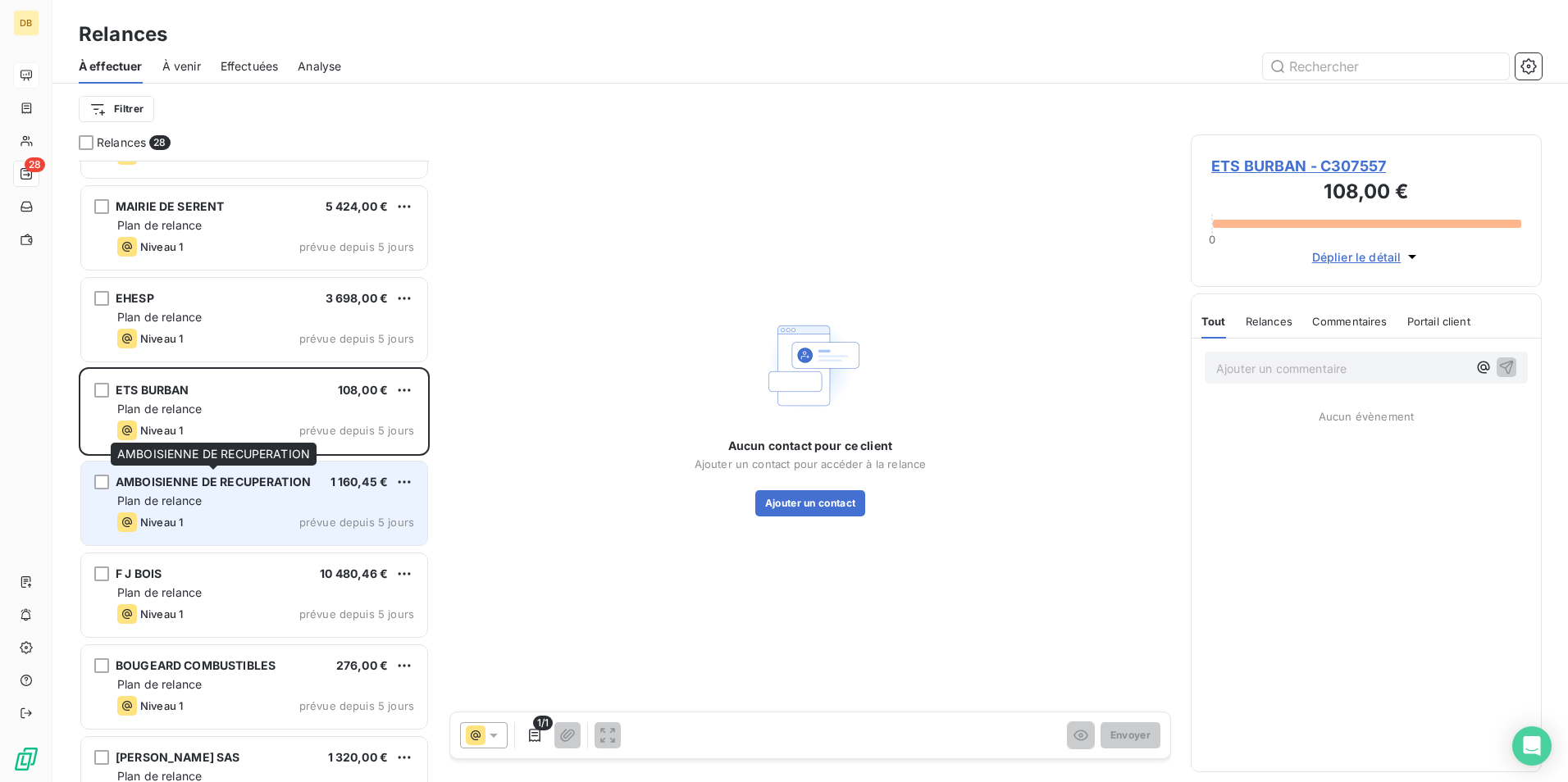
click at [280, 481] on span "AMBOISIENNE DE RECUPERATION" at bounding box center [213, 481] width 195 height 14
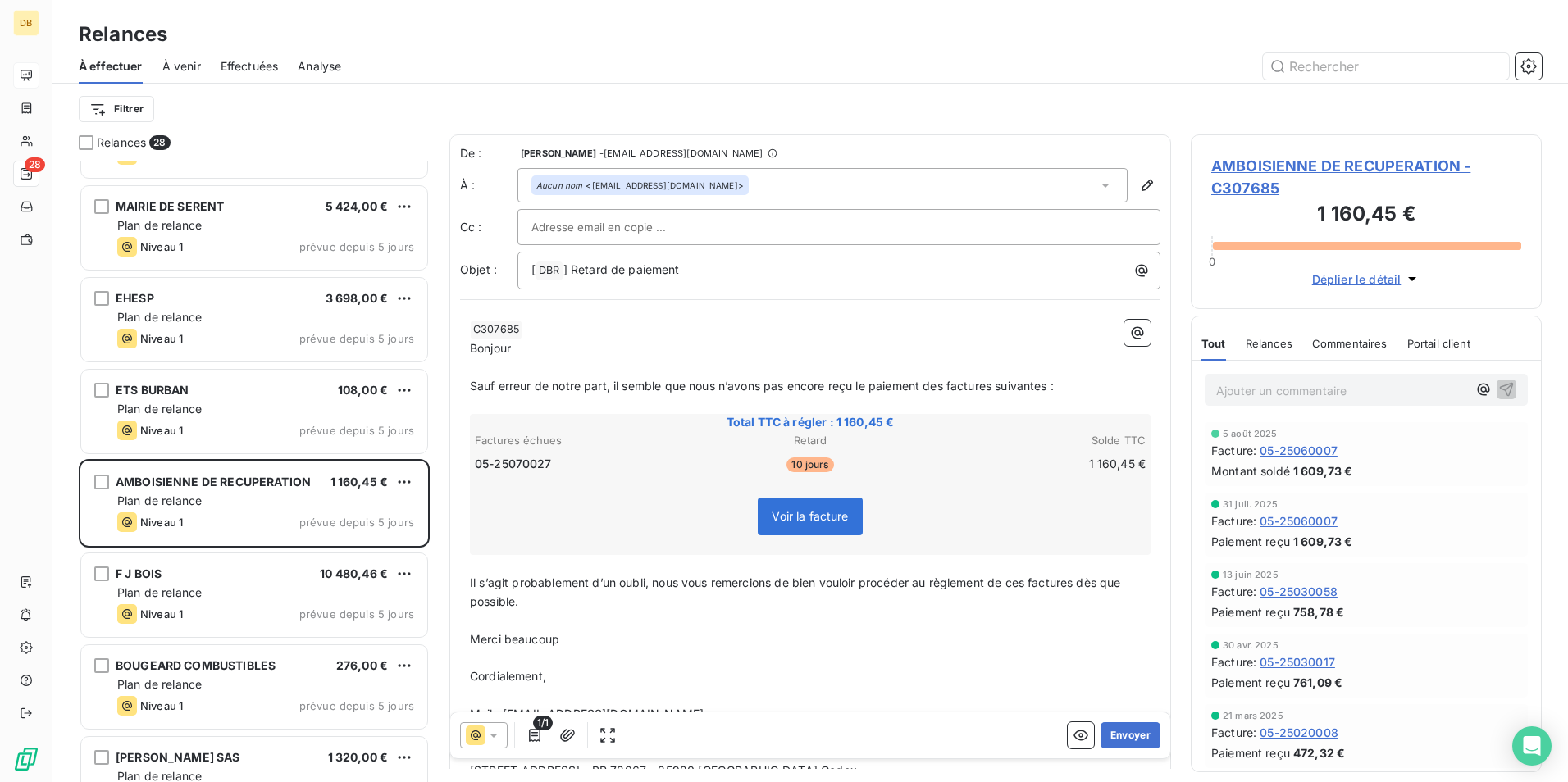
click at [799, 529] on span "Voir la facture" at bounding box center [809, 517] width 104 height 38
click at [785, 514] on span "Voir la facture" at bounding box center [810, 516] width 76 height 14
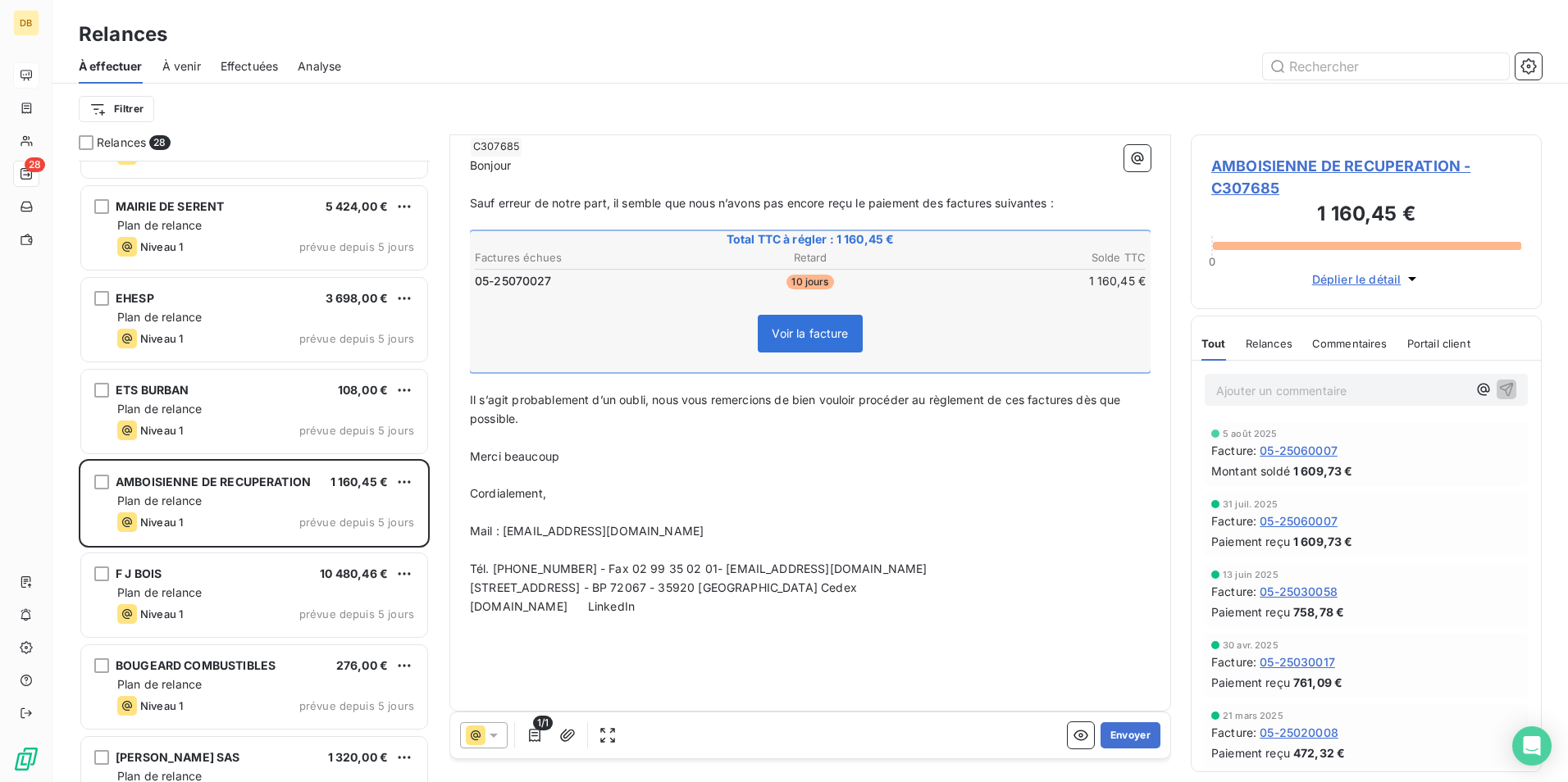
scroll to position [193, 0]
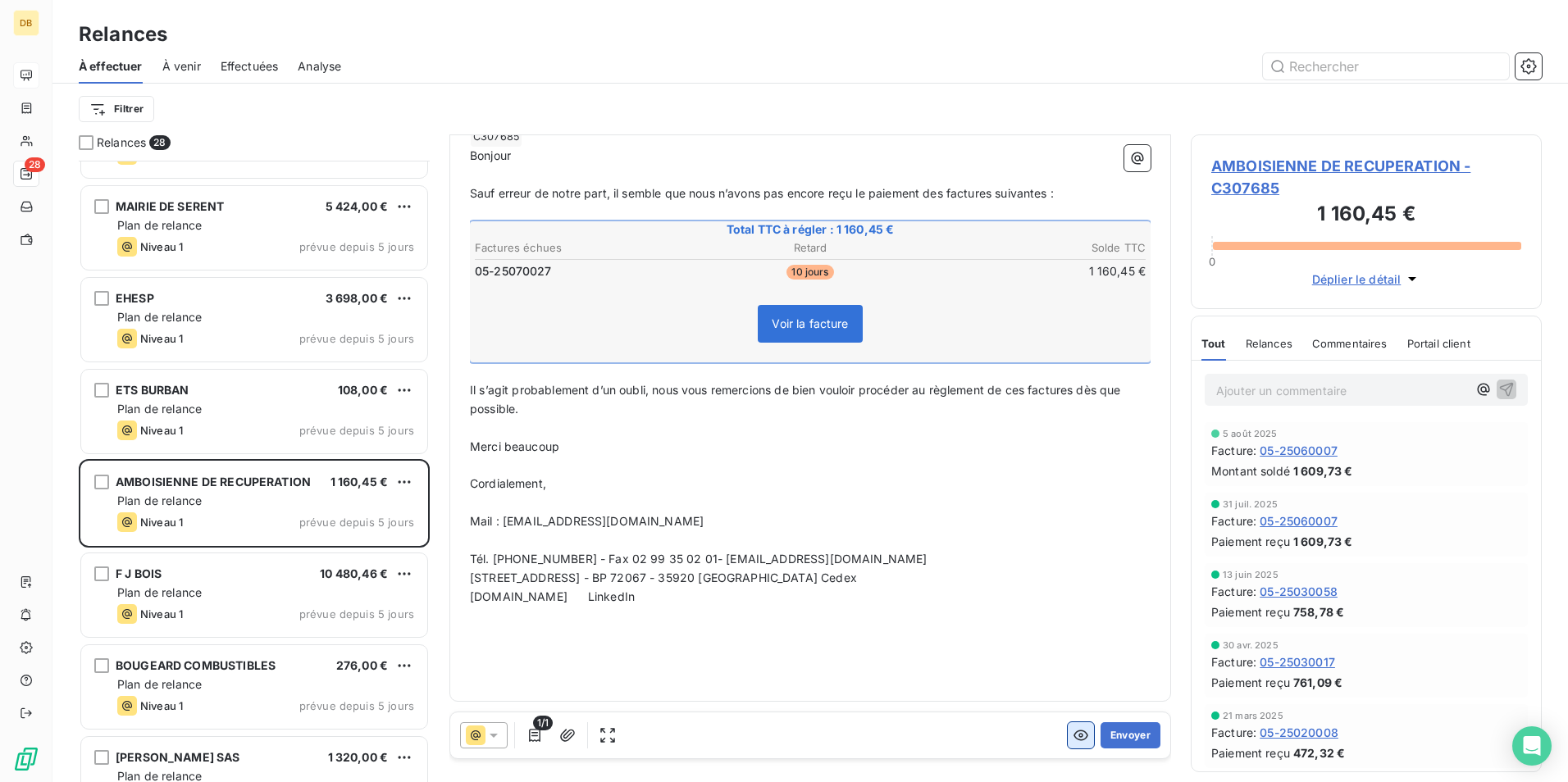
click at [1072, 734] on icon "button" at bounding box center [1081, 736] width 16 height 16
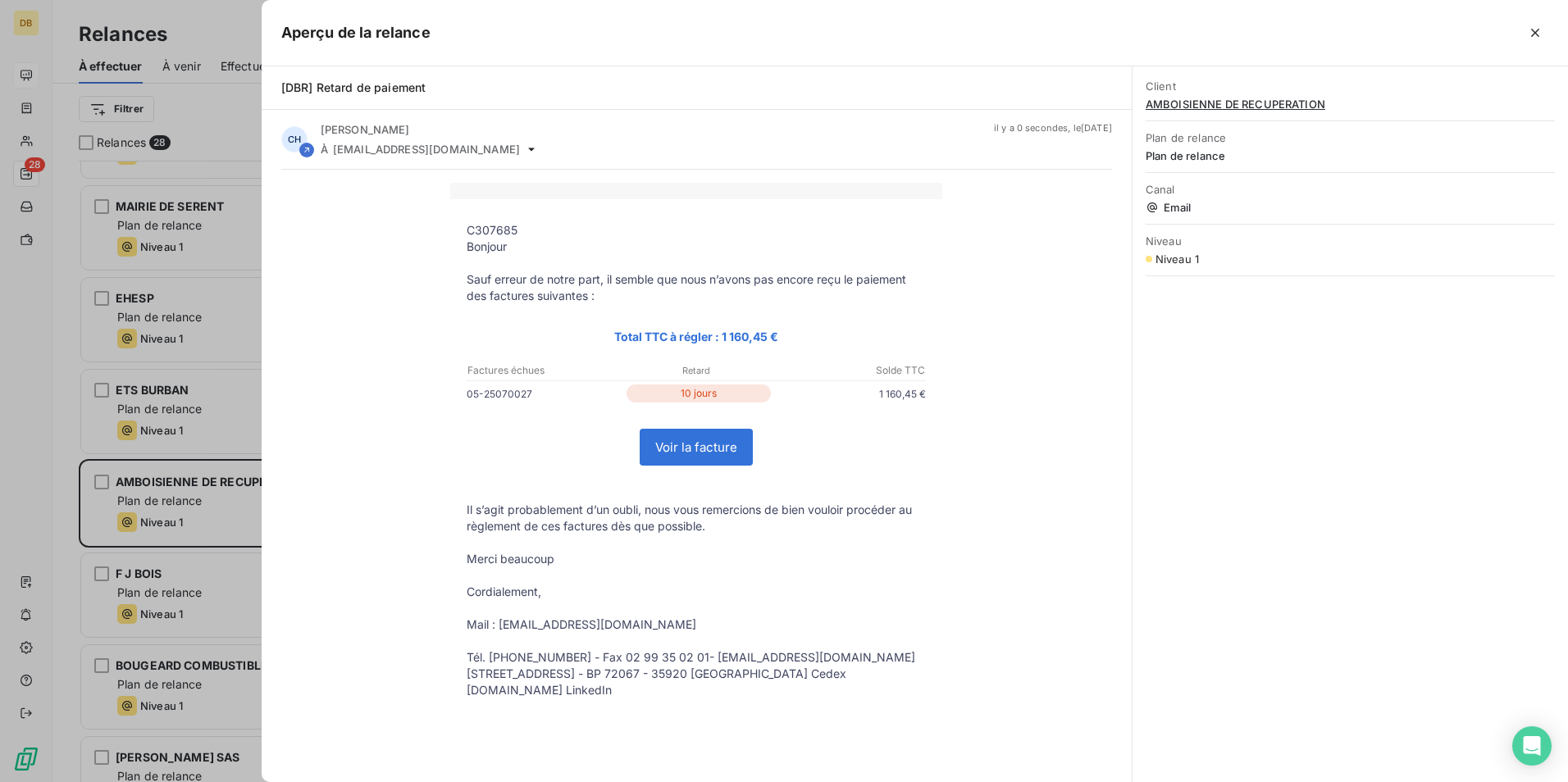
click at [716, 454] on link "Voir la facture" at bounding box center [696, 447] width 112 height 35
click at [165, 500] on div at bounding box center [784, 391] width 1568 height 782
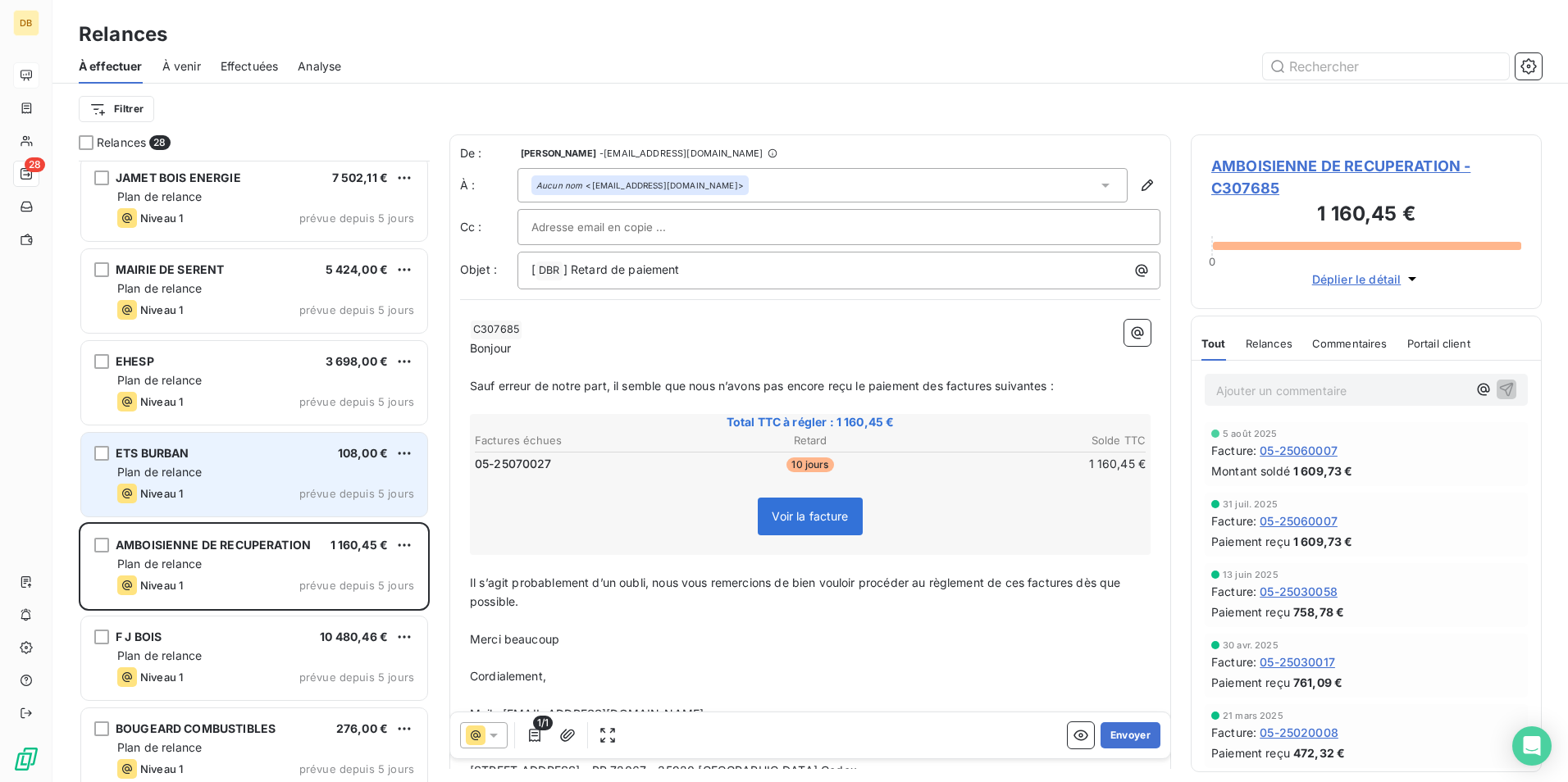
scroll to position [1641, 0]
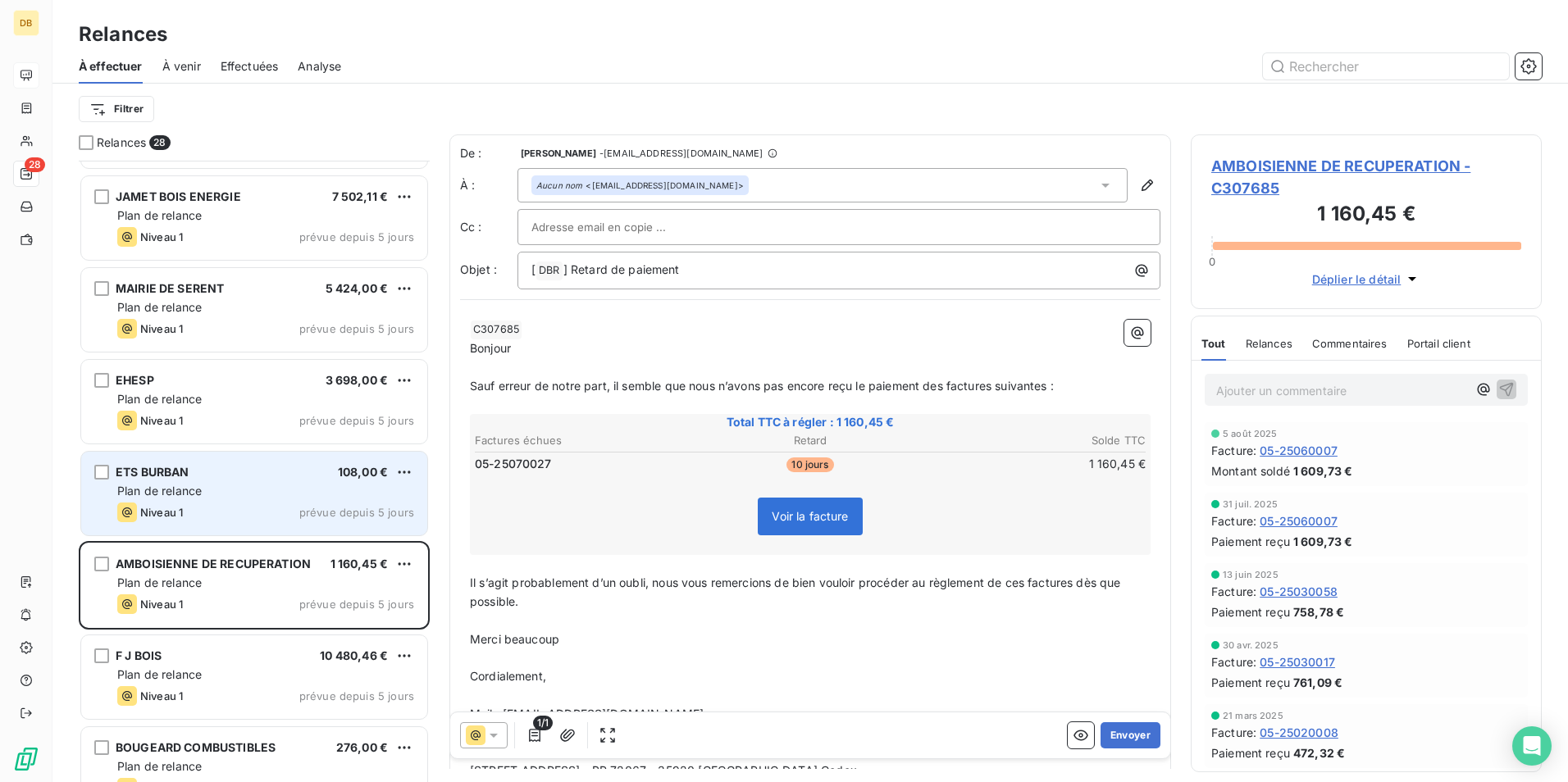
click at [246, 488] on div "Plan de relance" at bounding box center [265, 491] width 297 height 16
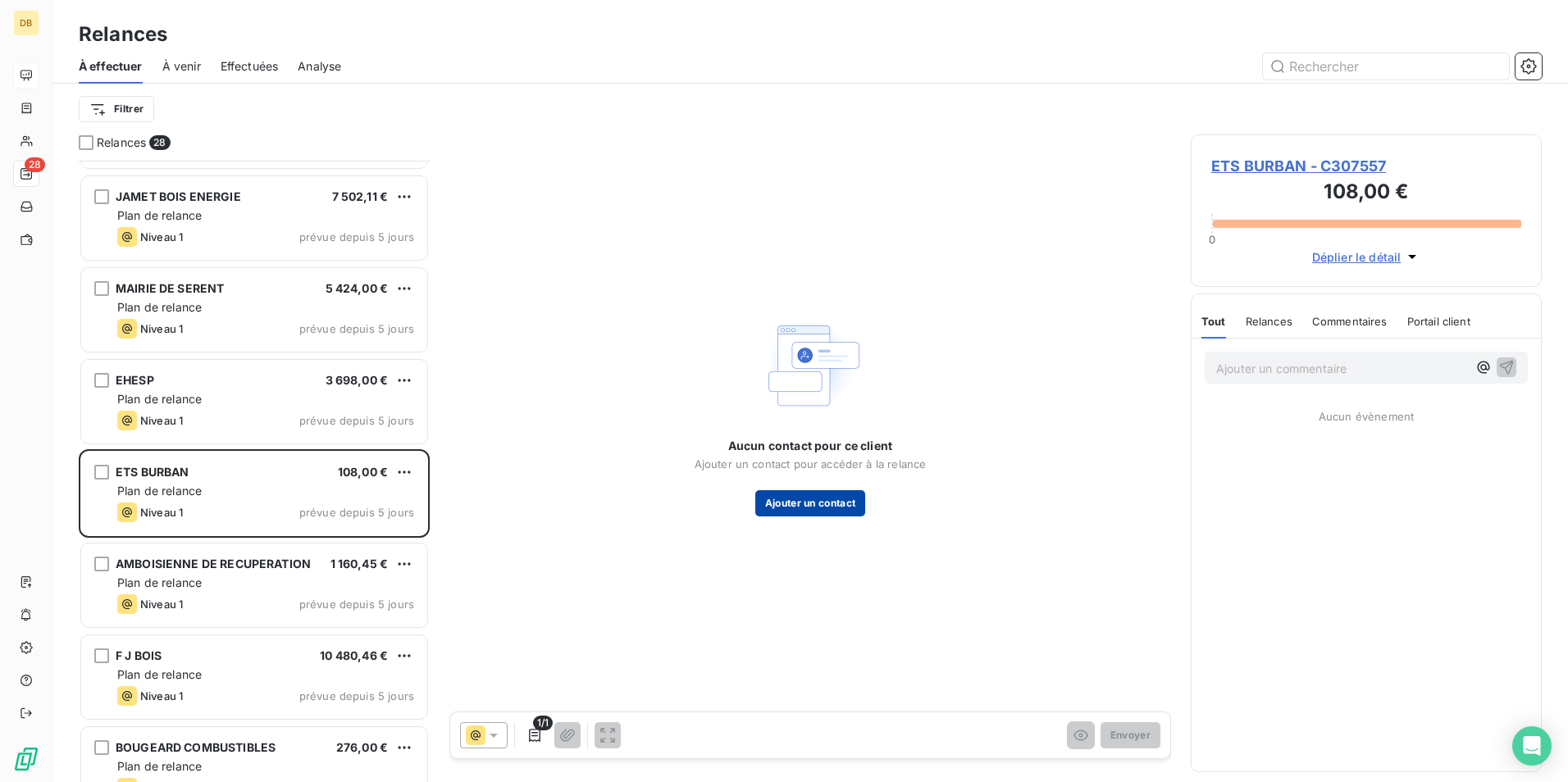
click at [800, 504] on button "Ajouter un contact" at bounding box center [810, 503] width 111 height 26
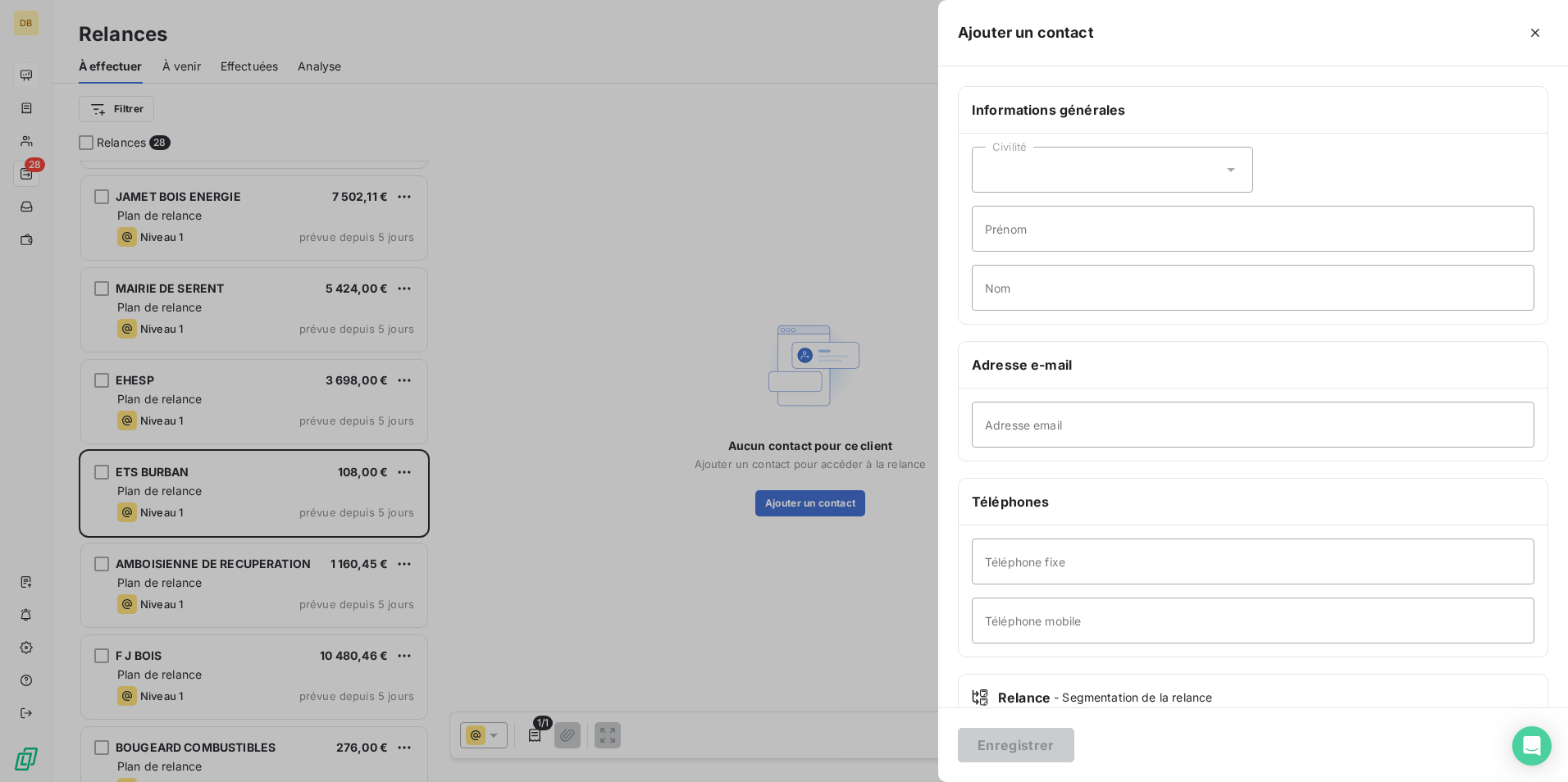
click at [1037, 172] on div "Civilité" at bounding box center [1112, 170] width 282 height 46
click at [1054, 211] on li "Madame" at bounding box center [1112, 210] width 282 height 30
click at [1052, 226] on input "Prénom" at bounding box center [1252, 228] width 562 height 46
click at [1020, 172] on span "Madame" at bounding box center [1010, 170] width 49 height 16
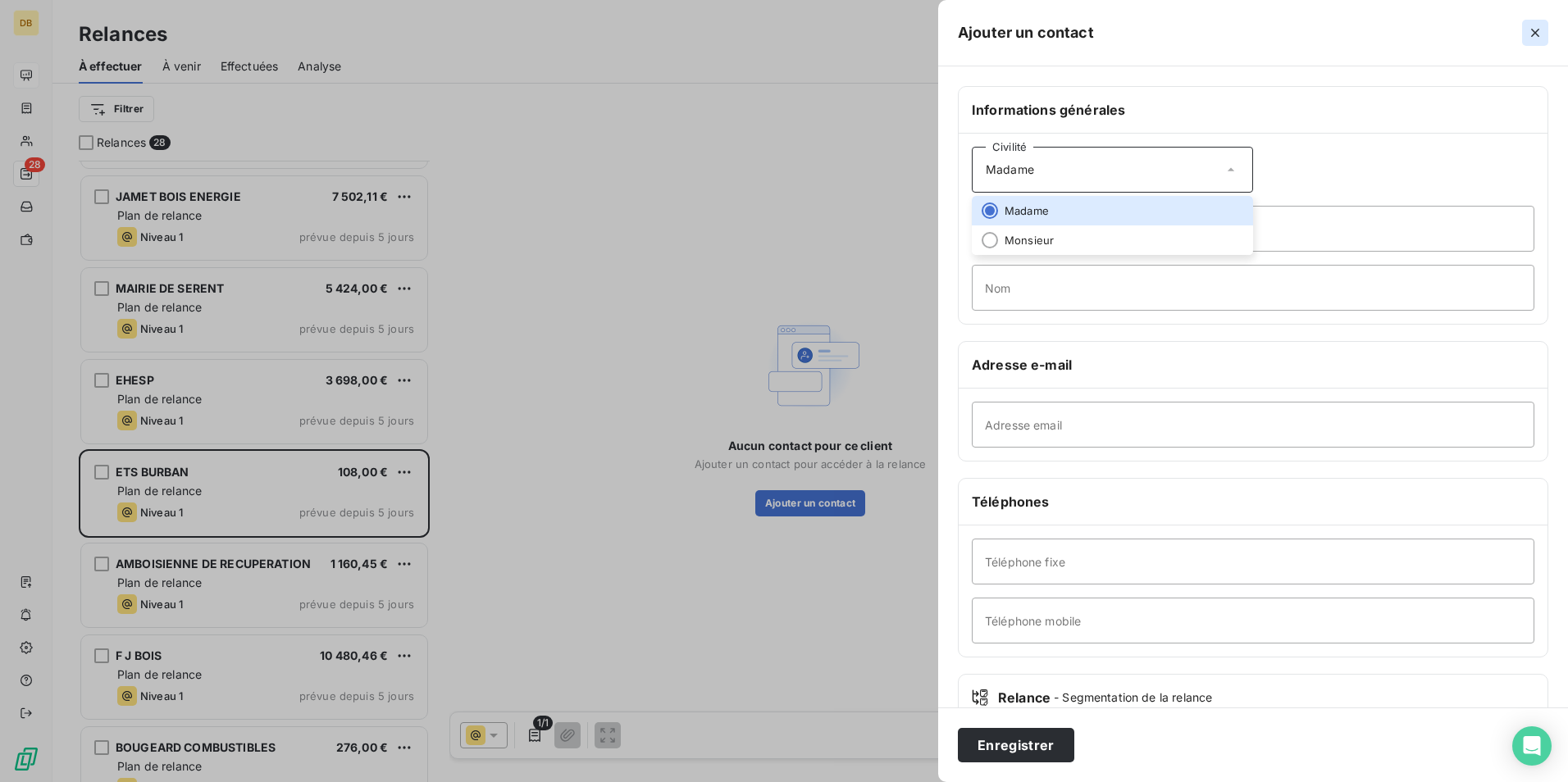
click at [1533, 37] on icon "button" at bounding box center [1535, 33] width 16 height 16
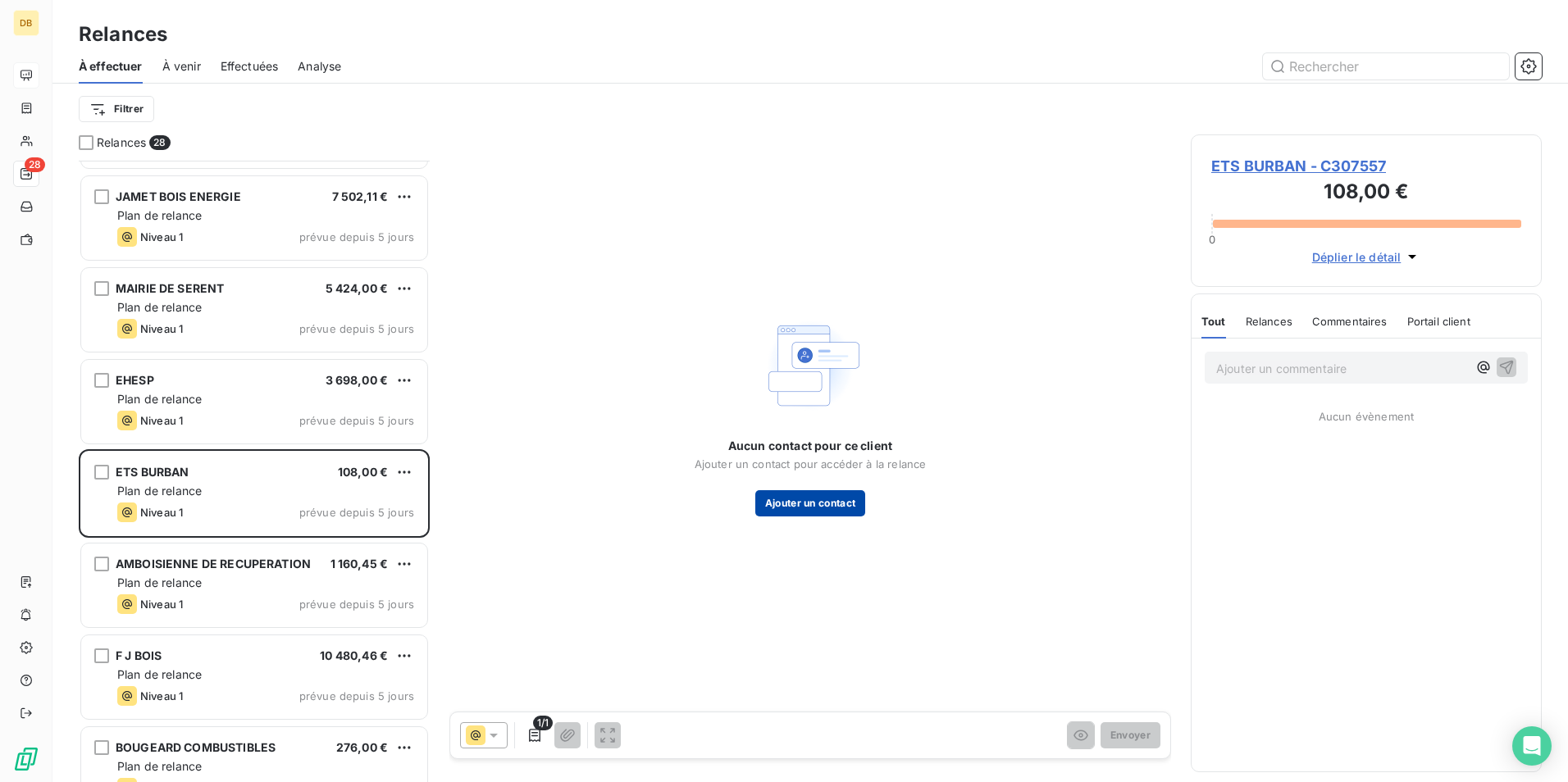
click at [772, 504] on button "Ajouter un contact" at bounding box center [810, 503] width 111 height 26
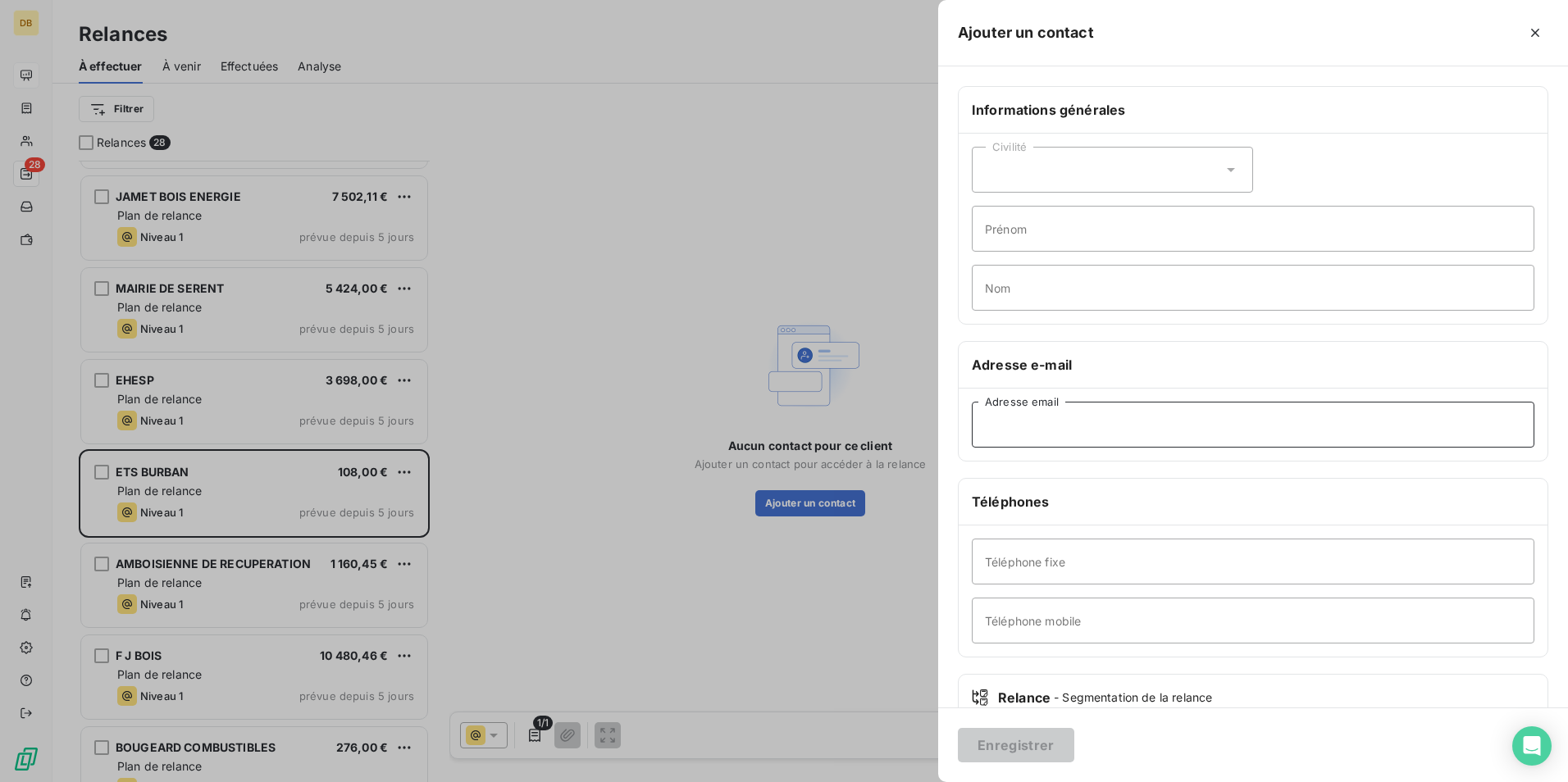
click at [1013, 432] on input "Adresse email" at bounding box center [1252, 424] width 562 height 46
paste input "[PERSON_NAME]@burban [DOMAIN_NAME]"
type input "[PERSON_NAME]@burban [DOMAIN_NAME]"
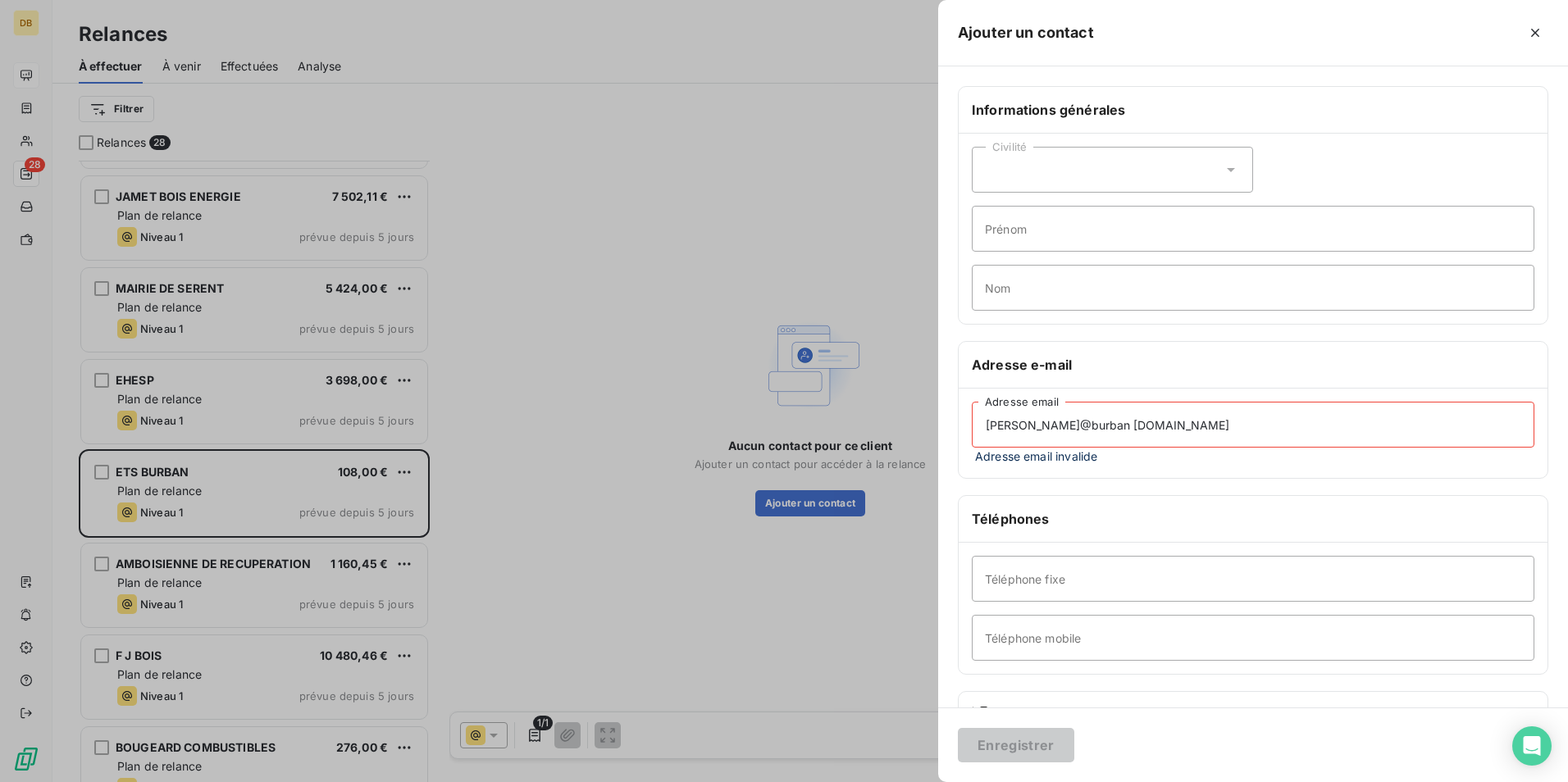
drag, startPoint x: 1268, startPoint y: 705, endPoint x: 1220, endPoint y: 670, distance: 59.4
click at [1257, 695] on div "Relance - Segmentation de la relance" at bounding box center [1253, 716] width 589 height 47
drag, startPoint x: 1016, startPoint y: 145, endPoint x: 1013, endPoint y: 160, distance: 15.3
click at [1015, 153] on div "Civilité Prénom Nom" at bounding box center [1253, 228] width 589 height 191
click at [1010, 174] on div "Civilité" at bounding box center [1112, 170] width 282 height 46
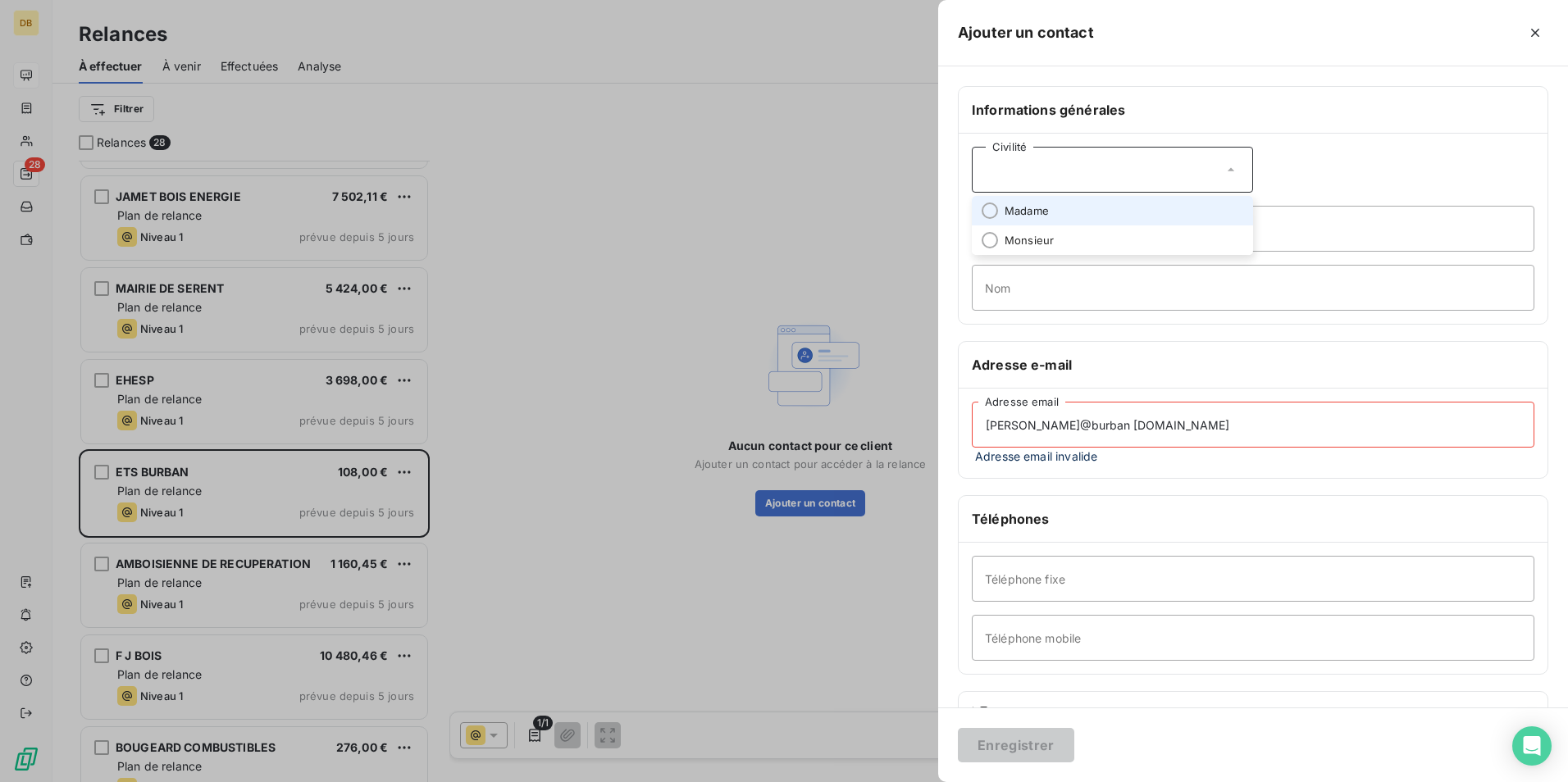
click at [1014, 210] on span "Madame" at bounding box center [1026, 210] width 44 height 15
click at [994, 299] on input "Nom" at bounding box center [1252, 287] width 562 height 46
type input "GOUSSET"
click at [1086, 511] on h6 "Téléphones" at bounding box center [1252, 519] width 562 height 20
click at [1093, 424] on input "[PERSON_NAME]@burban [DOMAIN_NAME]" at bounding box center [1252, 424] width 562 height 46
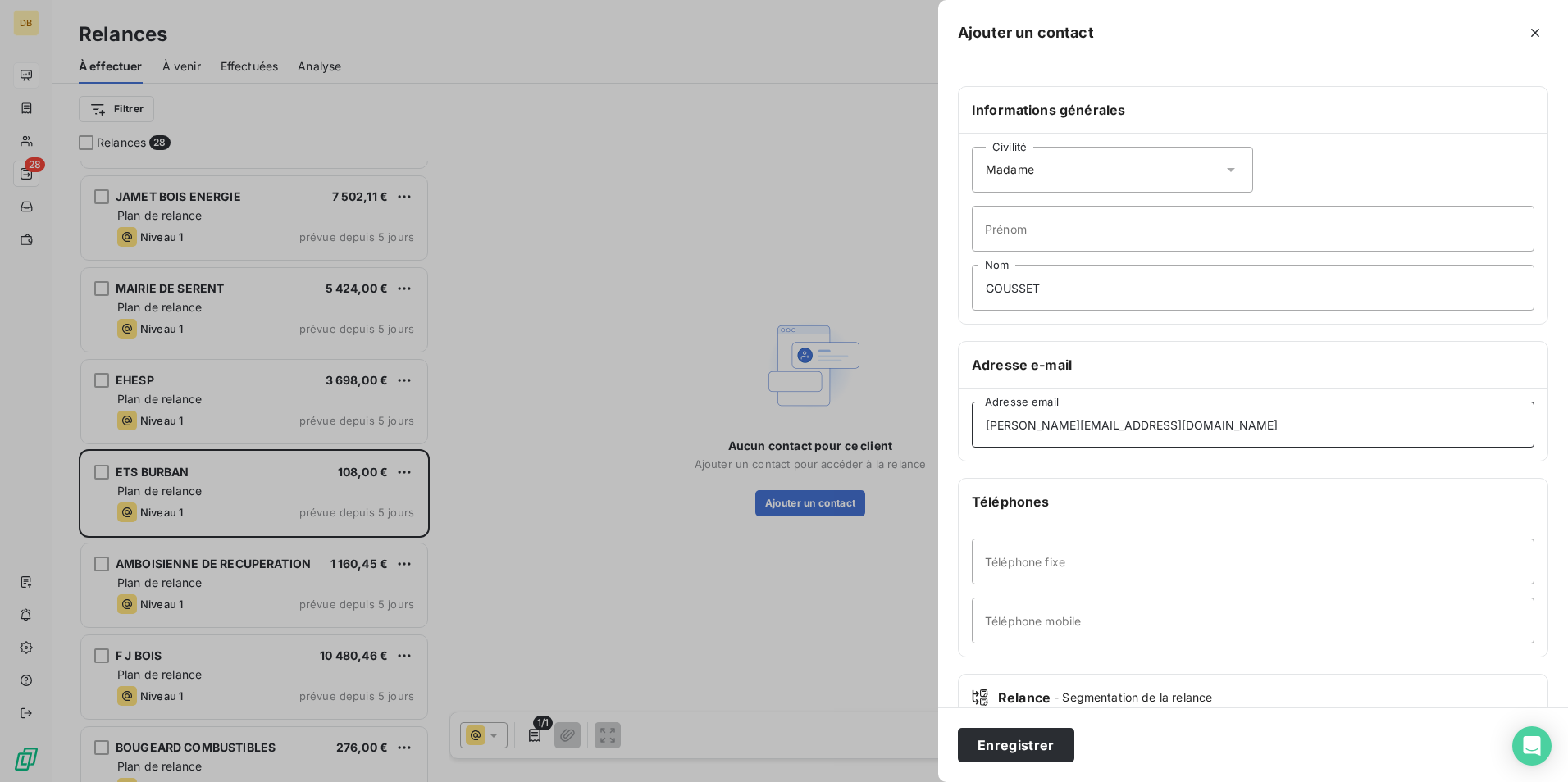
type input "[PERSON_NAME][EMAIL_ADDRESS][DOMAIN_NAME]"
click at [1153, 363] on h6 "Adresse e-mail" at bounding box center [1252, 365] width 562 height 20
click at [1018, 747] on button "Enregistrer" at bounding box center [1016, 746] width 116 height 34
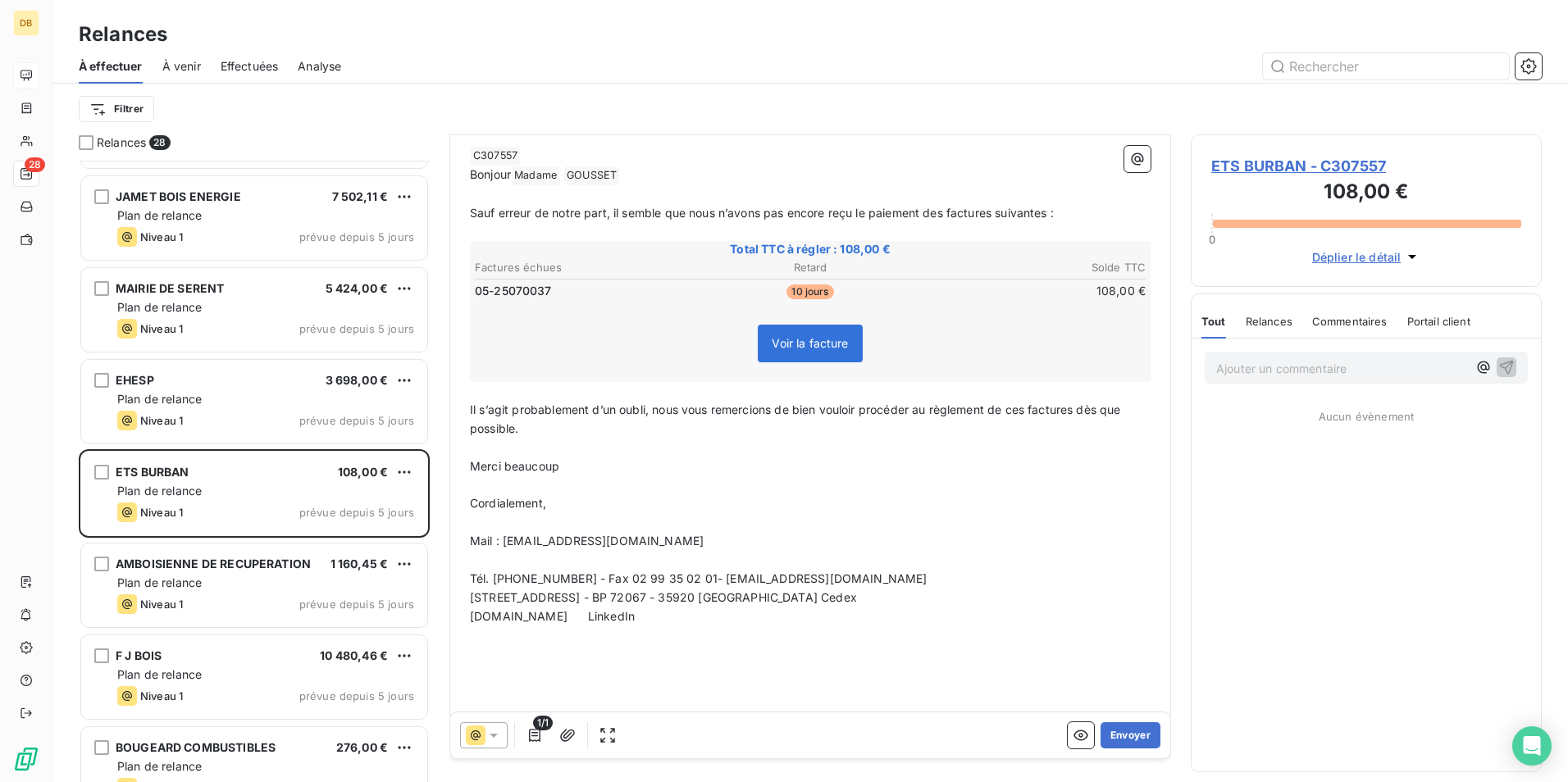
scroll to position [194, 0]
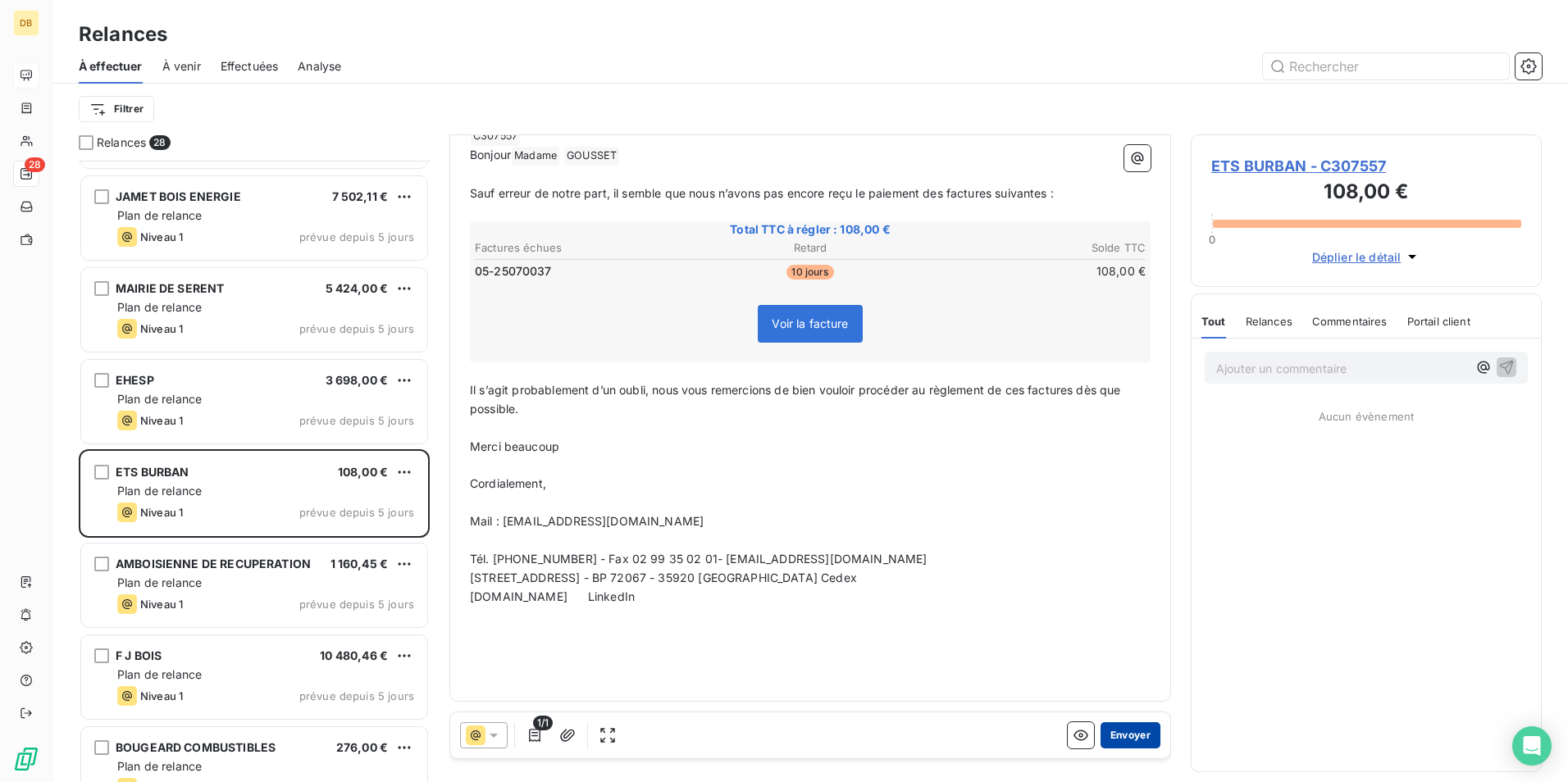
click at [1134, 732] on button "Envoyer" at bounding box center [1130, 735] width 60 height 26
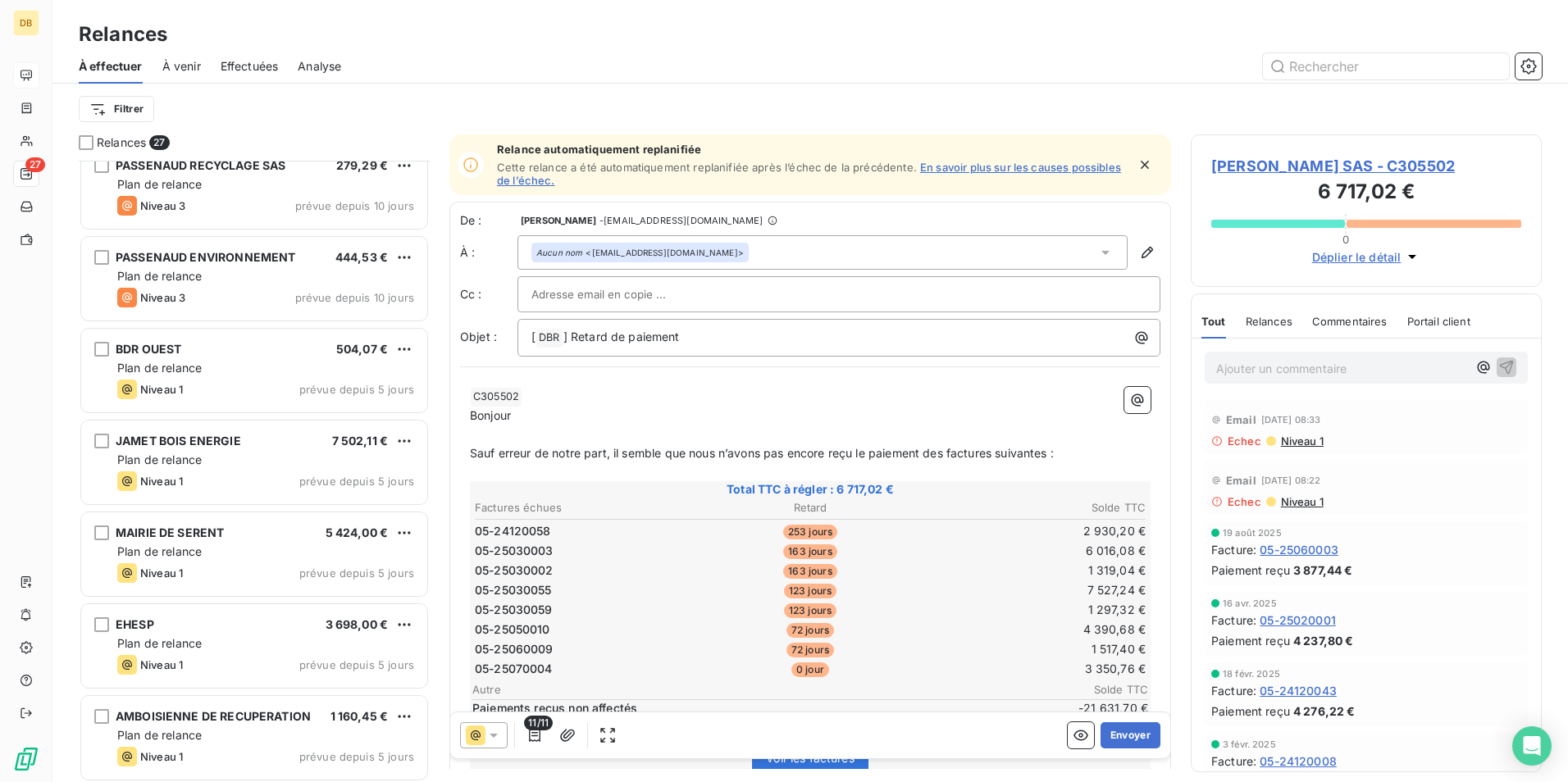
scroll to position [1395, 0]
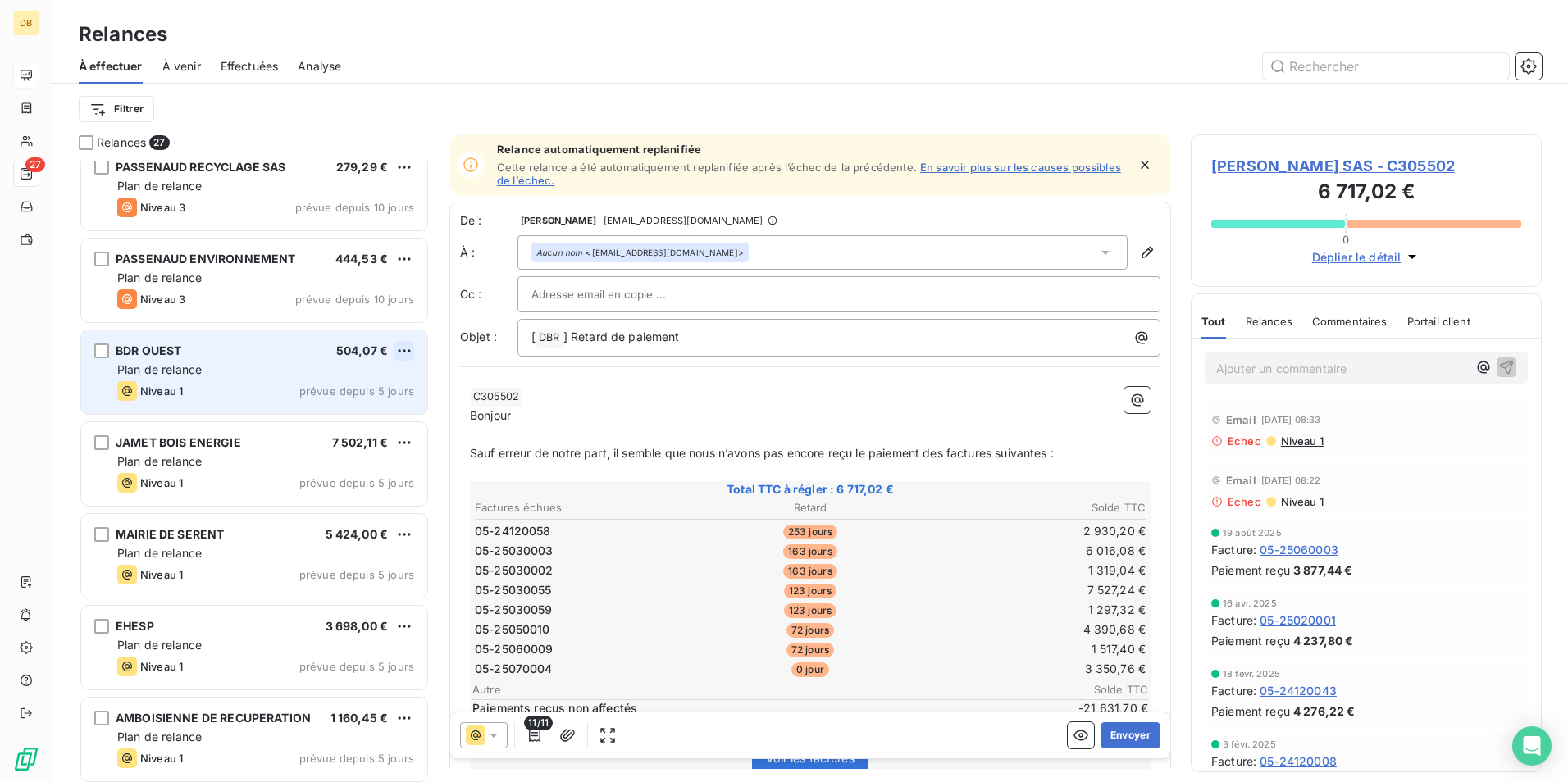
click at [404, 349] on html "DB 27 Relances À effectuer À venir Effectuées Analyse Filtrer Relances 27 REVIV…" at bounding box center [784, 391] width 1568 height 782
click at [383, 411] on div "Passer cette action" at bounding box center [333, 413] width 147 height 26
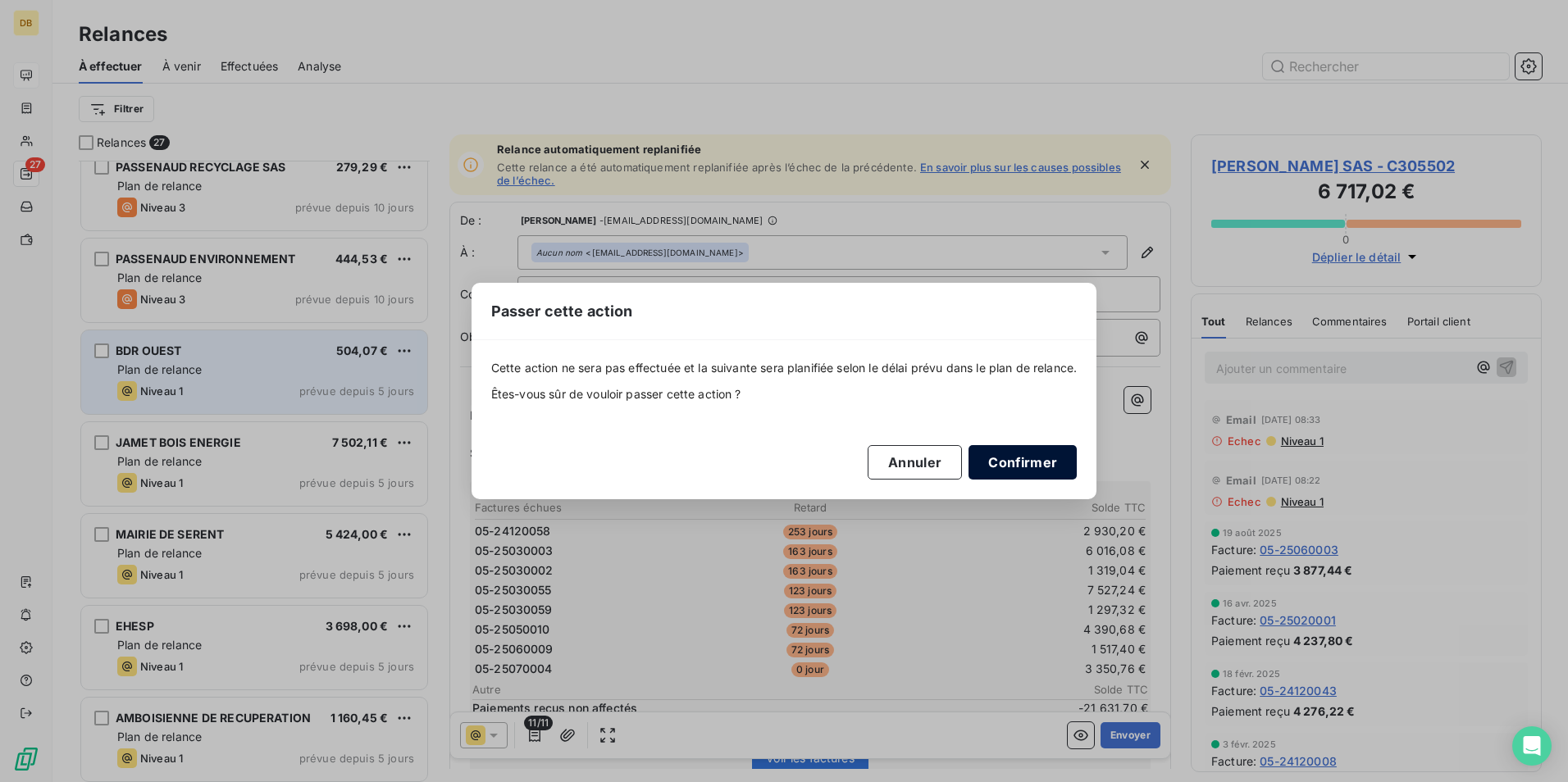
click at [1023, 461] on button "Confirmer" at bounding box center [1023, 462] width 108 height 34
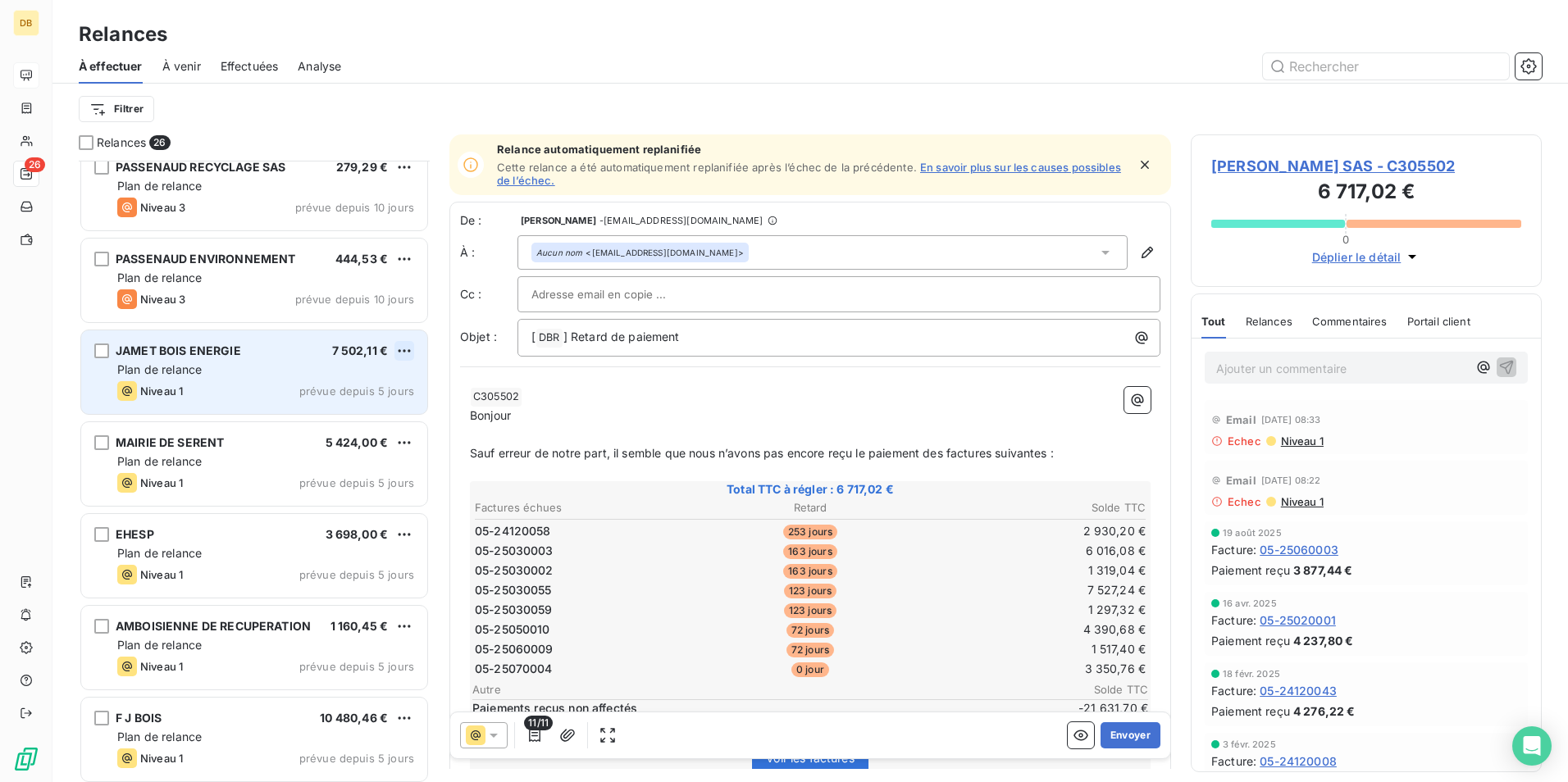
click at [408, 344] on html "DB 26 Relances À effectuer À venir Effectuées Analyse Filtrer Relances 26 REVIV…" at bounding box center [784, 391] width 1568 height 782
click at [367, 390] on div "Replanifier cette action" at bounding box center [333, 384] width 147 height 26
select select "8"
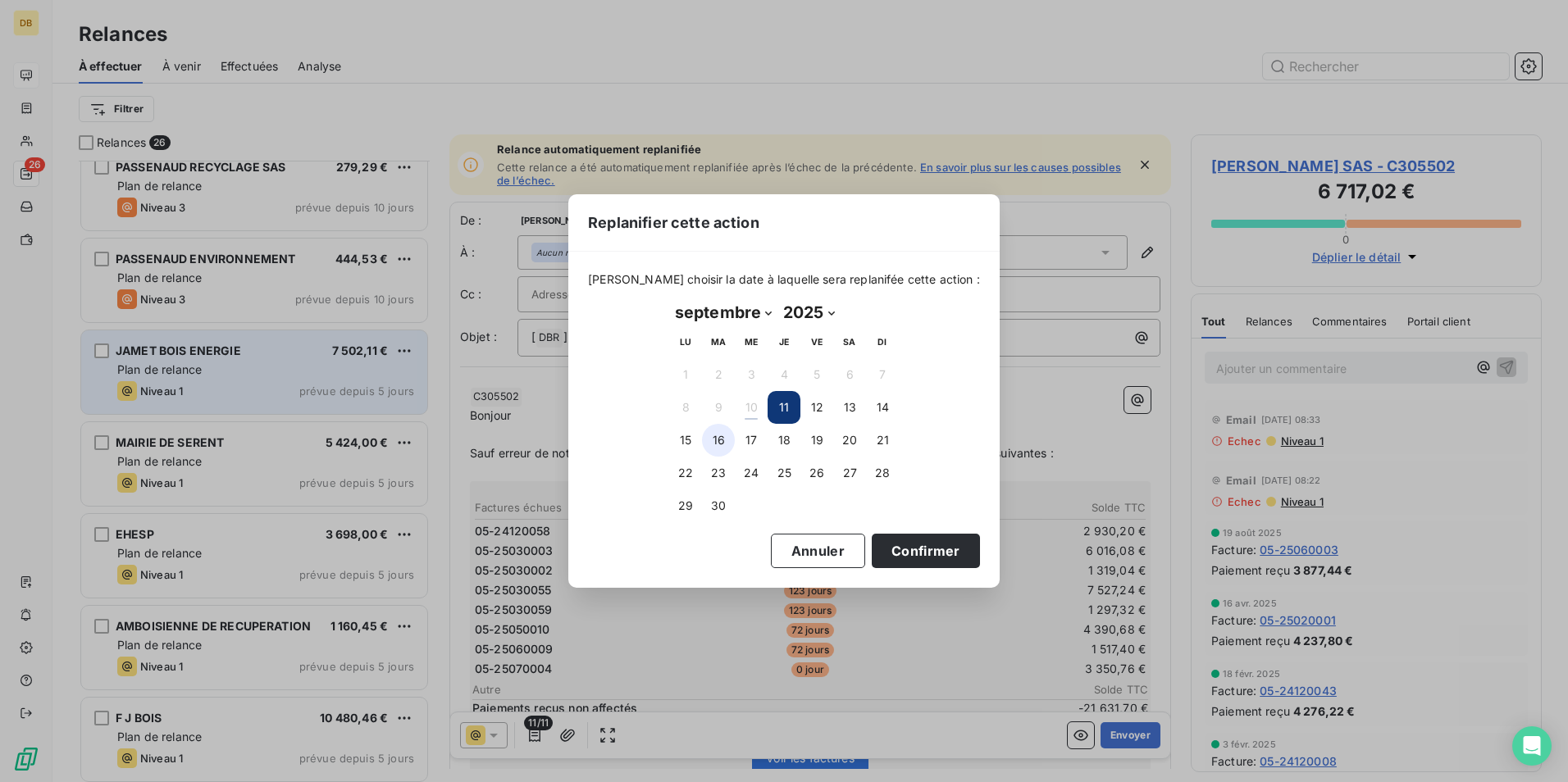
click at [719, 440] on button "16" at bounding box center [718, 441] width 32 height 33
click at [879, 550] on button "Confirmer" at bounding box center [925, 551] width 108 height 34
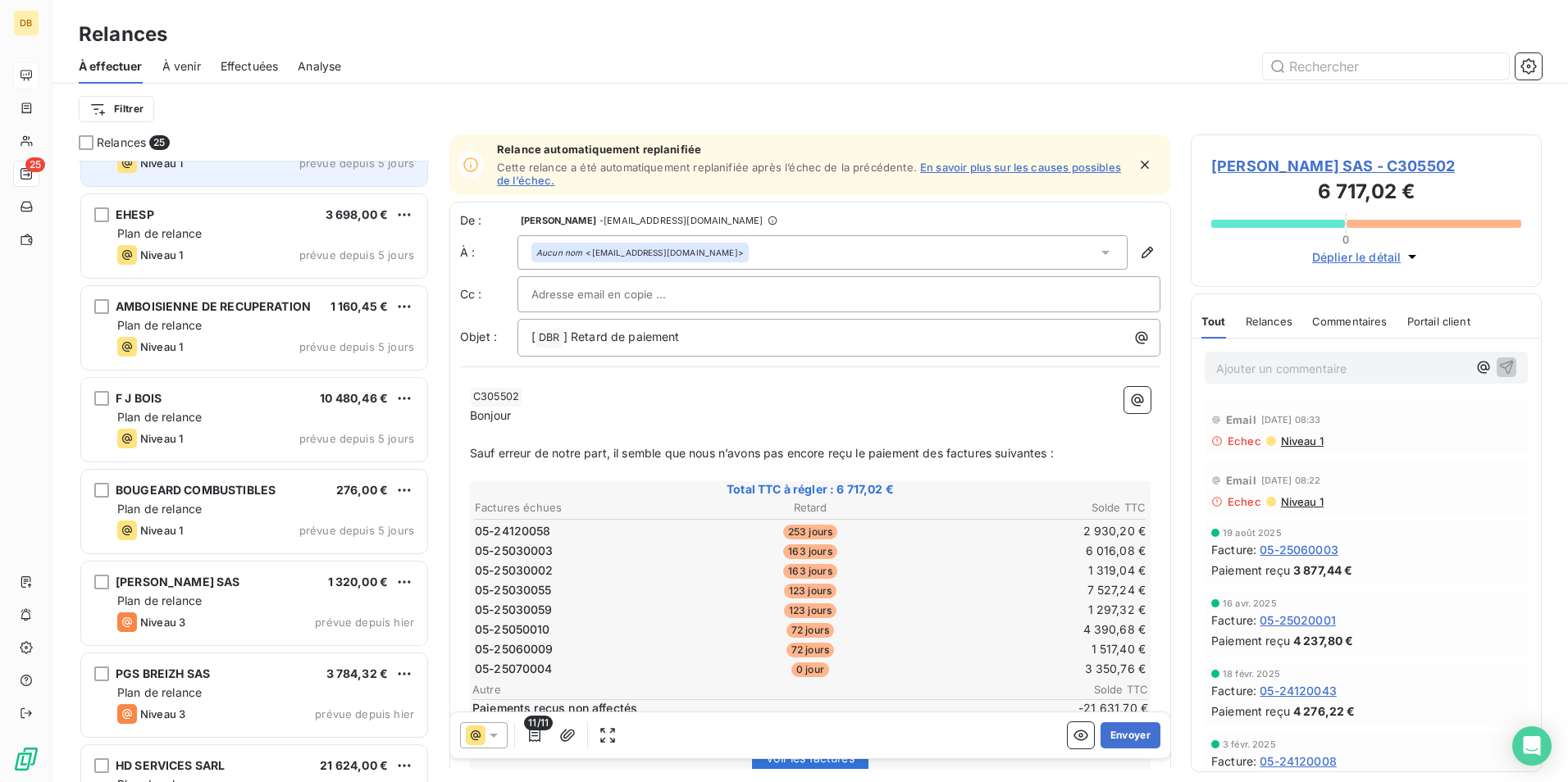
scroll to position [1641, 0]
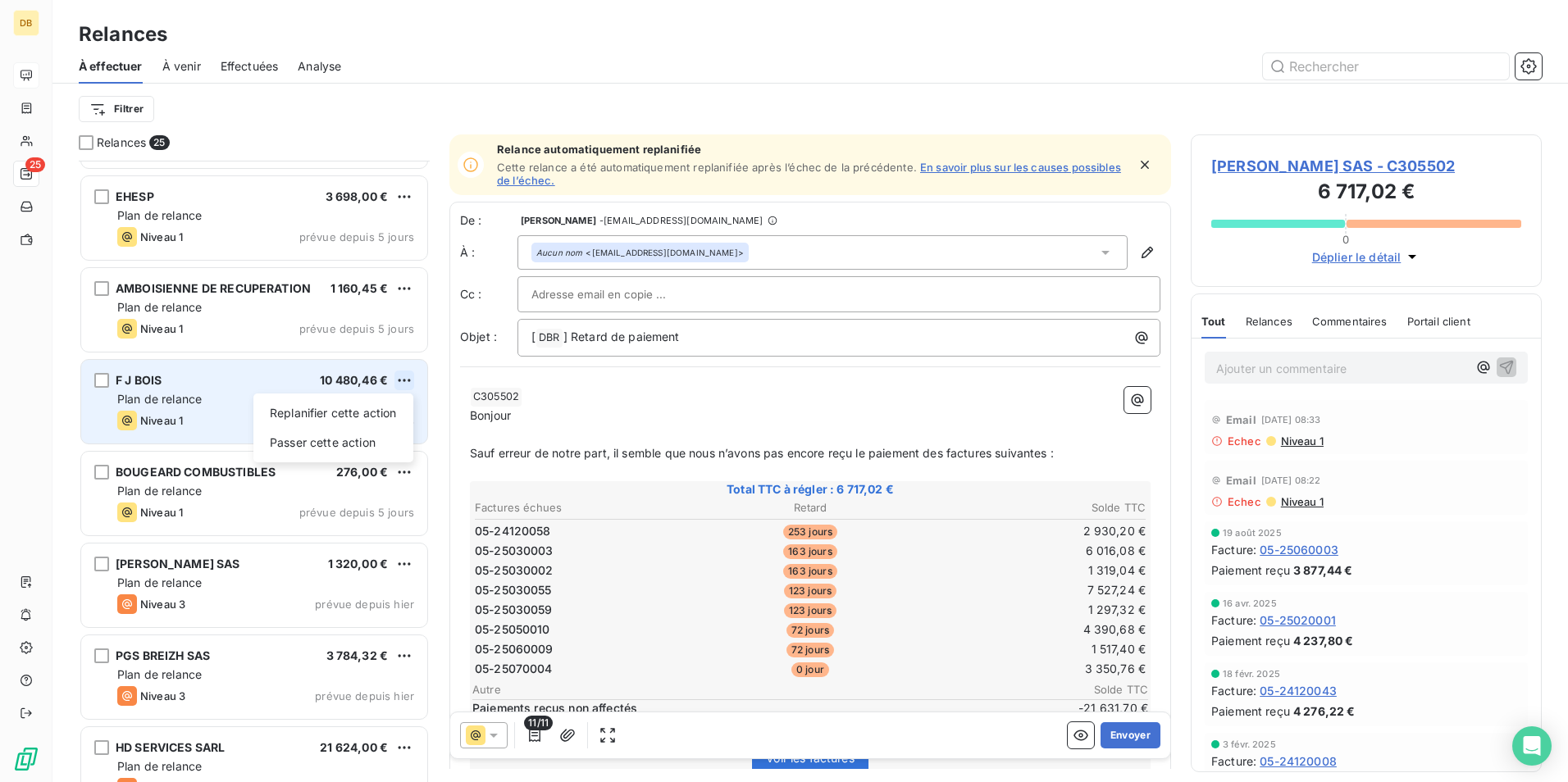
click at [404, 379] on html "DB 25 Relances À effectuer À venir Effectuées Analyse Filtrer Relances 25 PASSE…" at bounding box center [784, 391] width 1568 height 782
click at [375, 406] on div "Replanifier cette action" at bounding box center [333, 413] width 147 height 26
select select "8"
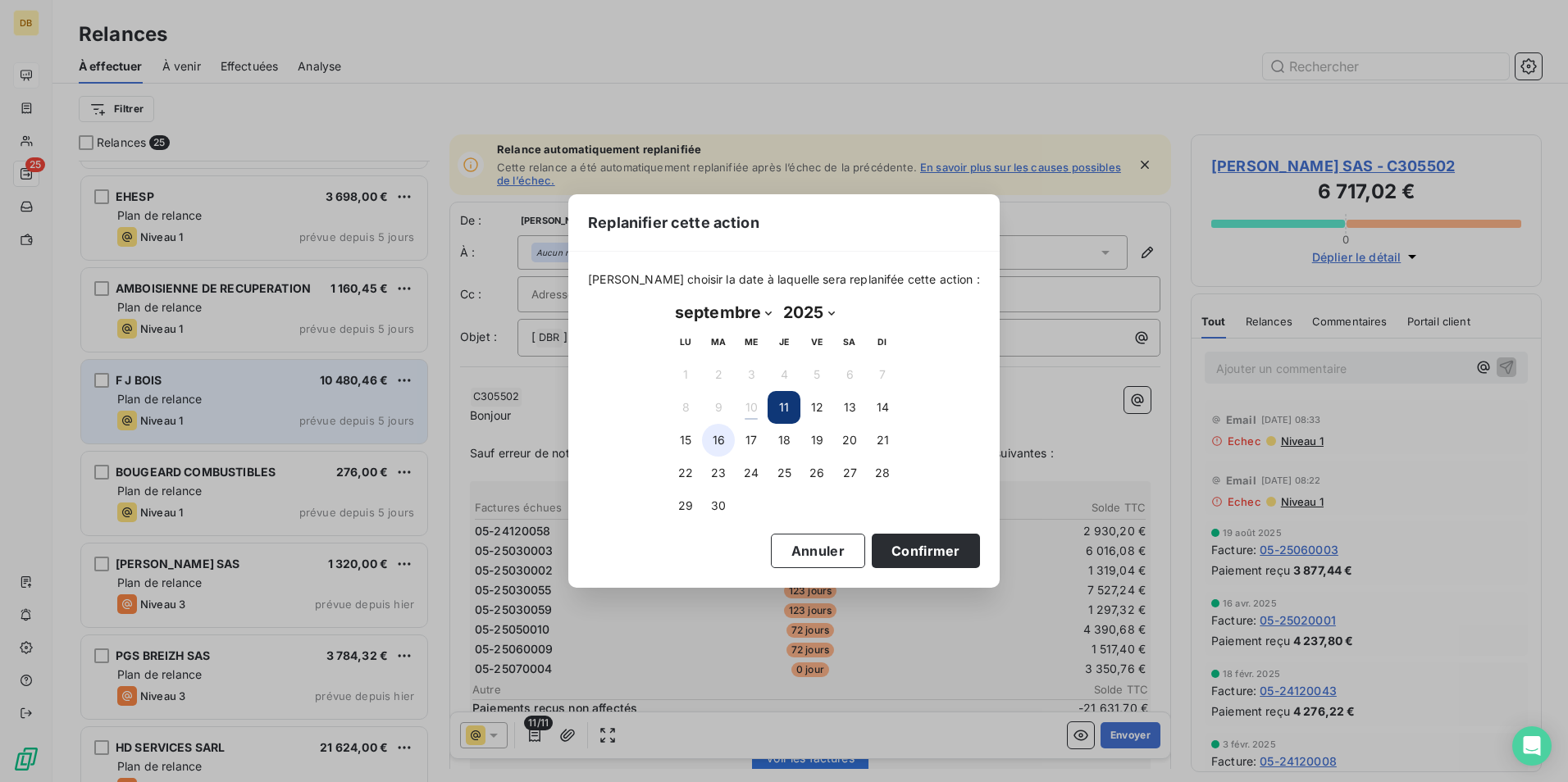
click at [720, 436] on button "16" at bounding box center [718, 441] width 32 height 33
click at [884, 546] on button "Confirmer" at bounding box center [925, 551] width 108 height 34
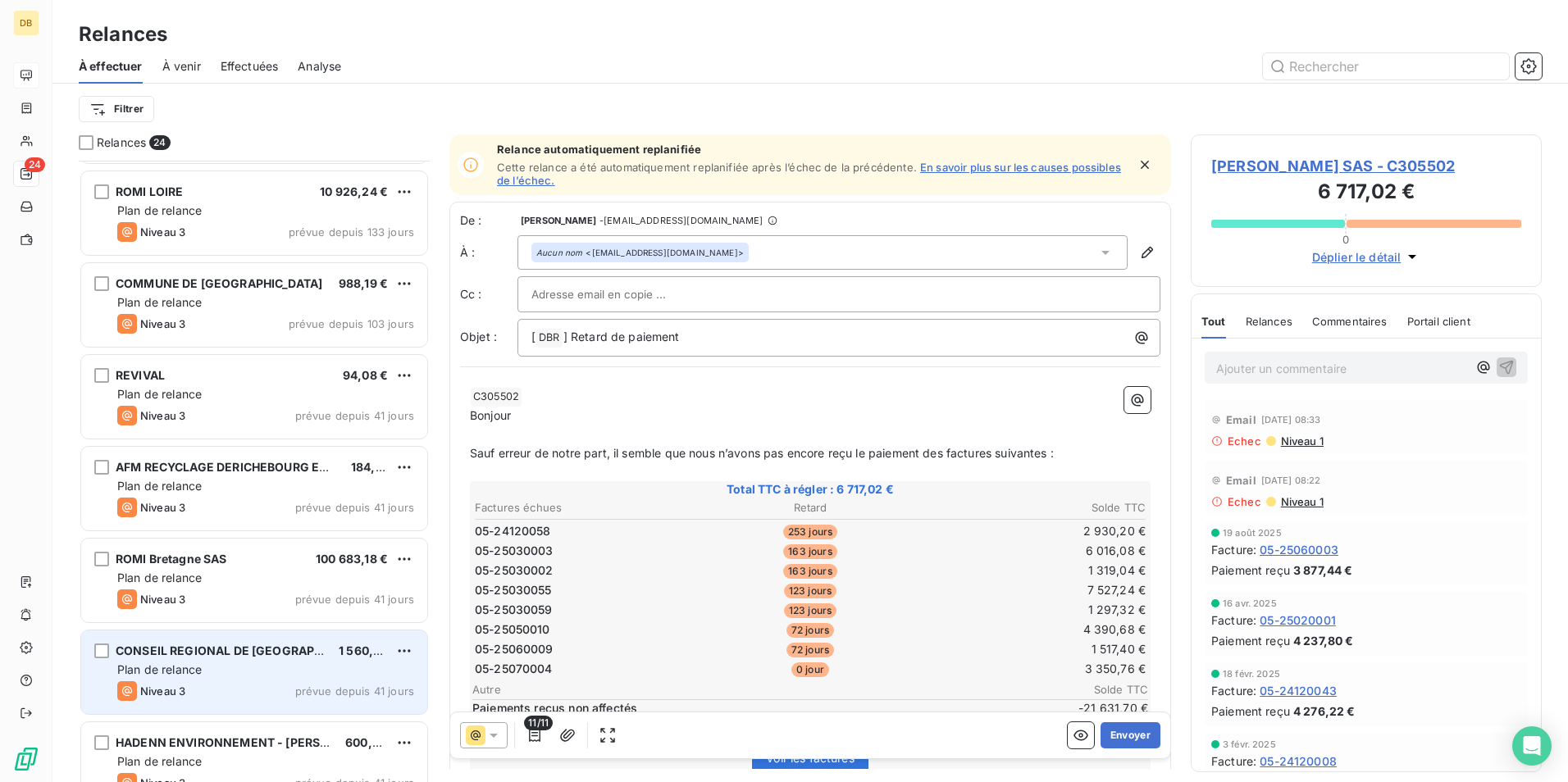
scroll to position [0, 0]
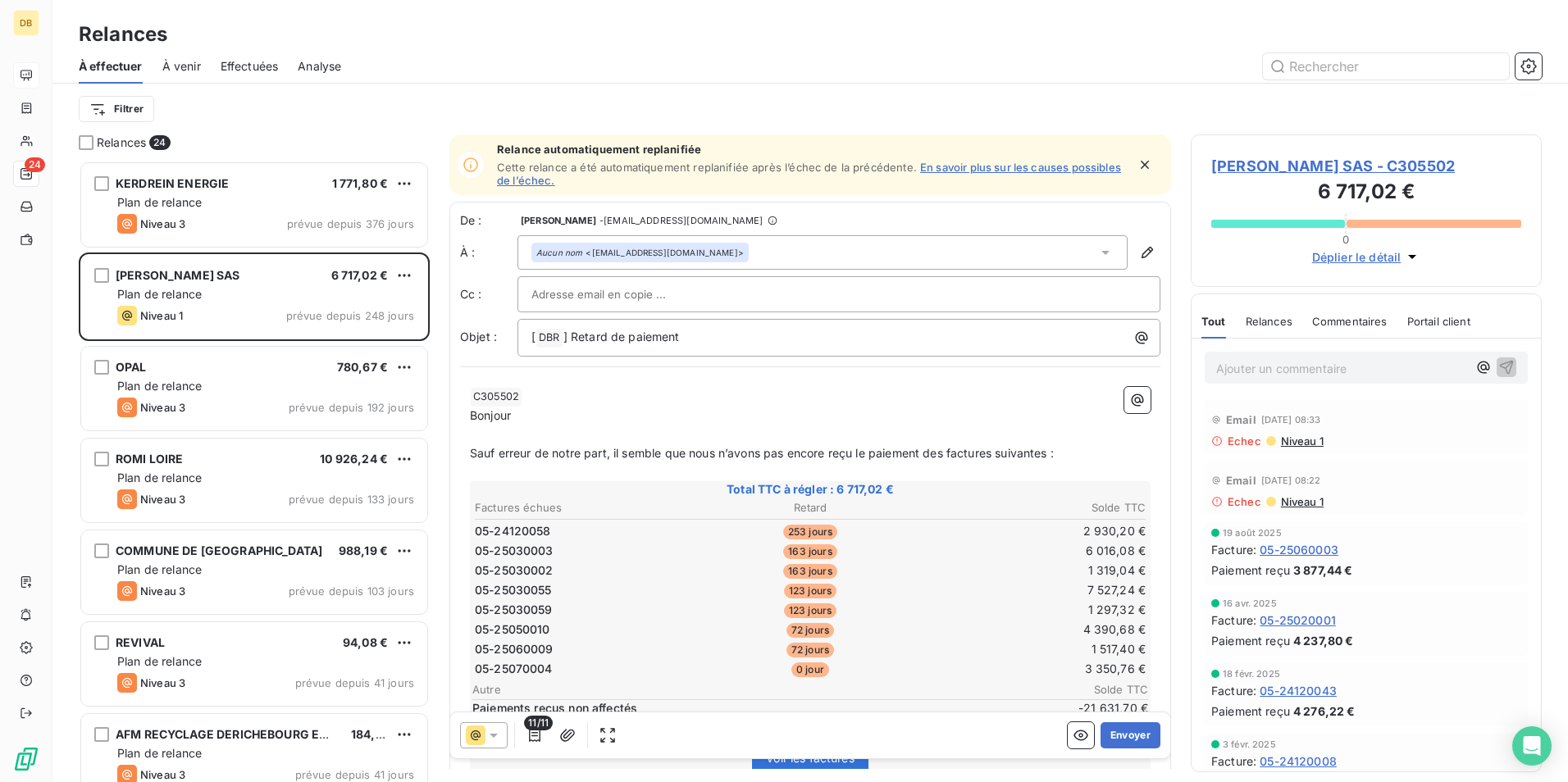
click at [265, 62] on span "Effectuées" at bounding box center [249, 66] width 58 height 16
